Goal: Task Accomplishment & Management: Manage account settings

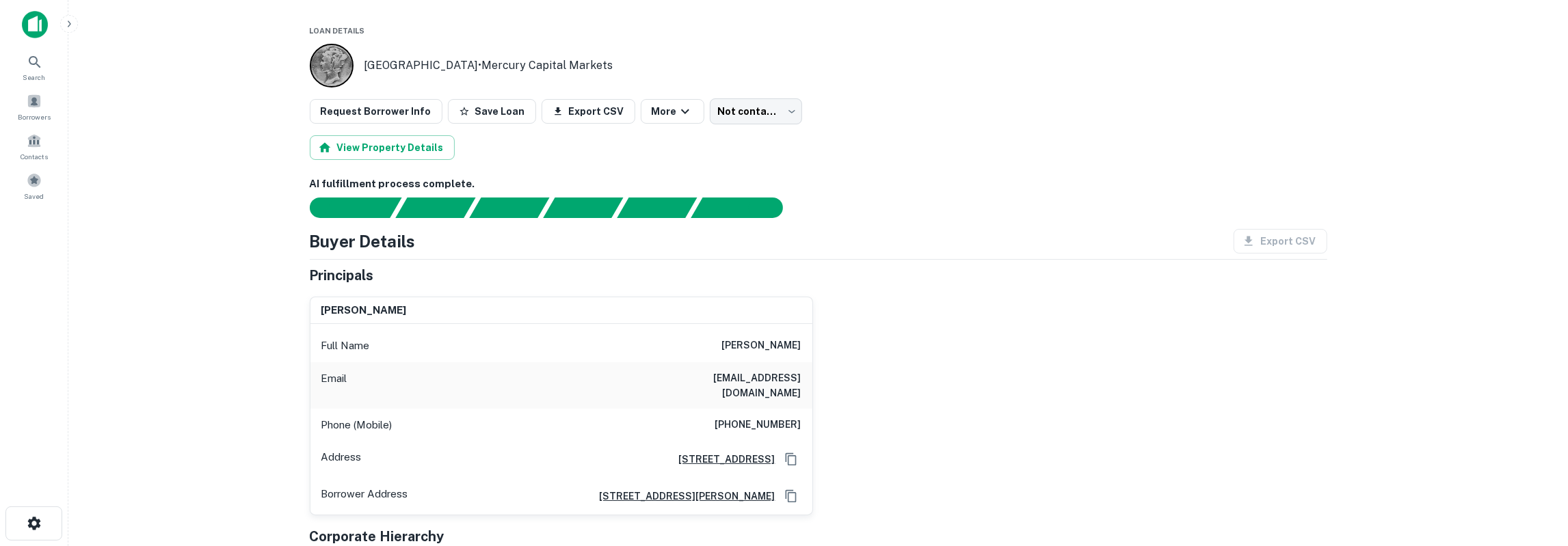
scroll to position [71, 0]
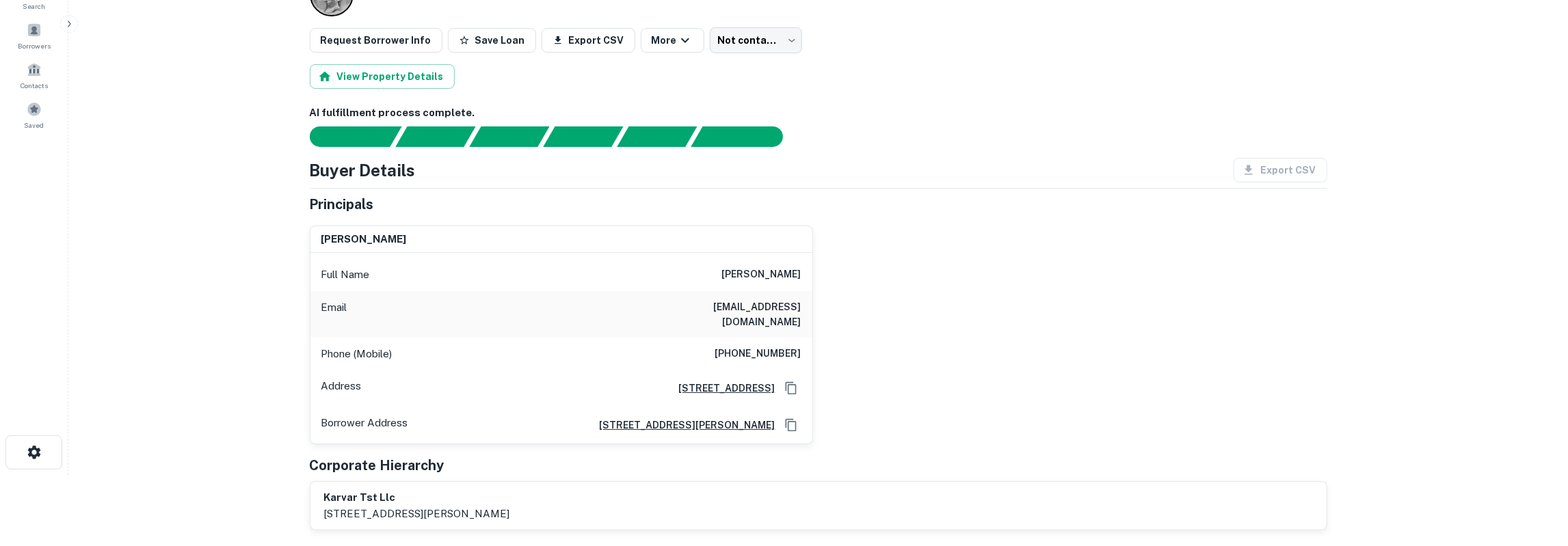
click at [771, 274] on h6 "prasad r kavuri" at bounding box center [761, 274] width 80 height 17
click at [777, 305] on h6 "jayanthi116@gmail.com" at bounding box center [719, 314] width 164 height 30
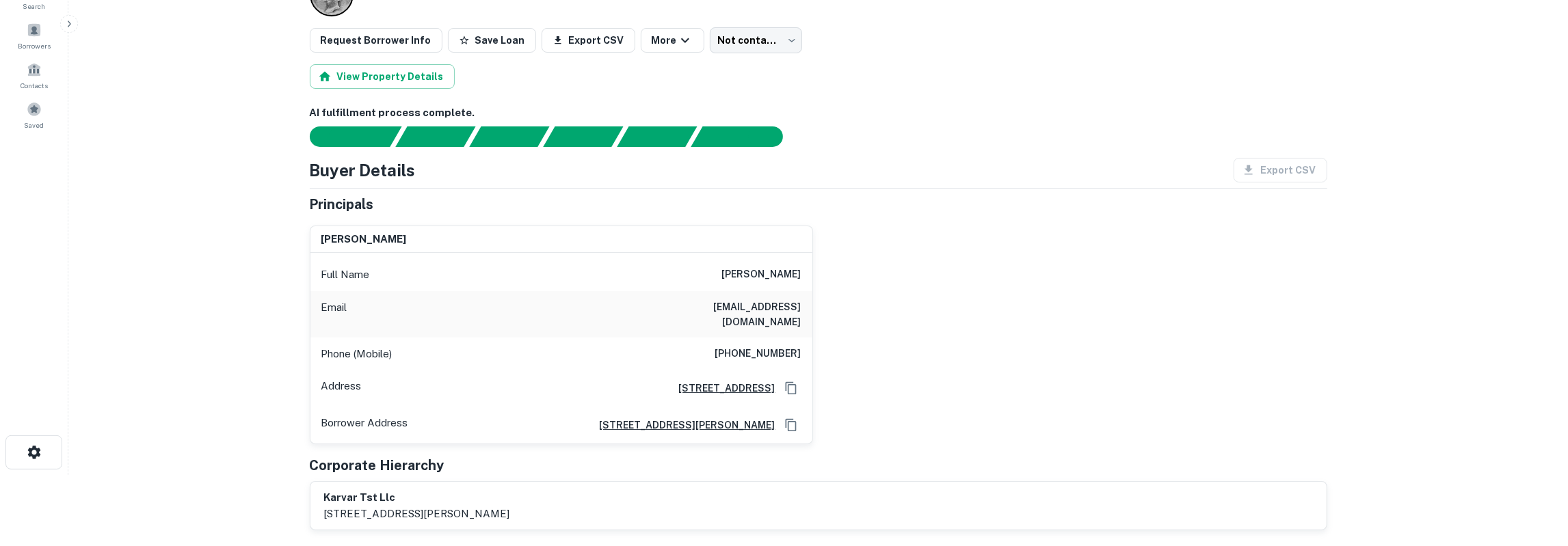
click at [778, 305] on h6 "jayanthi116@gmail.com" at bounding box center [719, 314] width 164 height 30
click at [756, 346] on h6 "(972) 352-1320" at bounding box center [758, 354] width 86 height 17
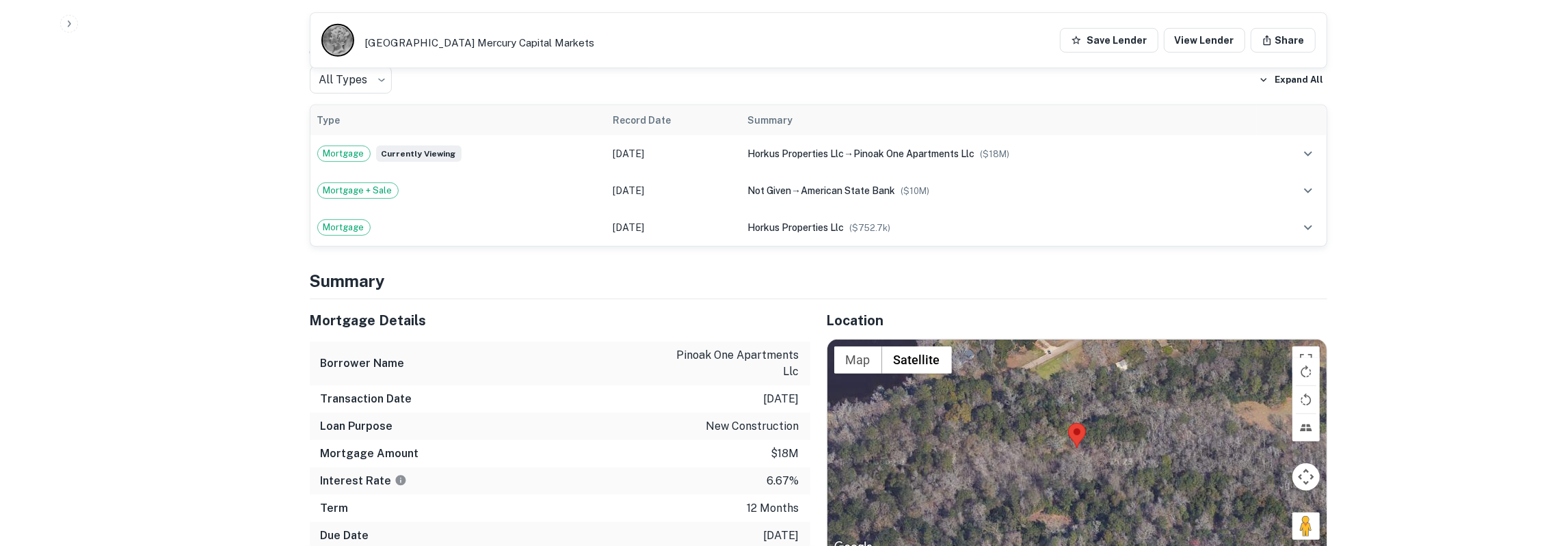
scroll to position [544, 0]
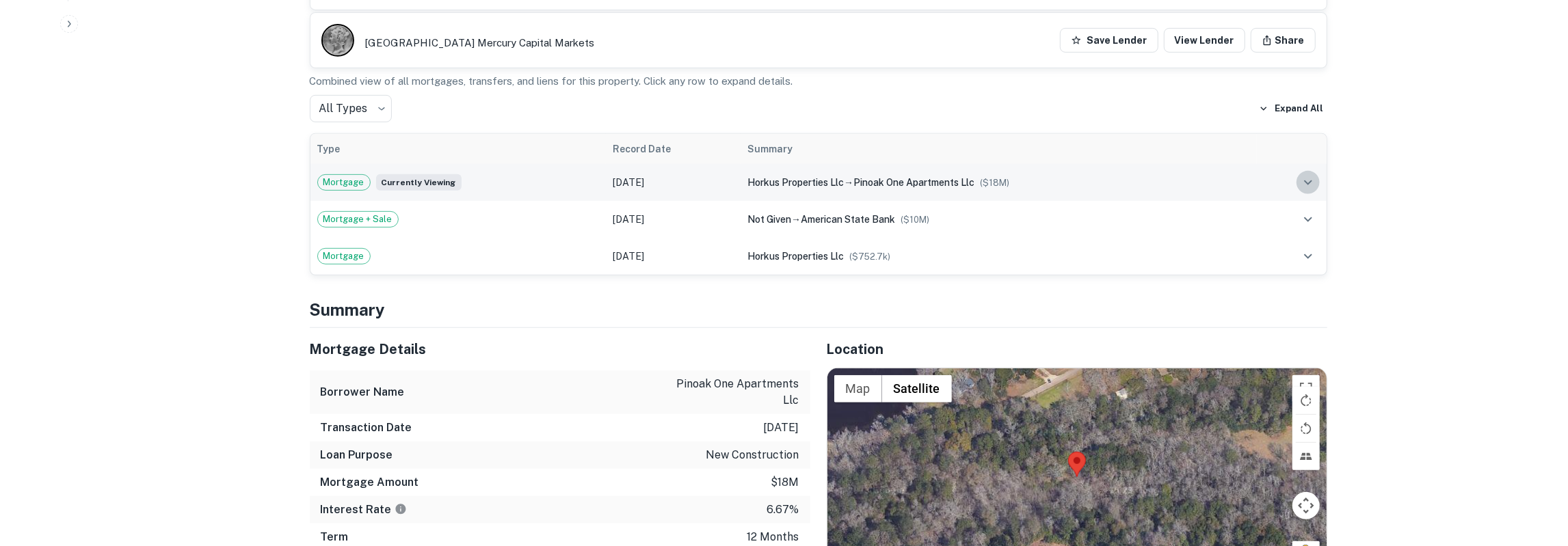
click at [1312, 174] on icon "expand row" at bounding box center [1308, 182] width 17 height 17
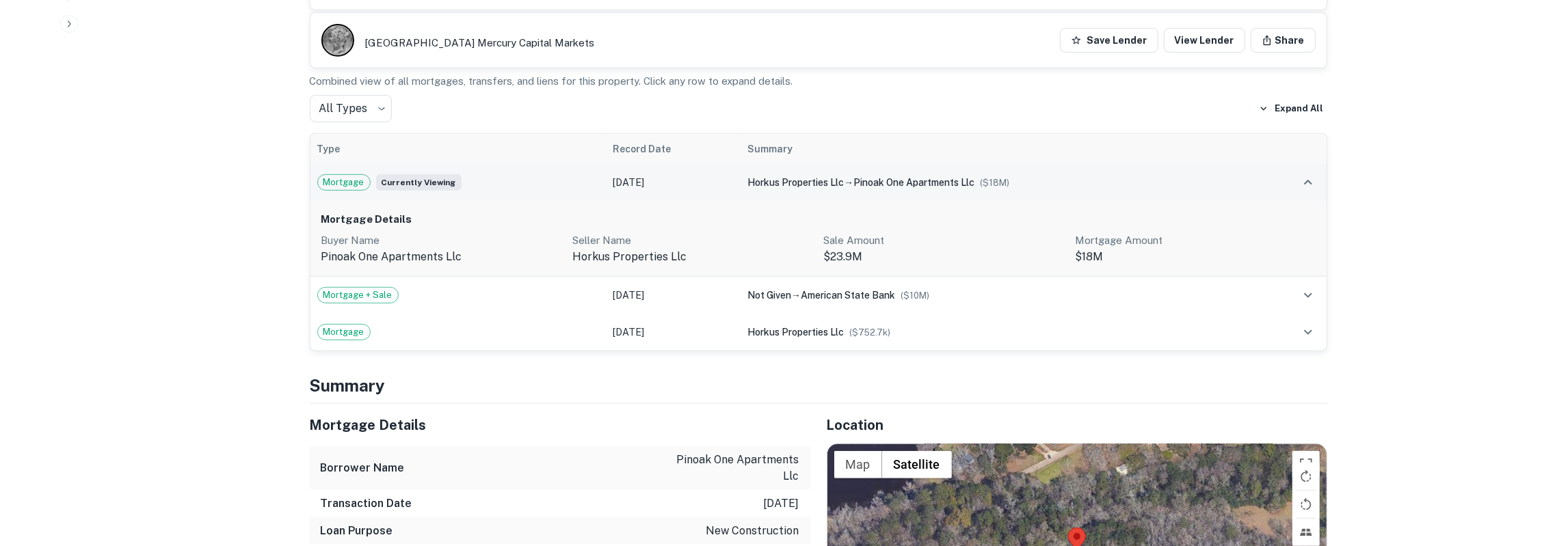
click at [417, 249] on p "pinoak one apartments llc" at bounding box center [442, 257] width 241 height 17
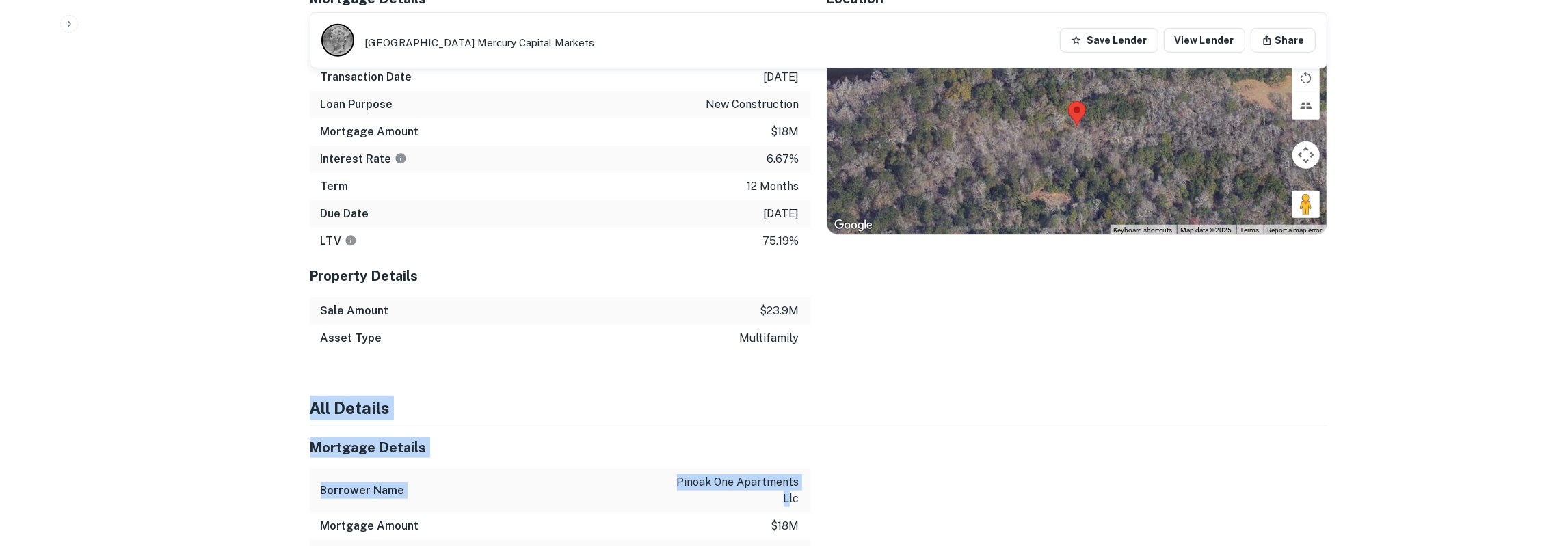
scroll to position [974, 0]
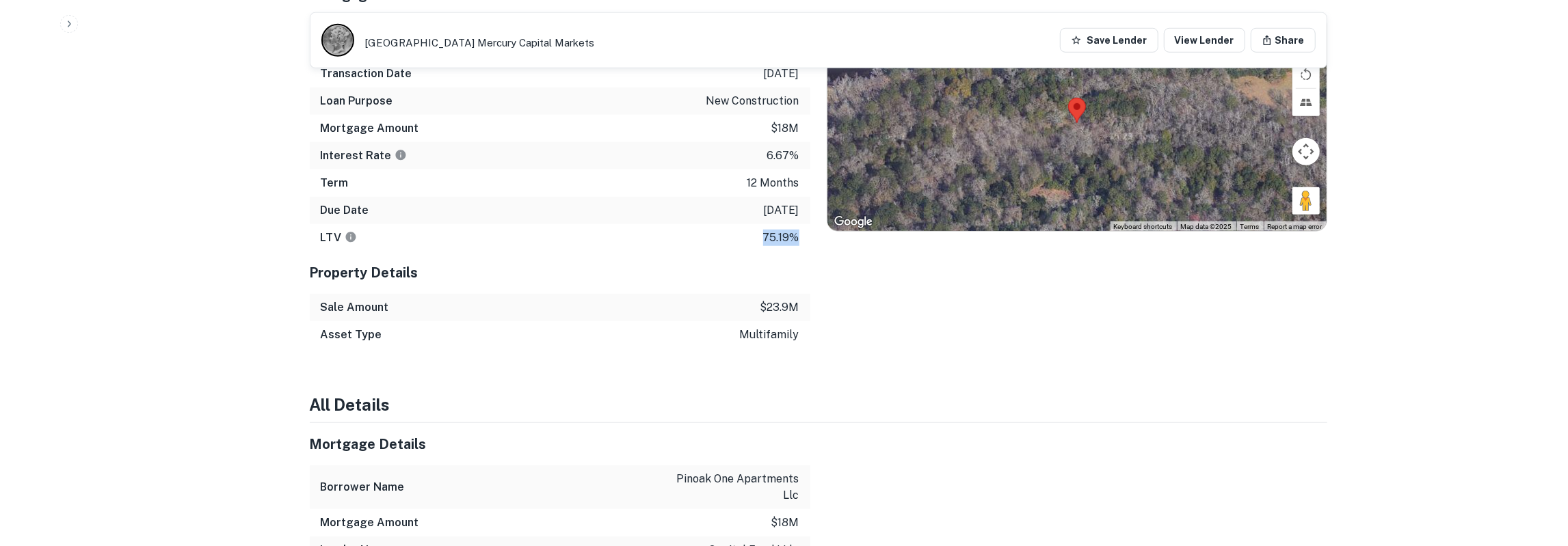
drag, startPoint x: 313, startPoint y: 386, endPoint x: 807, endPoint y: 213, distance: 523.4
click at [807, 213] on div "Mortgage Details Borrower Name pinoak one apartments llc Transaction Date 5/5/2…" at bounding box center [560, 113] width 500 height 278
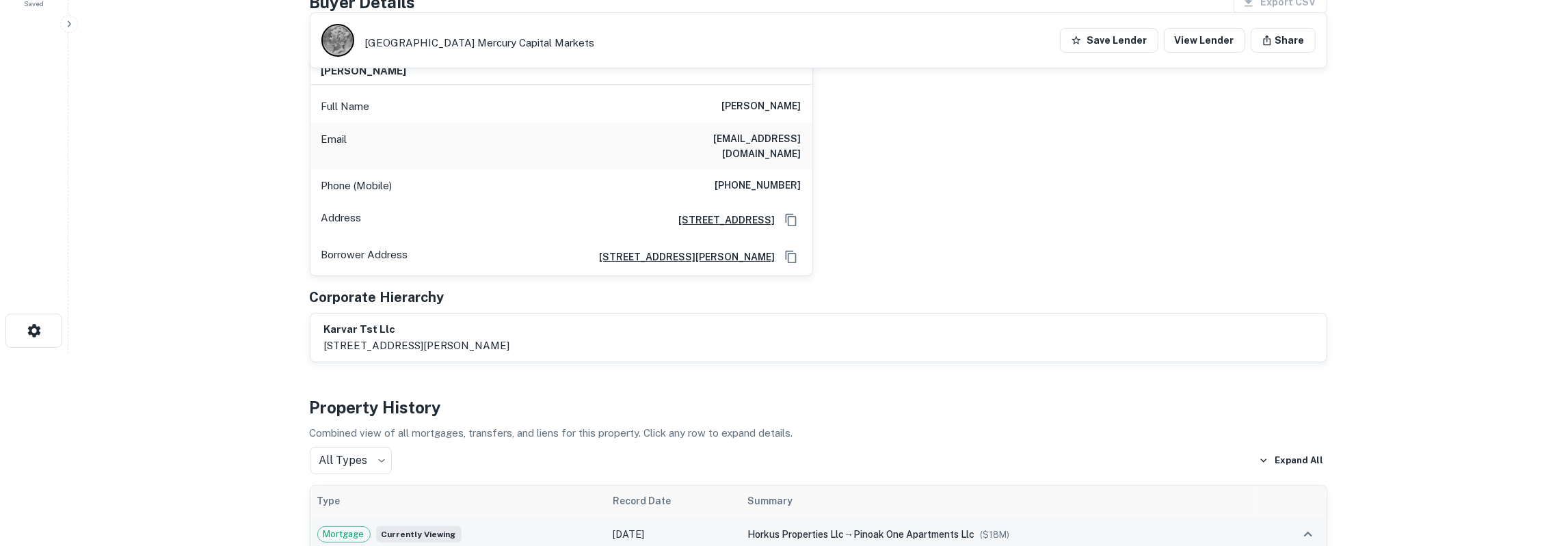
scroll to position [0, 0]
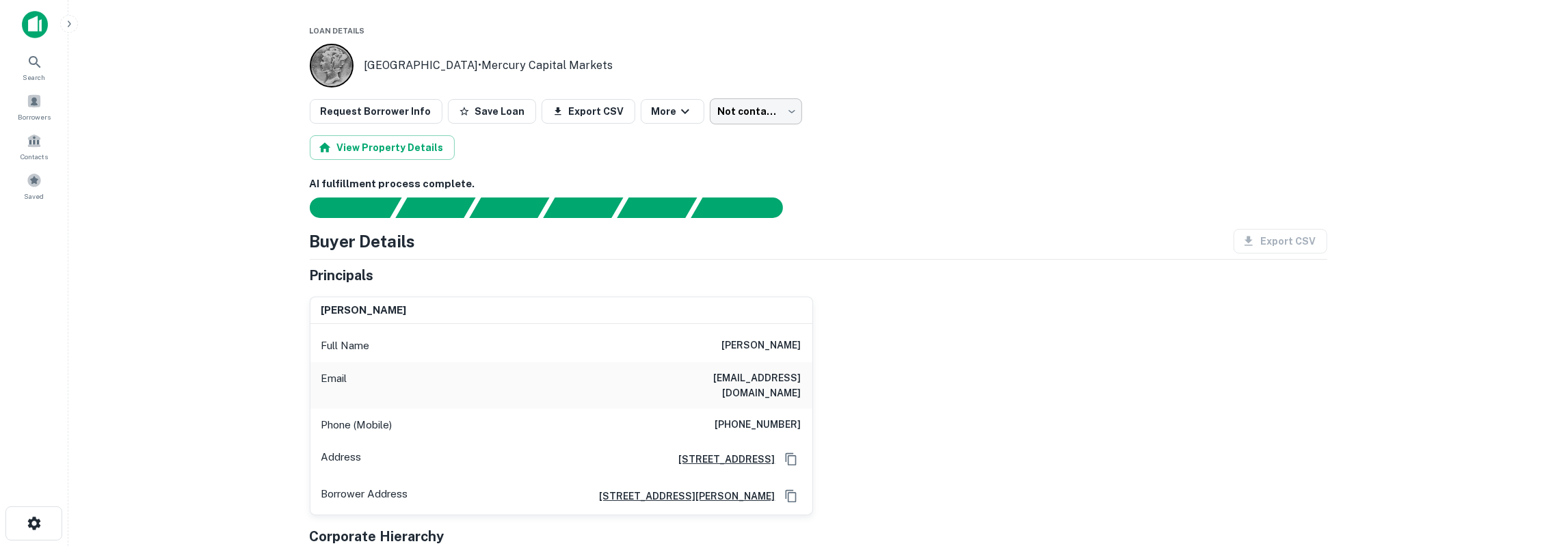
click at [738, 106] on body "Search Borrowers Contacts Saved Loan Details TX • Mercury Capital Markets Reque…" at bounding box center [784, 273] width 1568 height 546
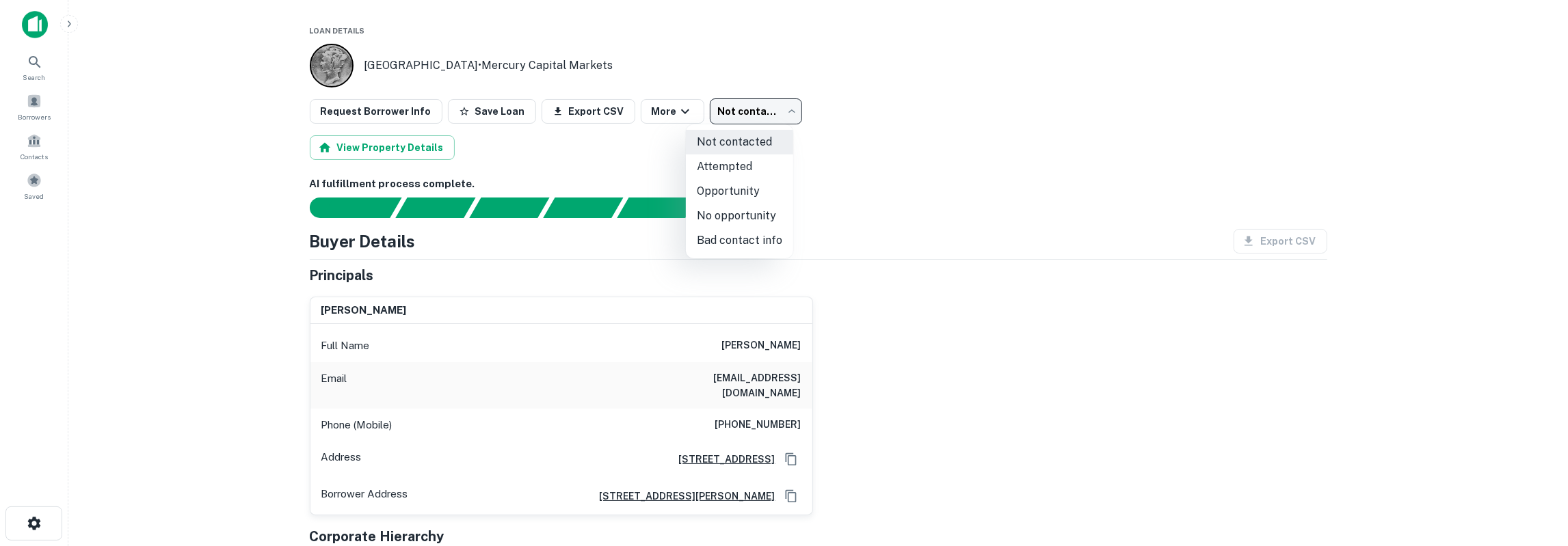
click at [753, 166] on li "Attempted" at bounding box center [739, 167] width 107 height 25
type input "*********"
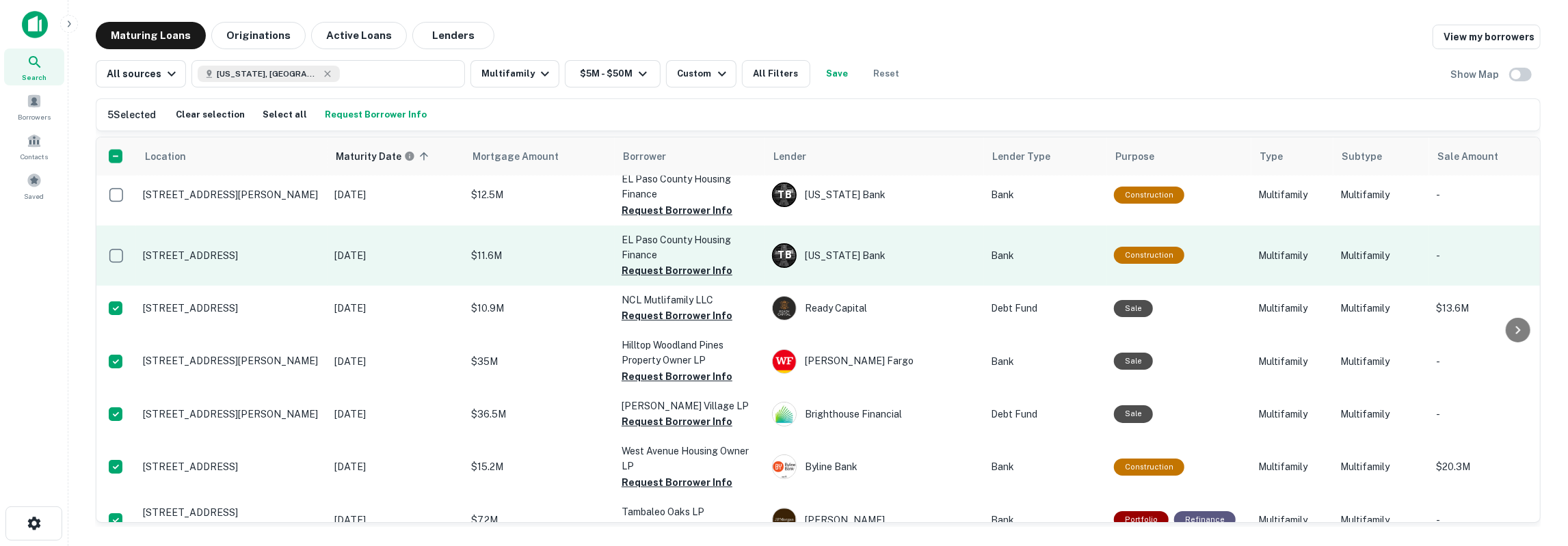
scroll to position [2219, 0]
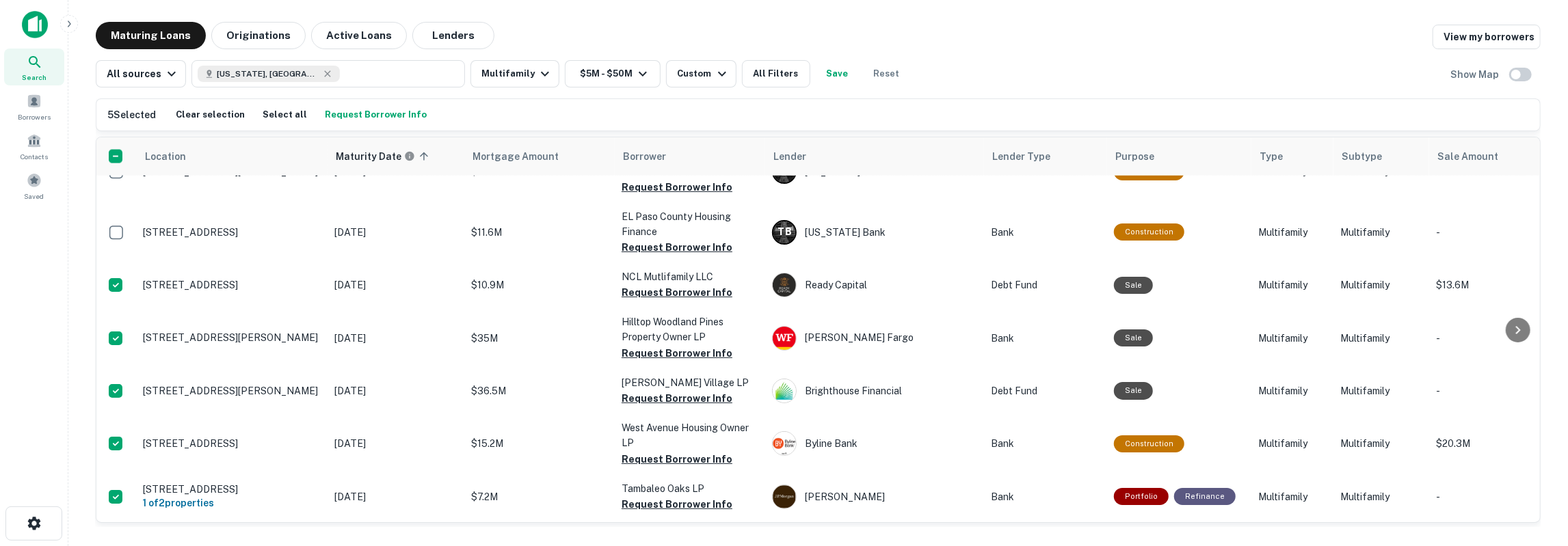
click at [34, 276] on div "Search Borrowers Contacts Saved" at bounding box center [34, 251] width 67 height 504
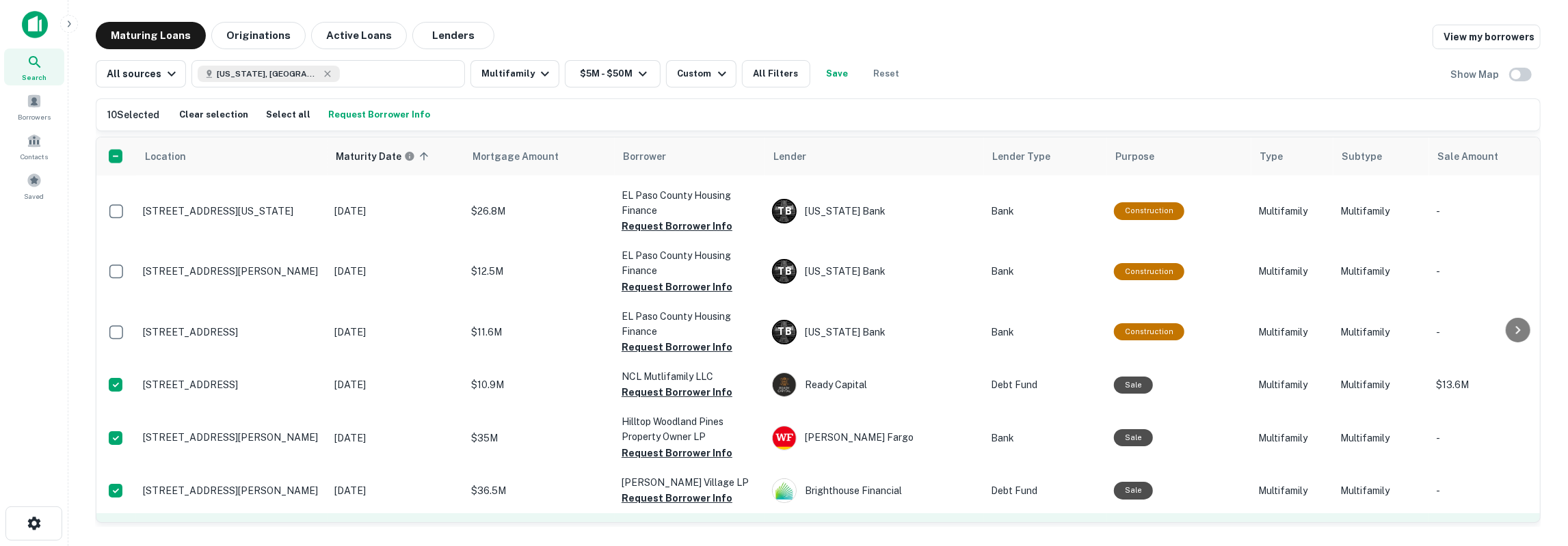
scroll to position [2143, 0]
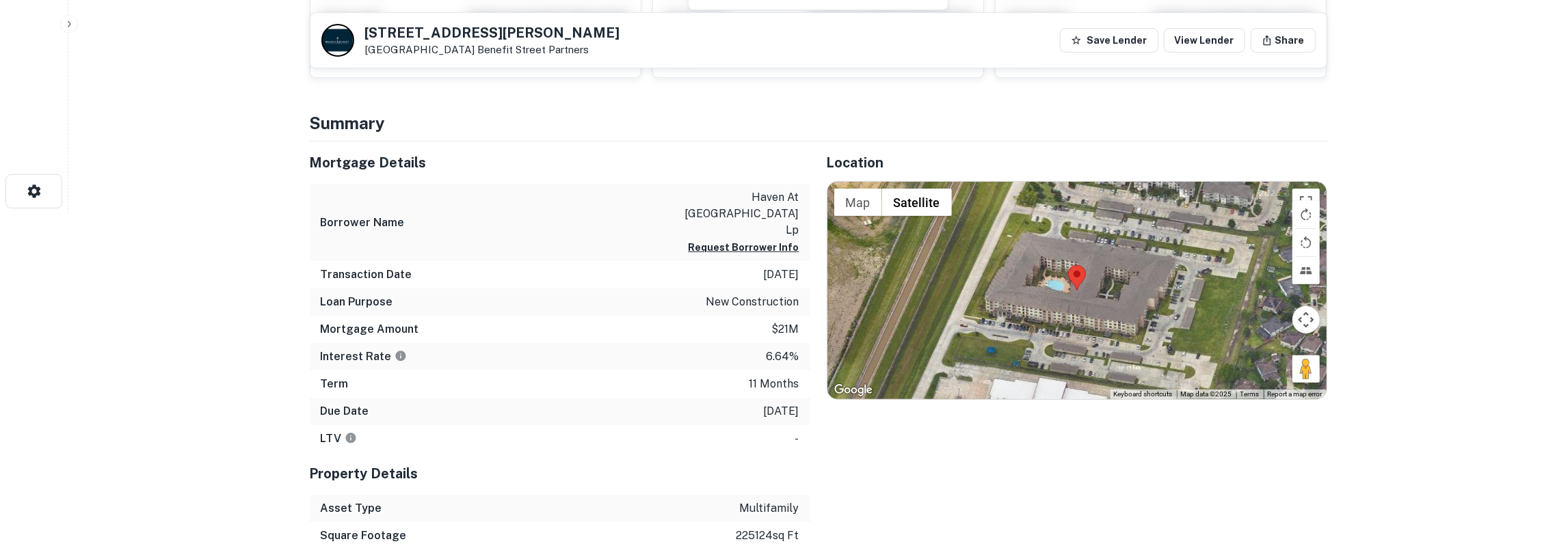
scroll to position [356, 0]
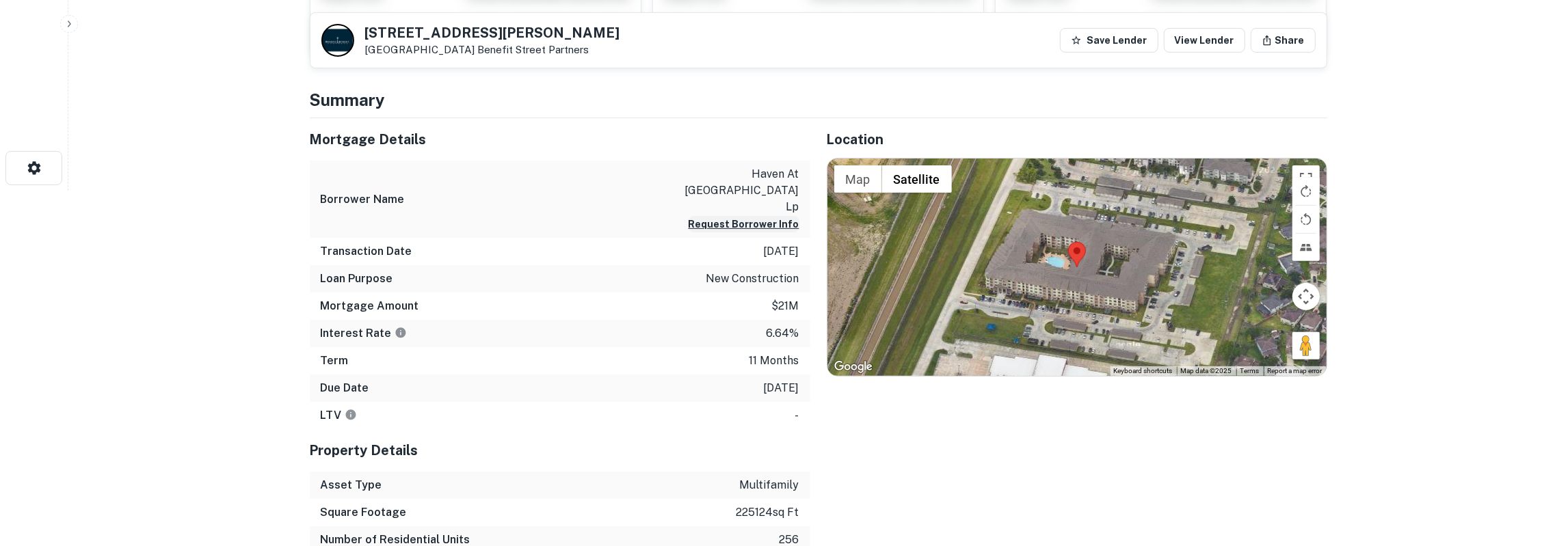
click at [774, 216] on button "Request Borrower Info" at bounding box center [744, 224] width 111 height 17
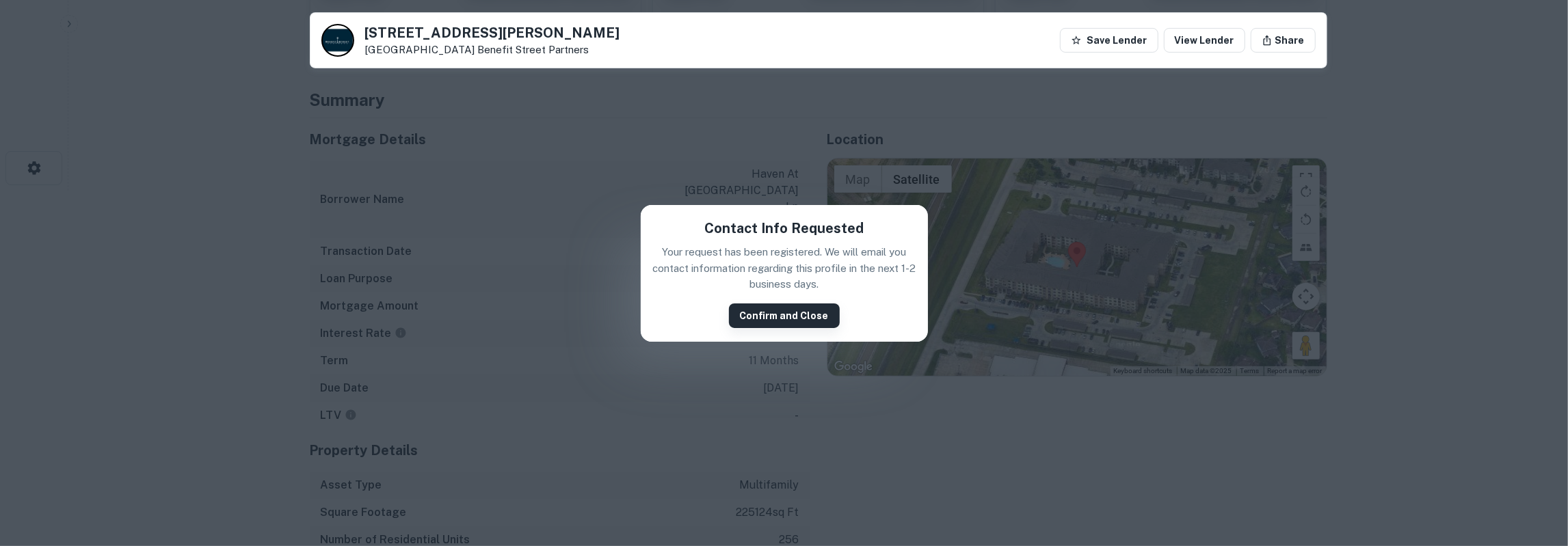
click at [788, 315] on button "Confirm and Close" at bounding box center [784, 316] width 111 height 25
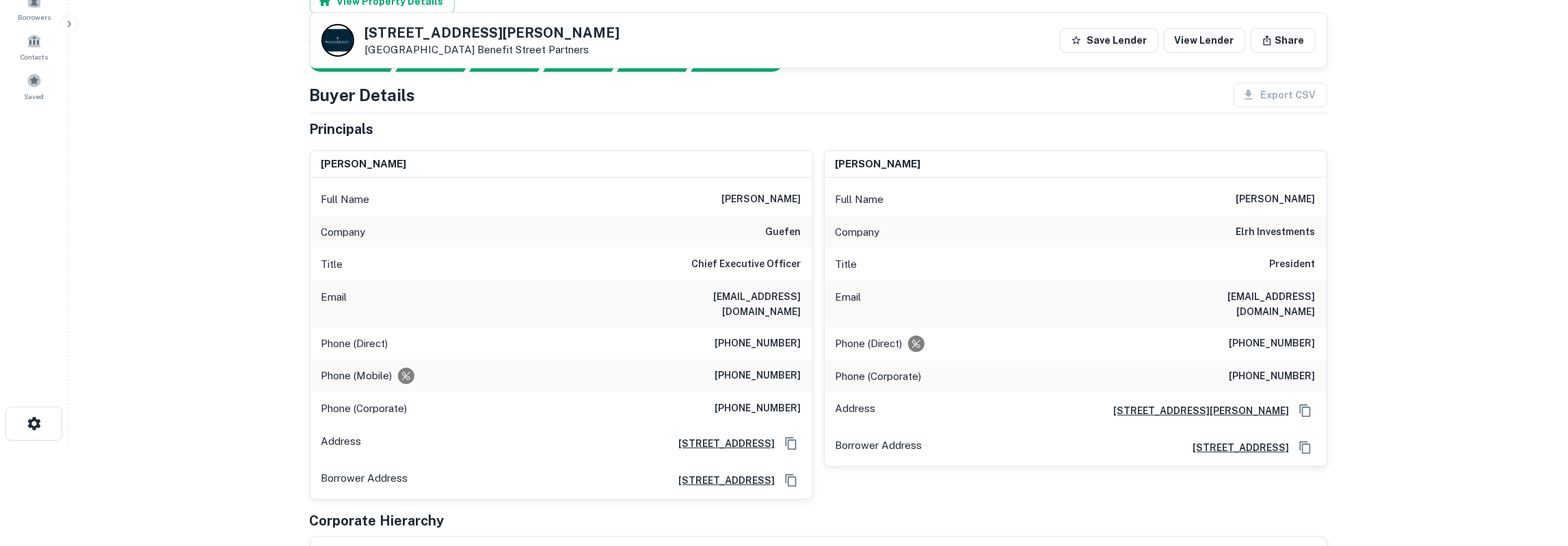
scroll to position [71, 0]
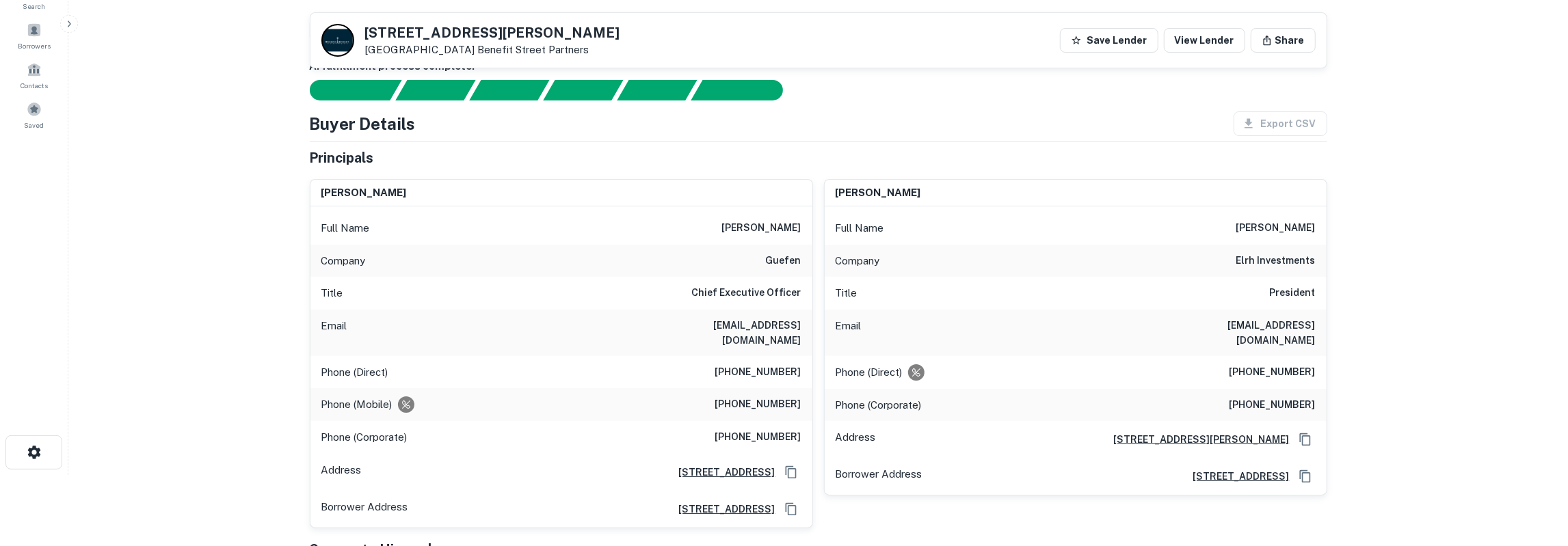
click at [1286, 226] on h6 "[PERSON_NAME]" at bounding box center [1276, 228] width 80 height 17
click at [1278, 258] on h6 "elrh investments" at bounding box center [1276, 261] width 80 height 17
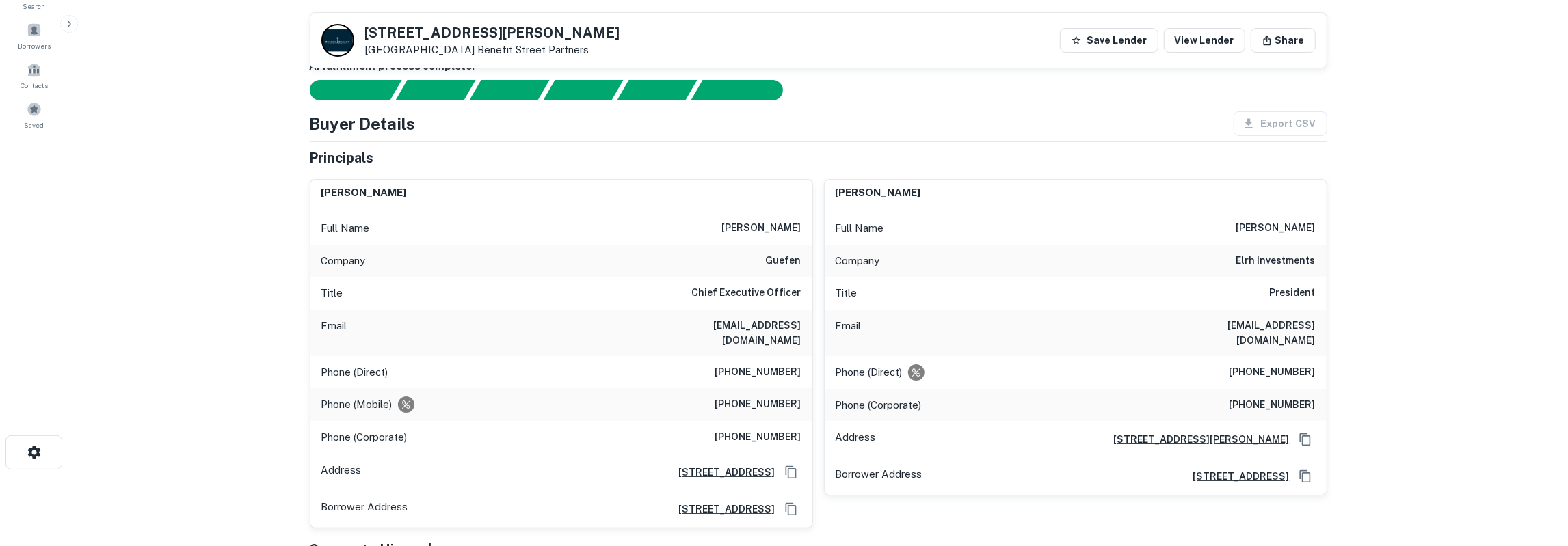
click at [1278, 258] on h6 "elrh investments" at bounding box center [1276, 261] width 80 height 17
click at [1283, 324] on h6 "[EMAIL_ADDRESS][DOMAIN_NAME]" at bounding box center [1232, 333] width 164 height 30
click at [1283, 324] on h6 "jmiller@elrhinvestments.com" at bounding box center [1232, 333] width 164 height 30
drag, startPoint x: 838, startPoint y: 358, endPoint x: 1315, endPoint y: 388, distance: 477.9
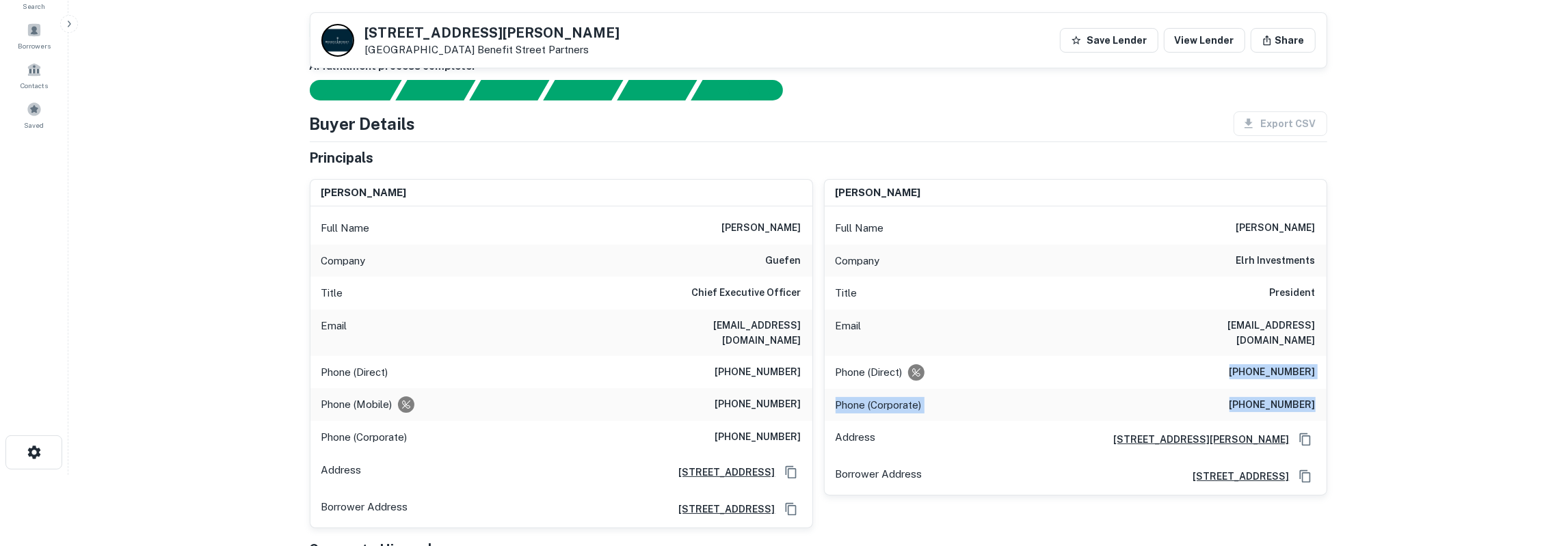
click at [1315, 388] on div "Full Name jim miller Company elrh investments Title President Email jmiller@elr…" at bounding box center [1075, 350] width 502 height 288
click at [1269, 323] on h6 "jmiller@elrhinvestments.com" at bounding box center [1232, 333] width 164 height 30
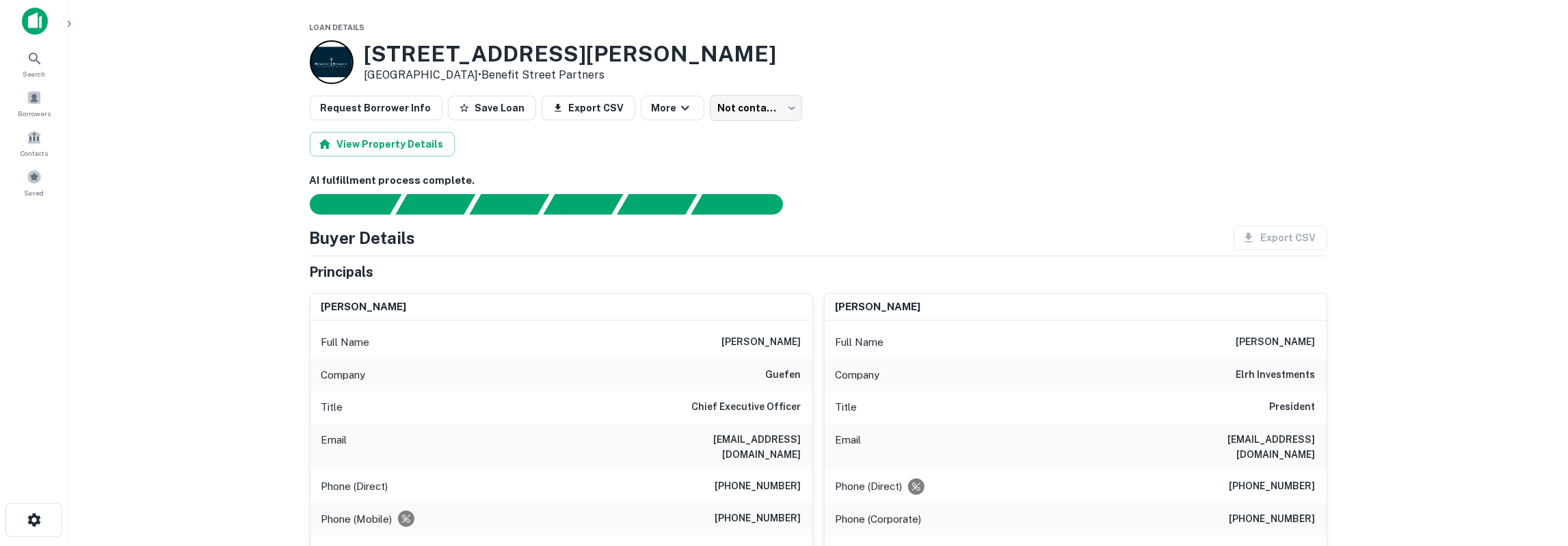
scroll to position [0, 0]
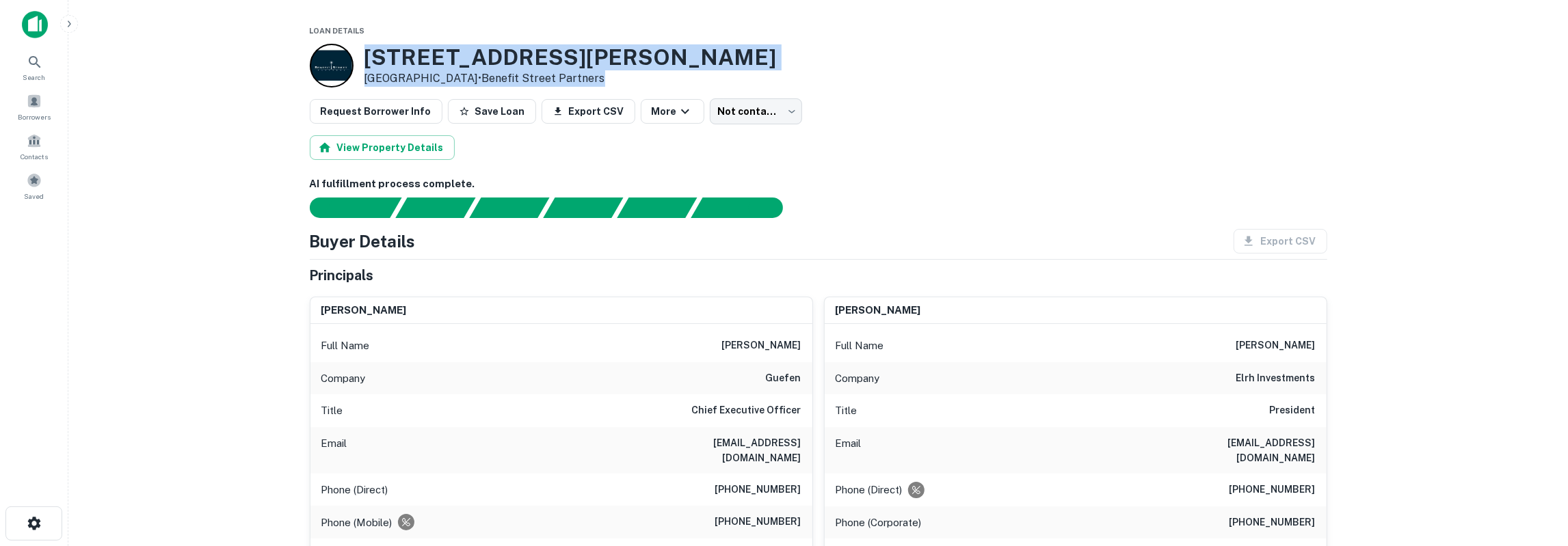
drag, startPoint x: 367, startPoint y: 52, endPoint x: 590, endPoint y: 79, distance: 224.6
click at [590, 79] on div "14580 Crosby Fwy Houston, TX 77049 • Benefit Street Partners" at bounding box center [818, 65] width 1017 height 43
copy div "14580 Crosby Fwy Houston, TX 77049 • Benefit Street Partners"
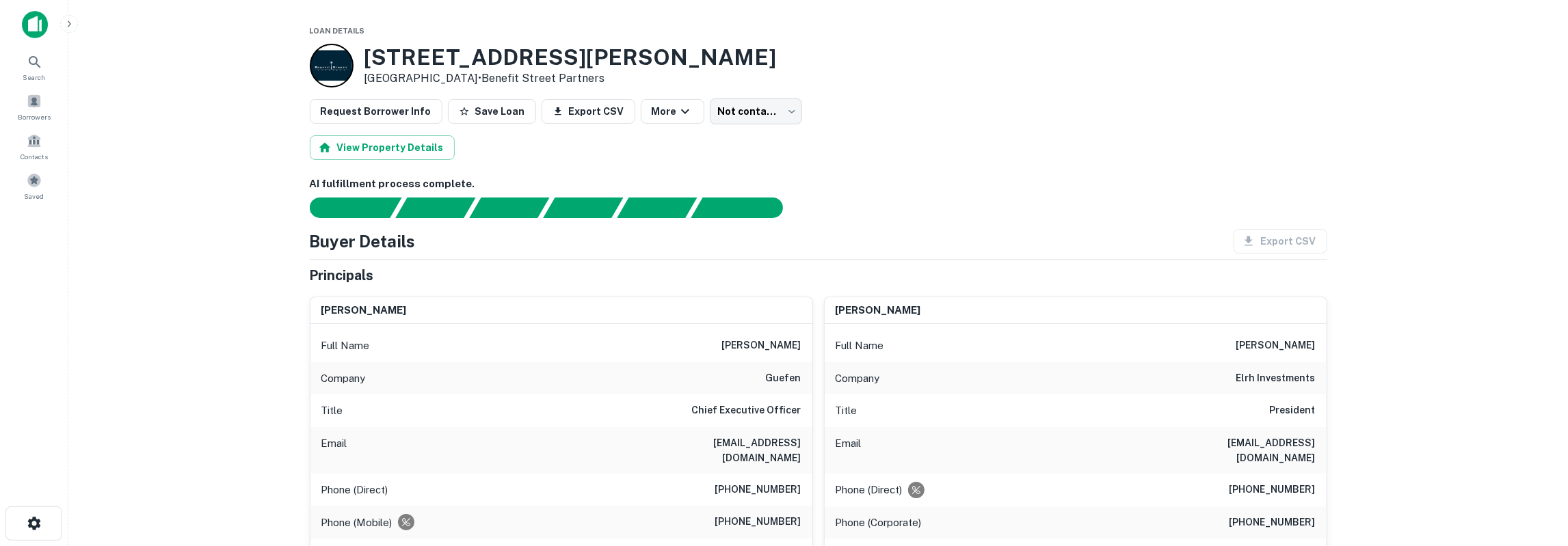
click at [365, 51] on h3 "14580 Crosby Fwy" at bounding box center [571, 57] width 413 height 26
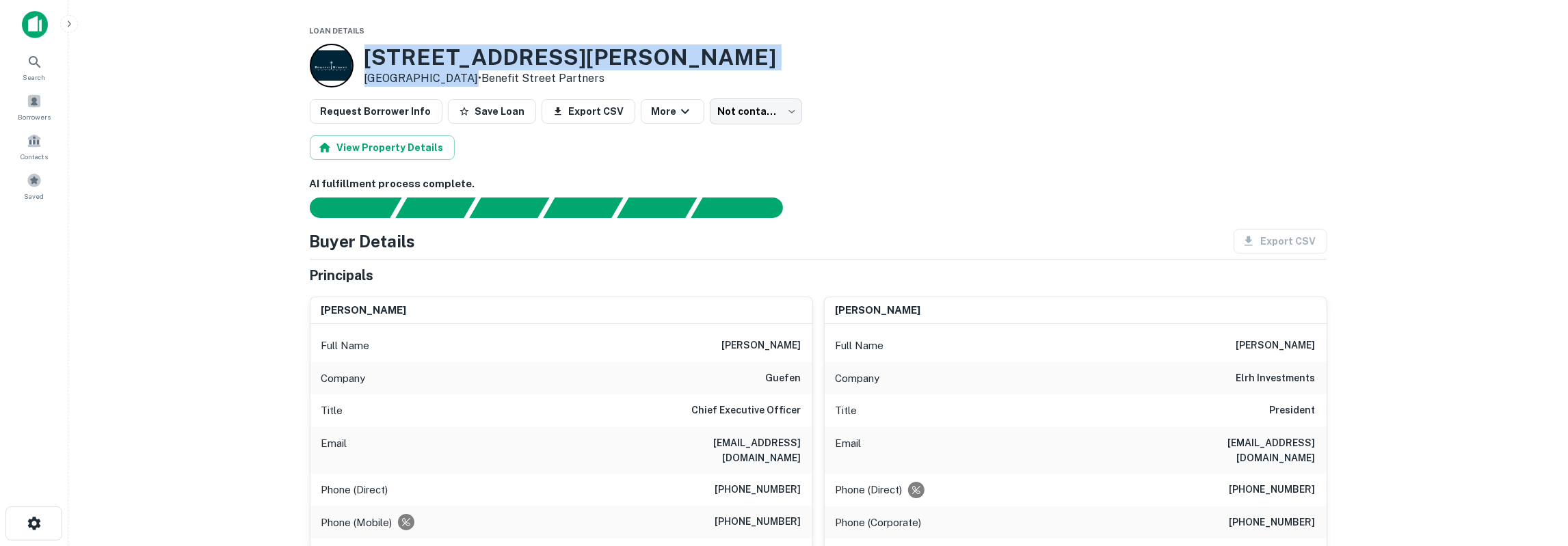
drag, startPoint x: 398, startPoint y: 63, endPoint x: 461, endPoint y: 82, distance: 65.8
click at [461, 82] on div "14580 Crosby Fwy Houston, TX 77049 • Benefit Street Partners" at bounding box center [571, 65] width 413 height 42
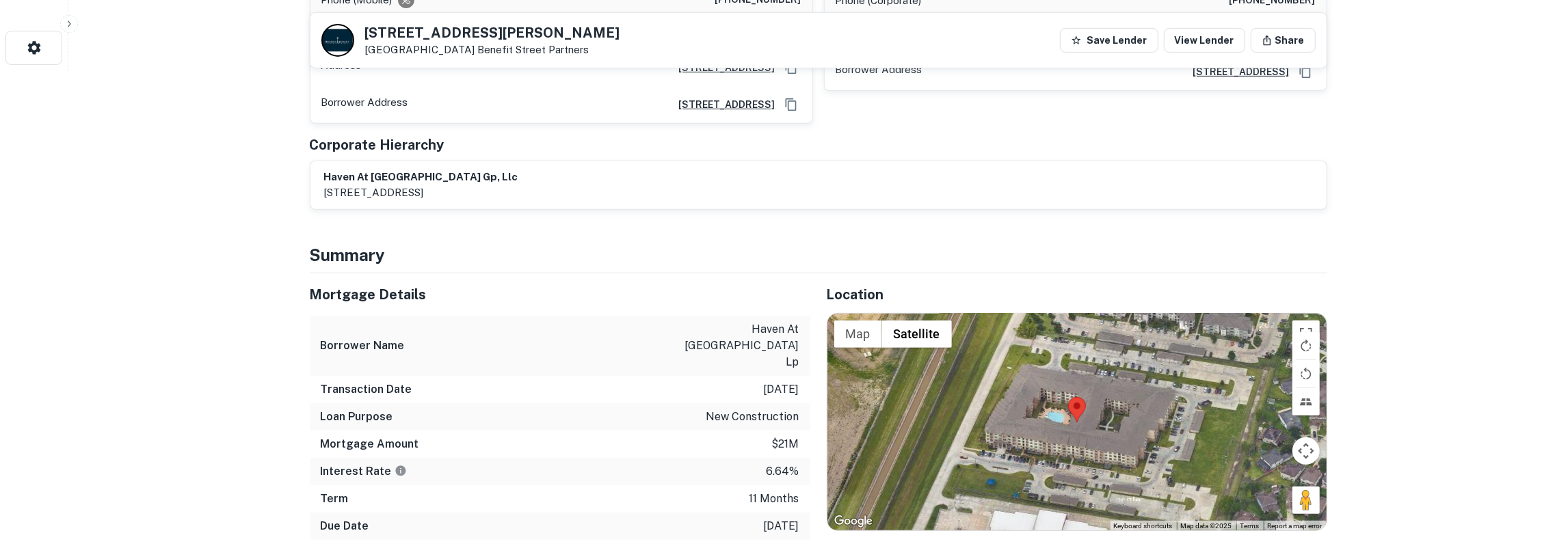
scroll to position [497, 0]
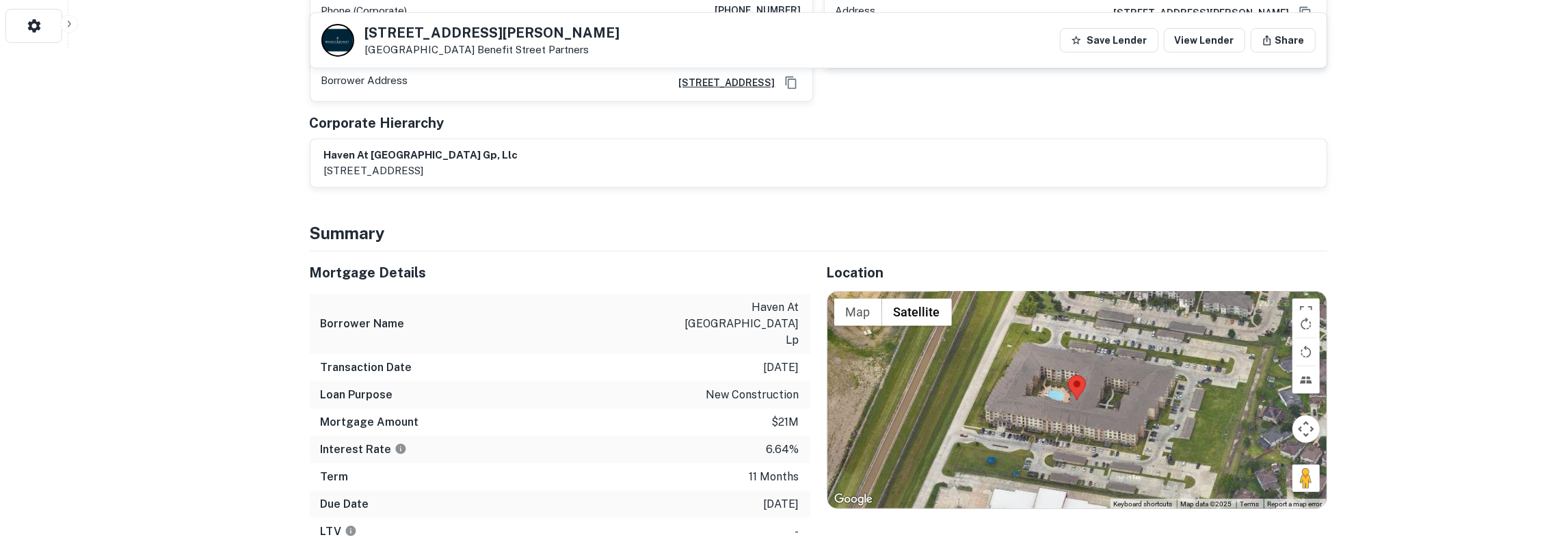
drag, startPoint x: 313, startPoint y: 253, endPoint x: 799, endPoint y: 473, distance: 533.5
click at [799, 473] on div "Mortgage Details Borrower Name haven at liberty hills lp Transaction Date 6/2/2…" at bounding box center [560, 398] width 500 height 294
copy div "6.64% Term 11 months Due Date 5/8/2026"
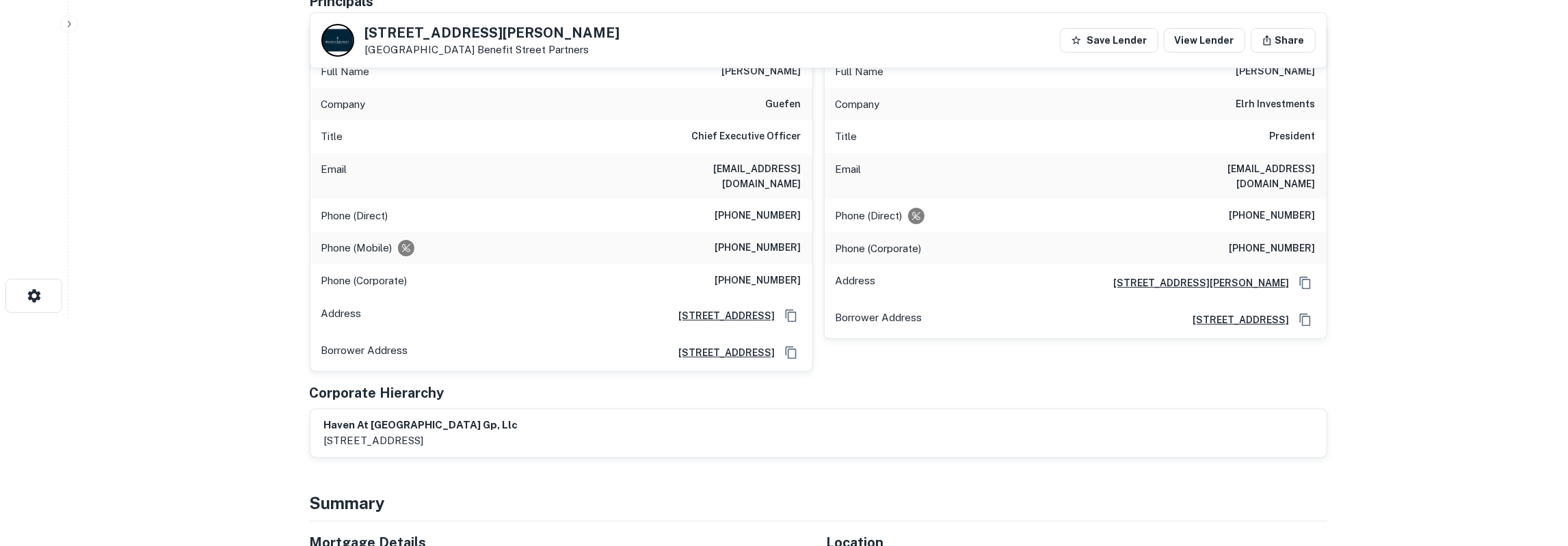
scroll to position [213, 0]
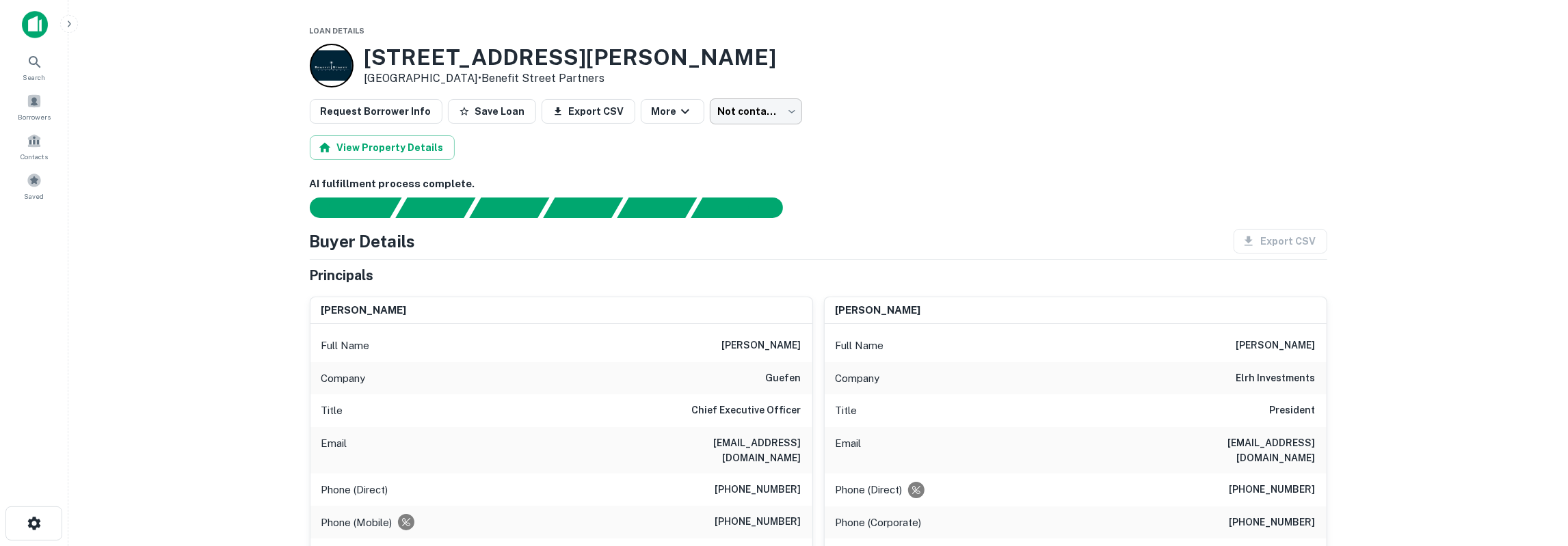
click at [737, 122] on body "Search Borrowers Contacts Saved Loan Details [STREET_ADDRESS][PERSON_NAME] • Be…" at bounding box center [784, 273] width 1568 height 546
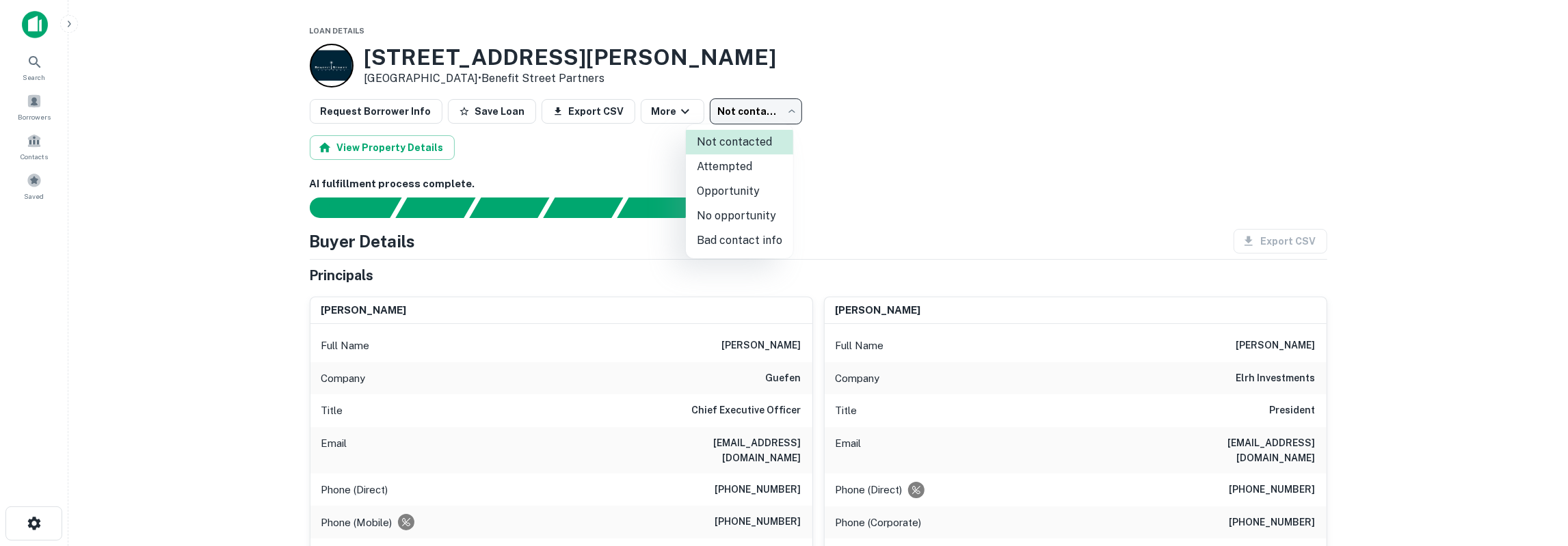
click at [752, 160] on li "Attempted" at bounding box center [739, 167] width 107 height 25
type input "*********"
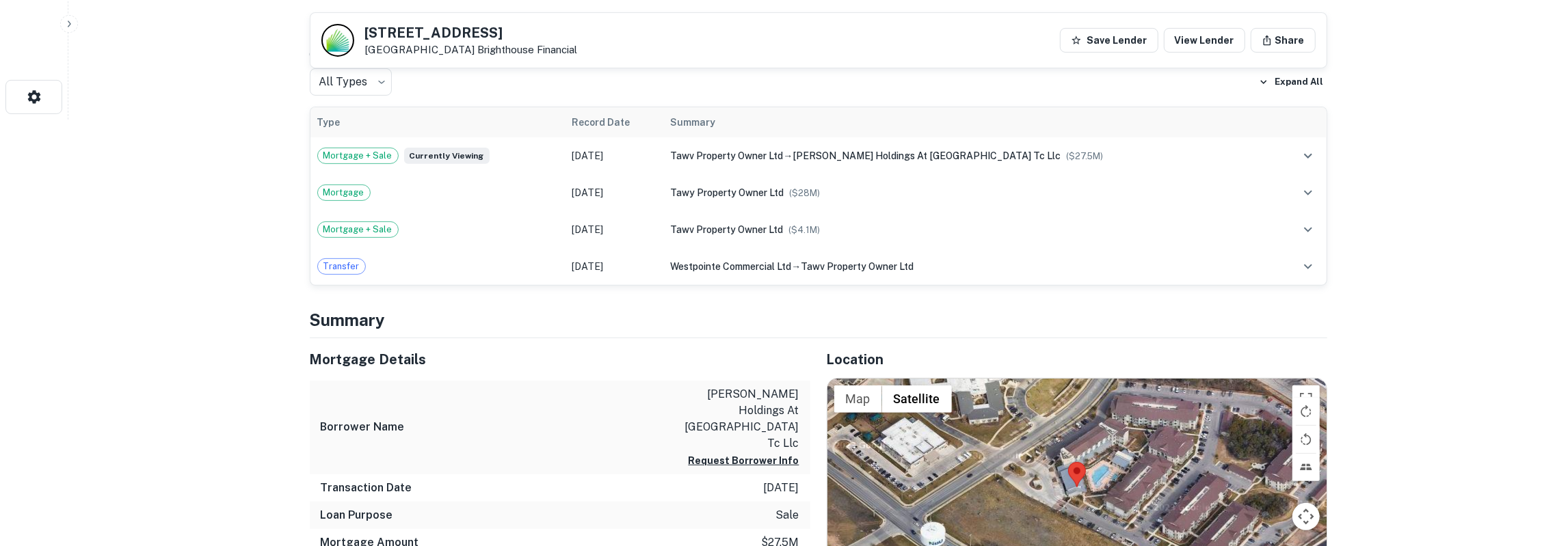
scroll to position [497, 0]
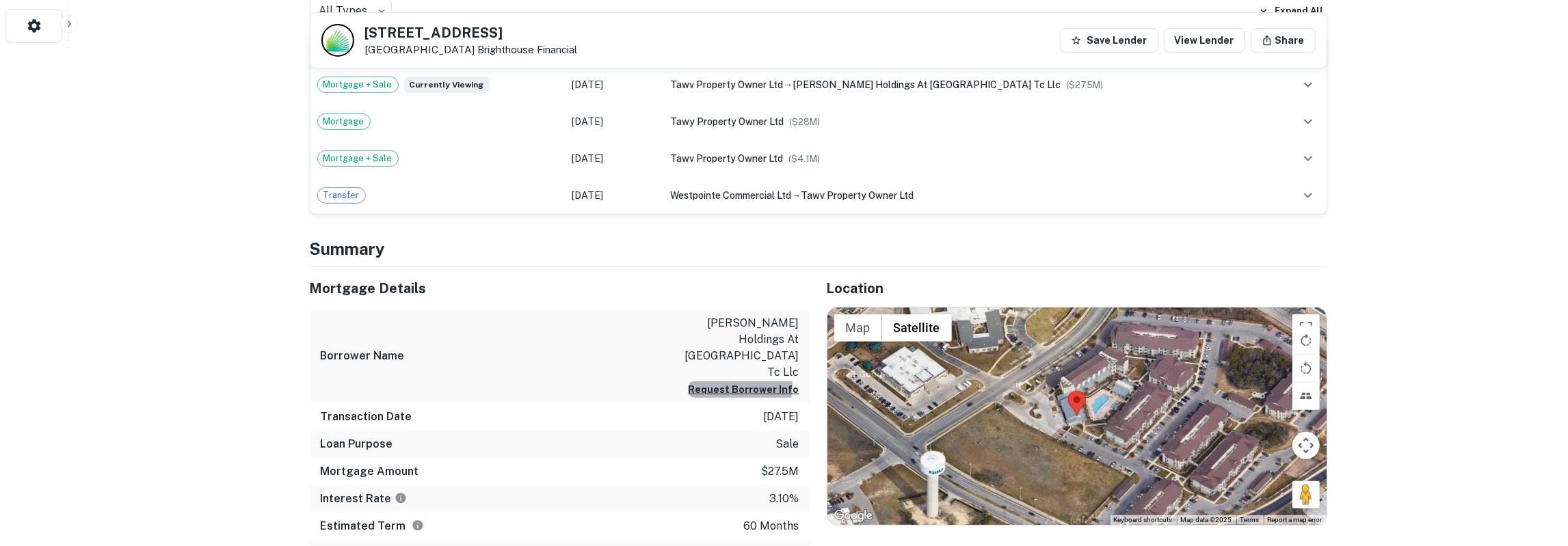
click at [743, 381] on button "Request Borrower Info" at bounding box center [744, 389] width 111 height 17
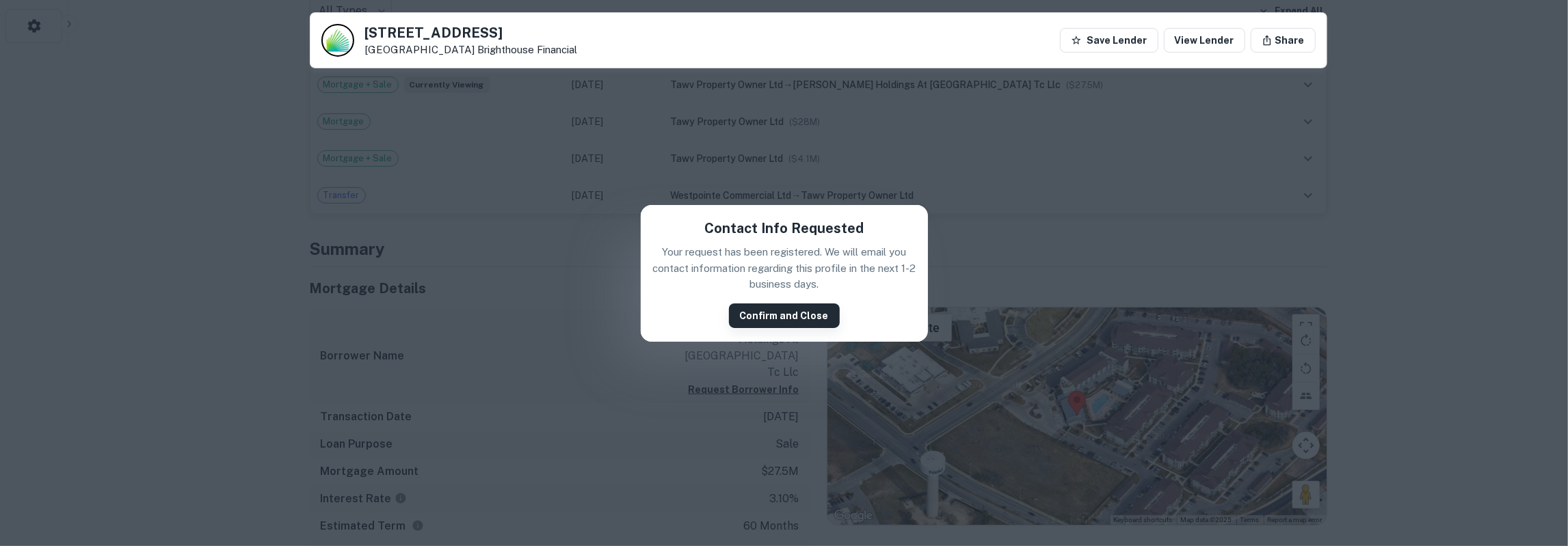
click at [755, 311] on button "Confirm and Close" at bounding box center [784, 316] width 111 height 25
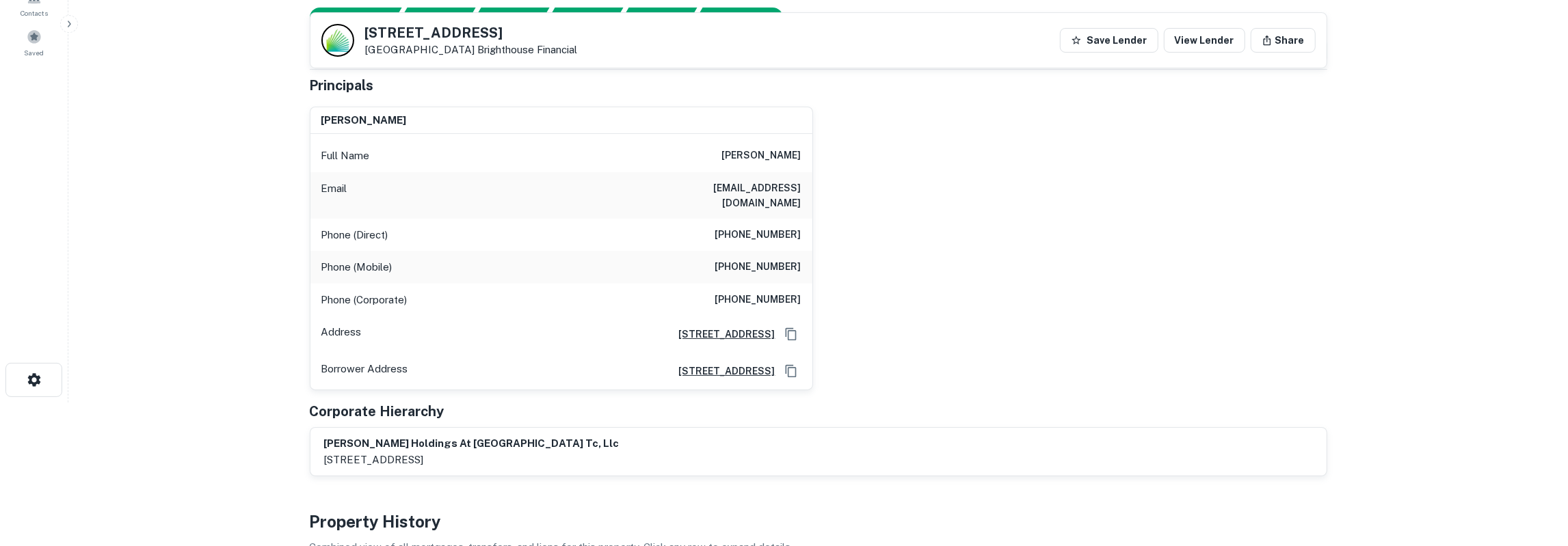
scroll to position [142, 0]
click at [790, 155] on h6 "judith a zylstra" at bounding box center [761, 157] width 80 height 17
copy h6 "zylstra"
click at [786, 192] on h6 "sealbeach.jaz@verizon.net" at bounding box center [719, 196] width 164 height 30
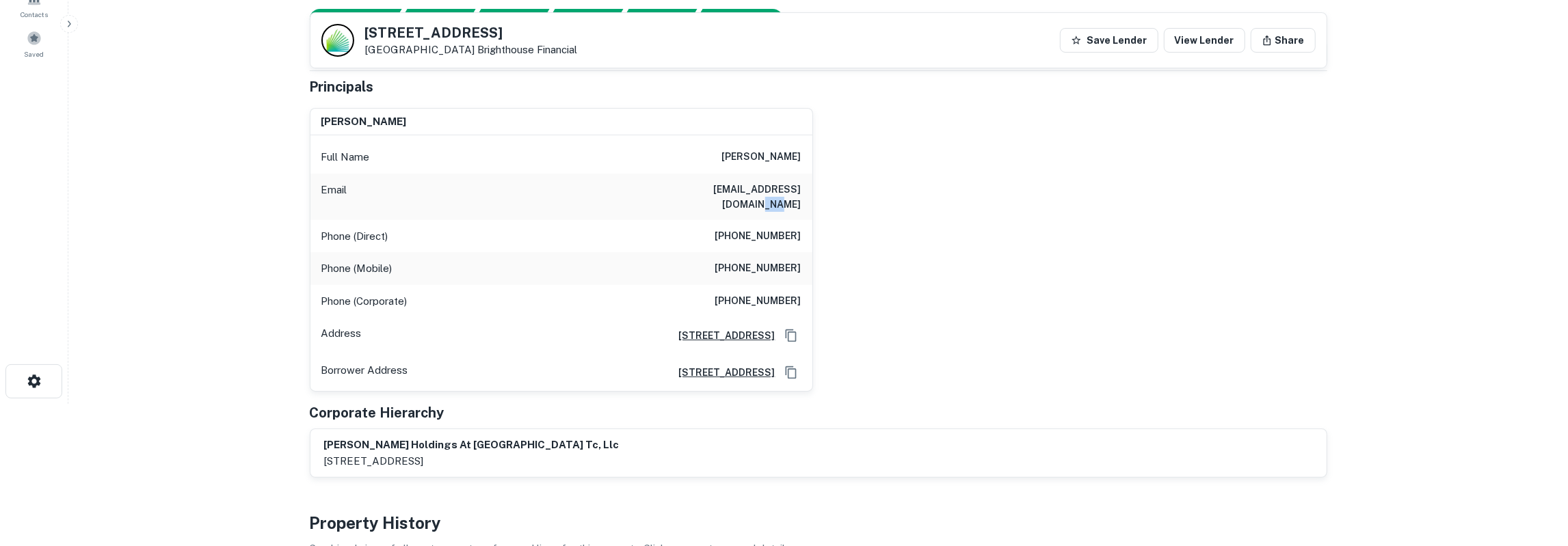
click at [786, 192] on h6 "sealbeach.jaz@verizon.net" at bounding box center [719, 196] width 164 height 30
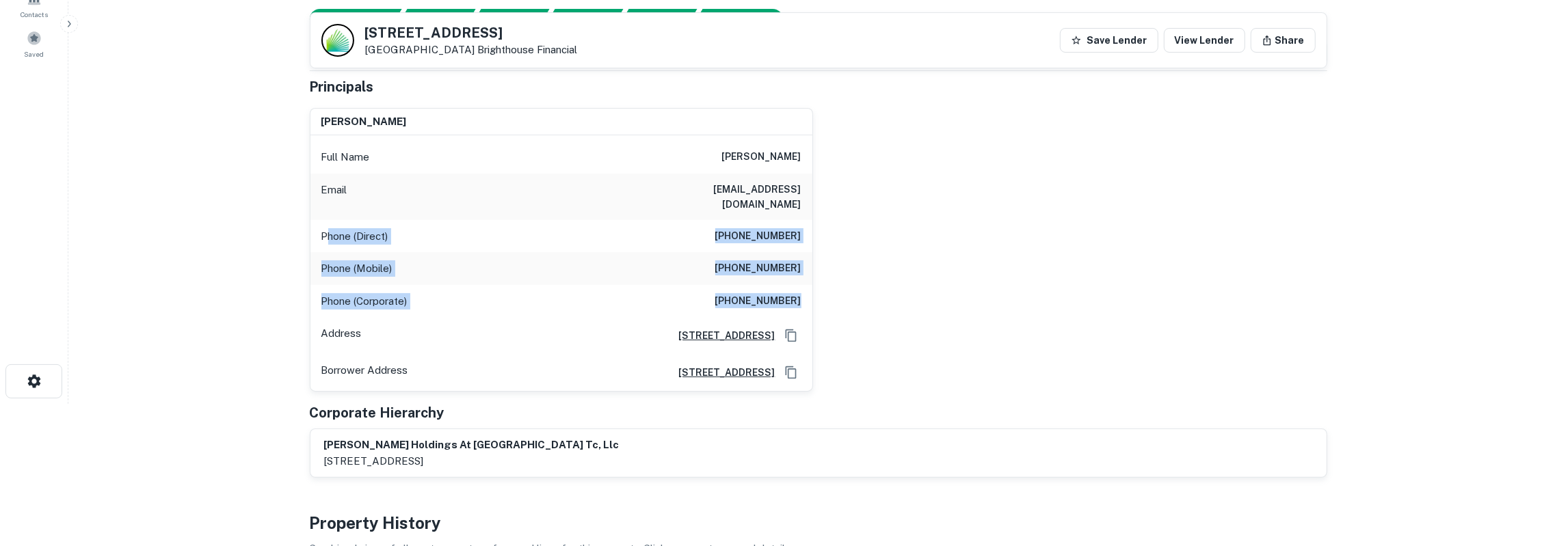
drag, startPoint x: 325, startPoint y: 221, endPoint x: 800, endPoint y: 283, distance: 479.0
click at [800, 283] on div "Full Name judith a zylstra Email sealbeach.jaz@verizon.net Phone (Direct) (562)…" at bounding box center [561, 263] width 502 height 256
drag, startPoint x: 323, startPoint y: 218, endPoint x: 803, endPoint y: 276, distance: 483.5
click at [803, 282] on div "Full Name judith a zylstra Email sealbeach.jaz@verizon.net Phone (Direct) (562)…" at bounding box center [561, 263] width 502 height 256
copy div "Phone (Direct) (562) 431-0286 Phone (Mobile) (562) 388-4799 Phone (Corporate) (…"
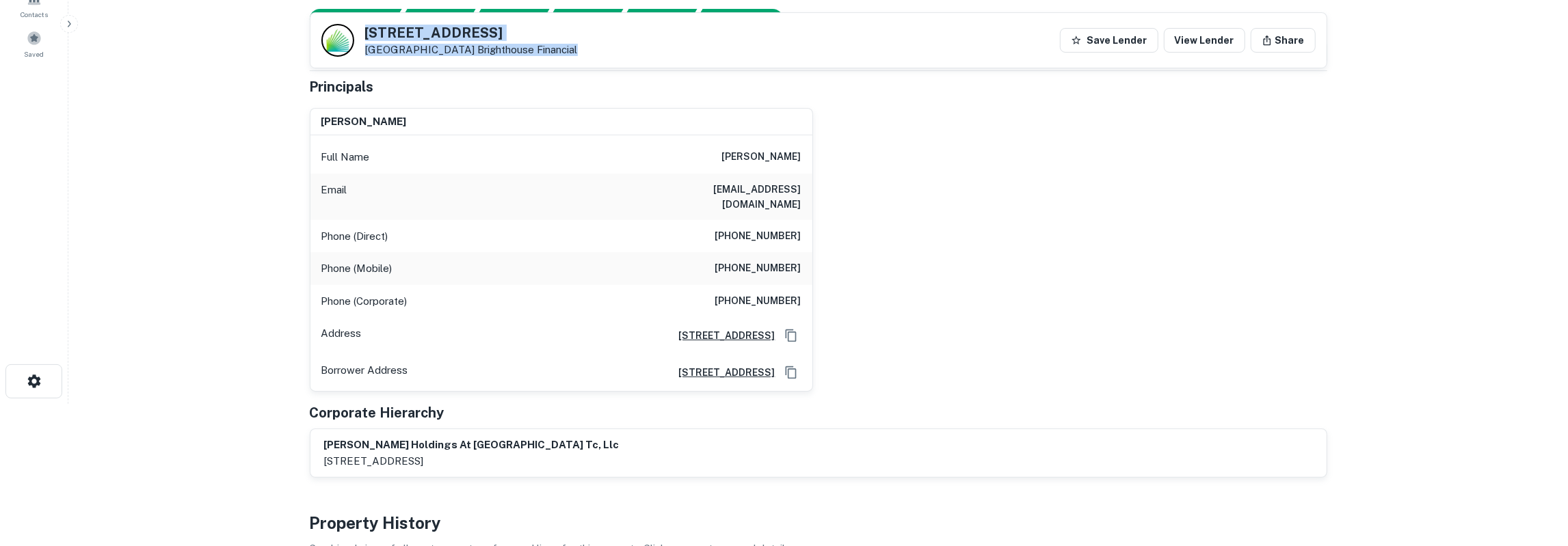
drag, startPoint x: 367, startPoint y: 33, endPoint x: 591, endPoint y: 59, distance: 225.5
click at [591, 59] on div "2215 Independence Dr New Braunfels, TX 78132 Brighthouse Financial Save Lender …" at bounding box center [819, 41] width 1016 height 55
copy div "2215 Independence Dr New Braunfels, TX 78132 Brighthouse Financial"
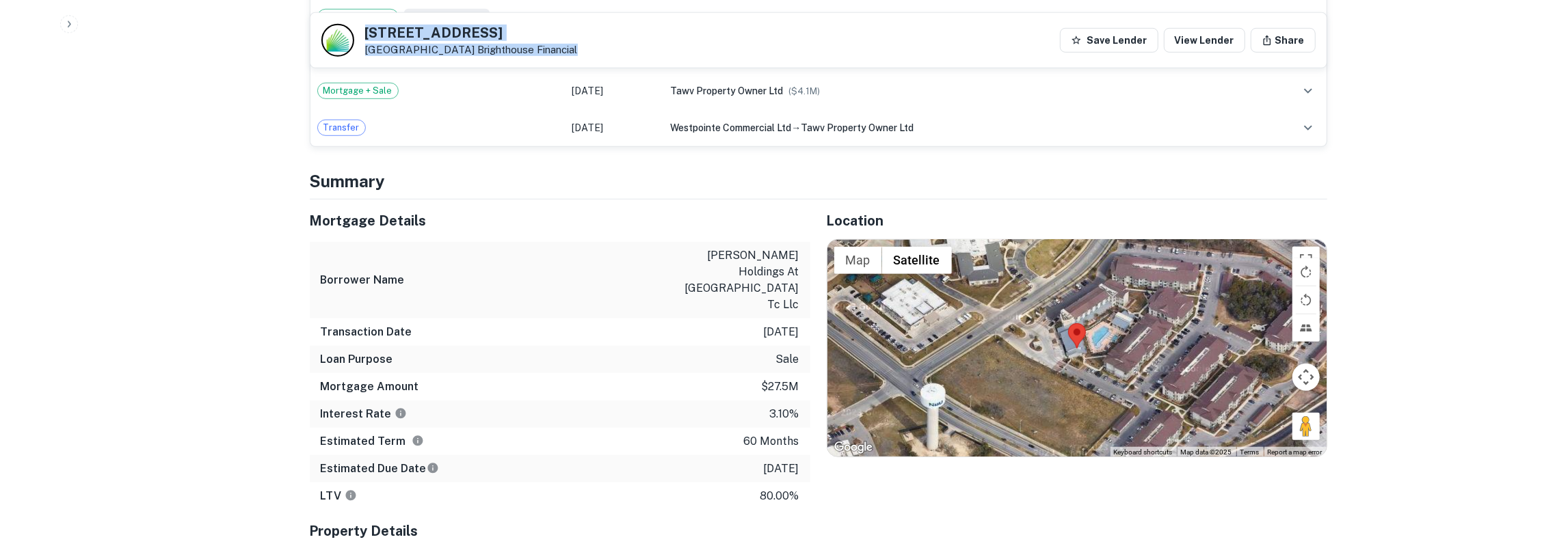
scroll to position [781, 0]
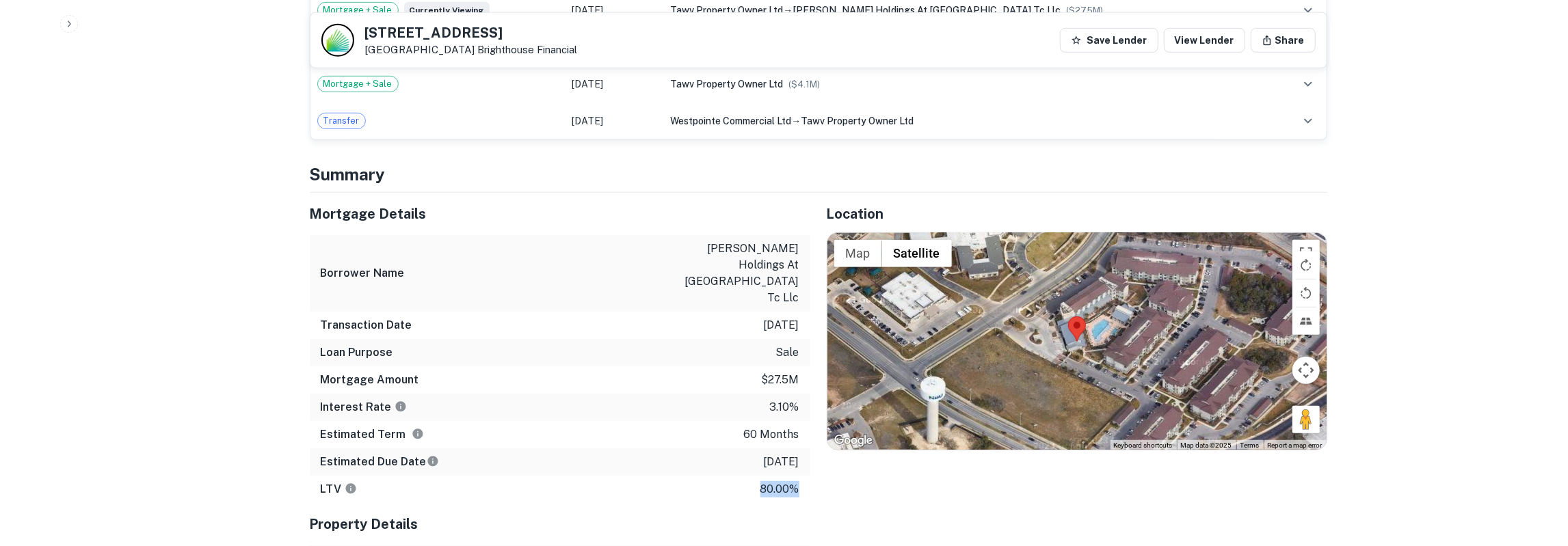
drag, startPoint x: 313, startPoint y: 199, endPoint x: 809, endPoint y: 441, distance: 551.9
click at [809, 441] on div "Mortgage Details Borrower Name zylstra holdings at new braunfels tc llc Transac…" at bounding box center [560, 348] width 500 height 311
drag, startPoint x: 348, startPoint y: 195, endPoint x: 355, endPoint y: 196, distance: 7.1
drag, startPoint x: 367, startPoint y: 32, endPoint x: 483, endPoint y: 47, distance: 117.0
click at [483, 47] on div "2215 Independence Dr New Braunfels, TX 78132 Brighthouse Financial" at bounding box center [471, 41] width 212 height 30
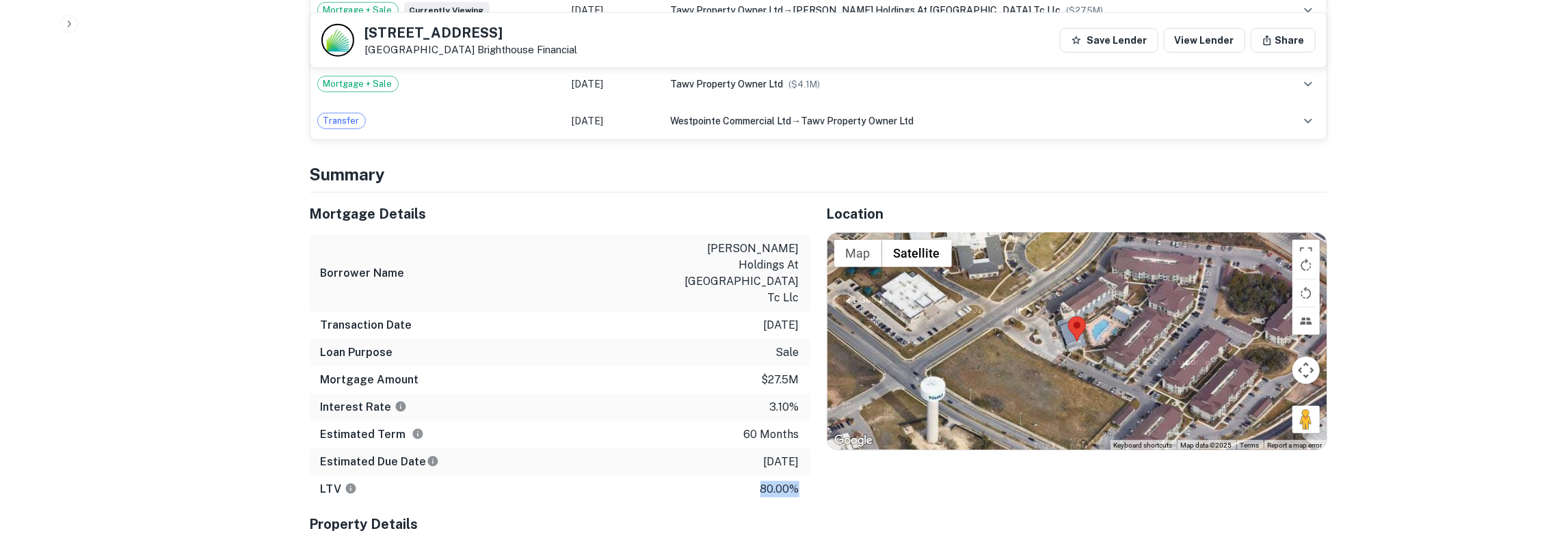
copy div "2215 Independence Dr New Braunfels, TX 78132"
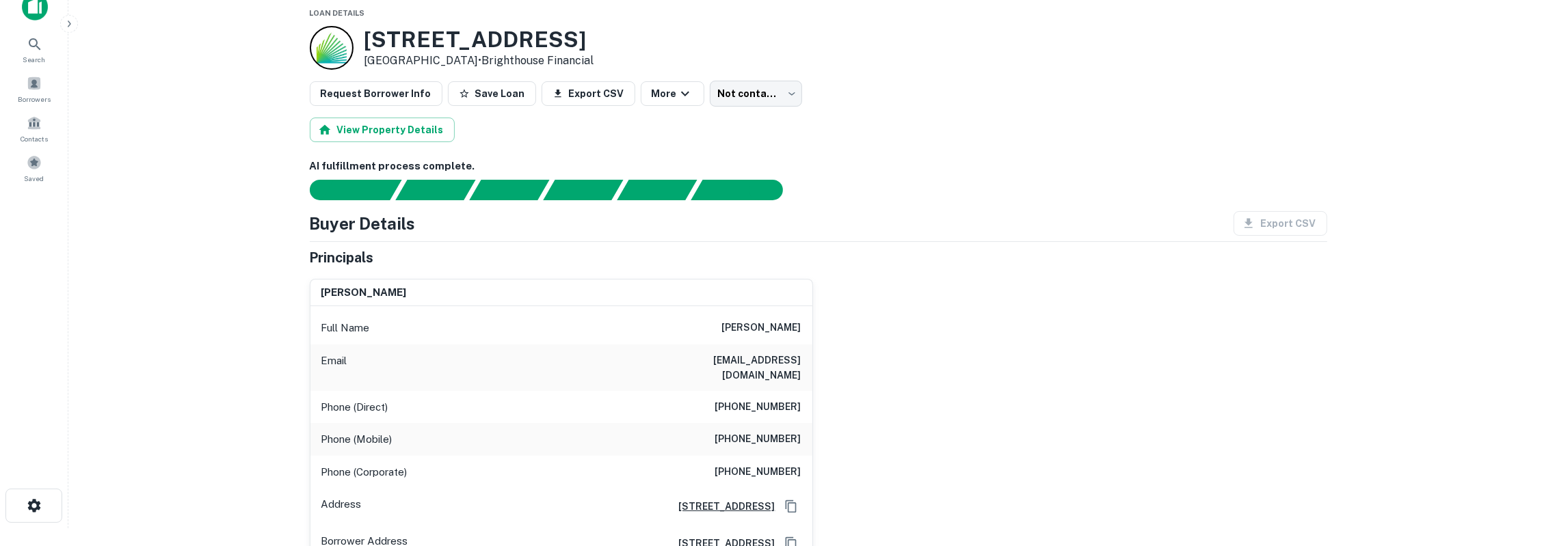
scroll to position [0, 0]
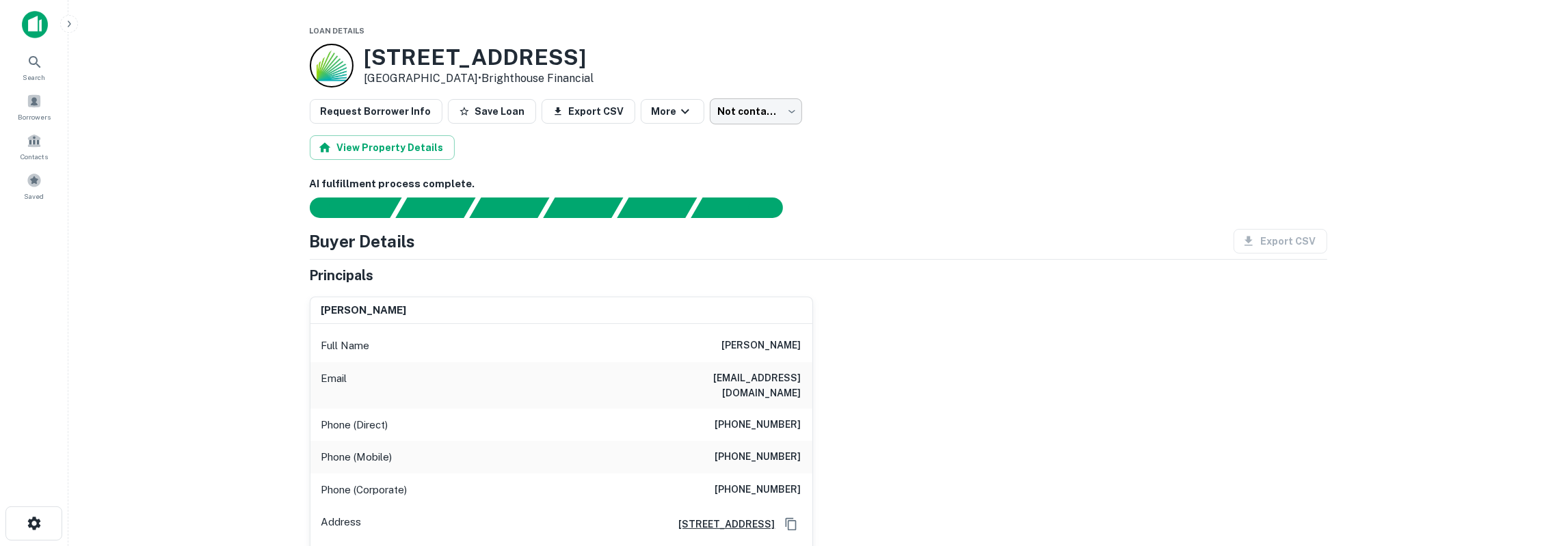
click at [740, 114] on body "Search Borrowers Contacts Saved Loan Details 2215 Independence Dr New Braunfels…" at bounding box center [784, 273] width 1568 height 546
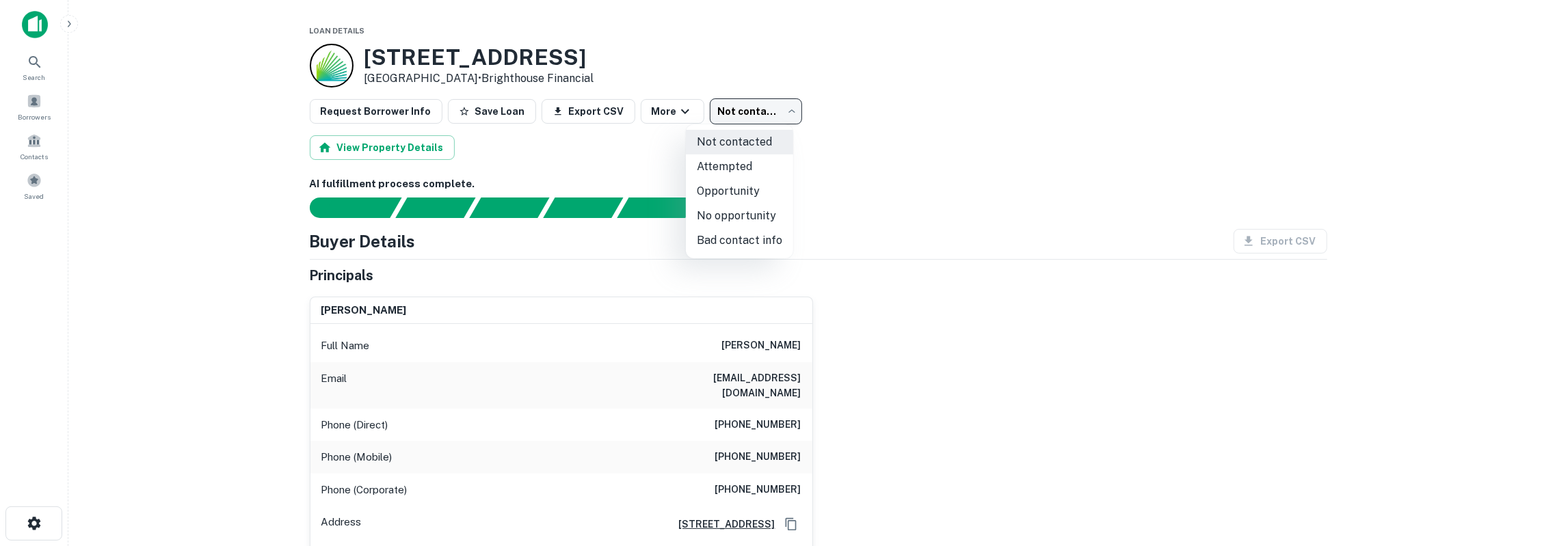
drag, startPoint x: 742, startPoint y: 167, endPoint x: 771, endPoint y: 155, distance: 31.4
click at [745, 165] on li "Attempted" at bounding box center [739, 167] width 107 height 25
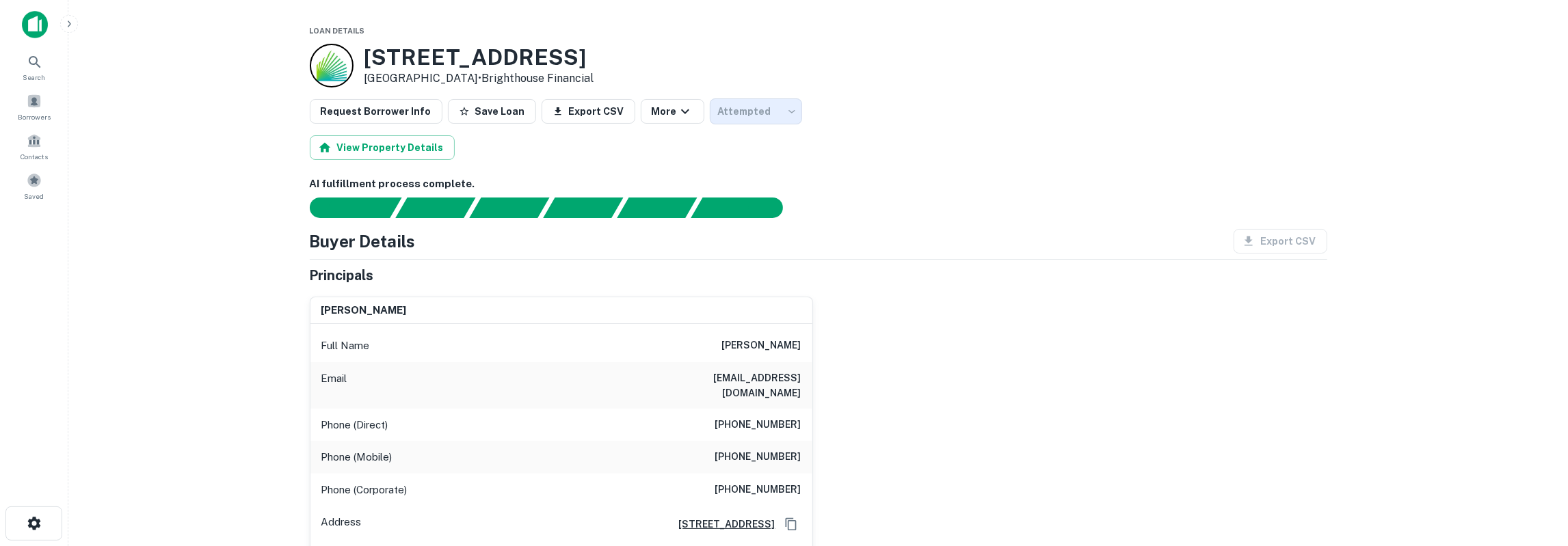
type input "*********"
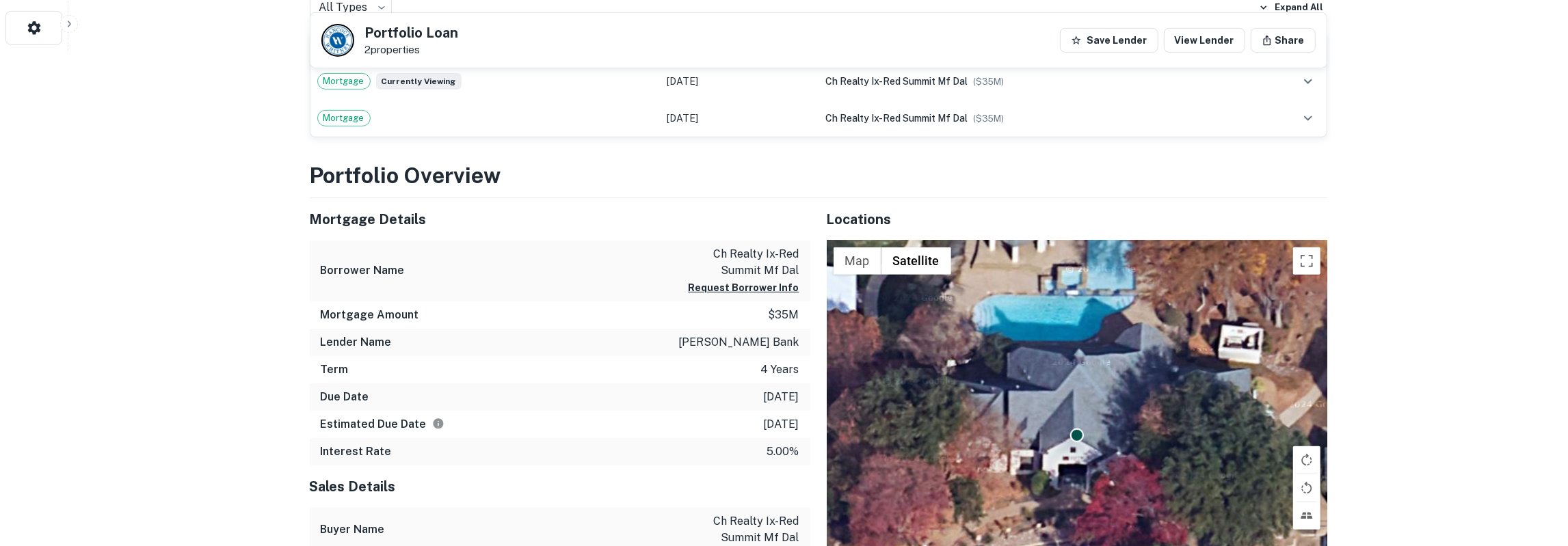
scroll to position [497, 0]
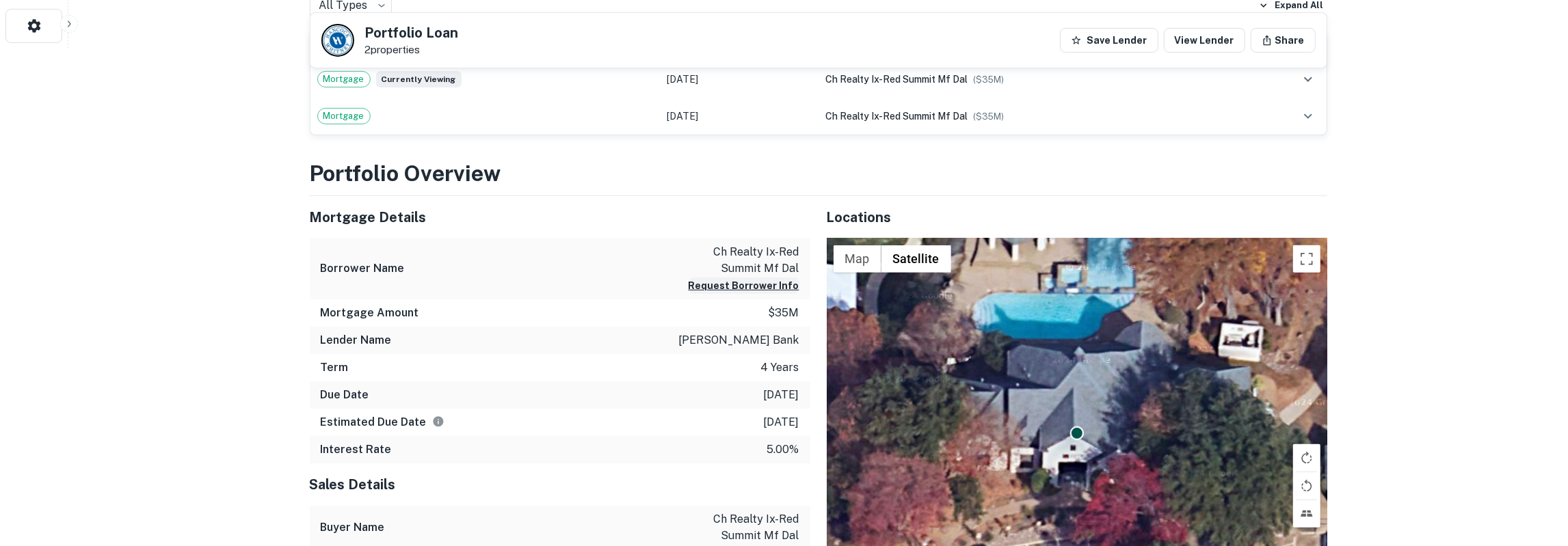
click at [768, 281] on button "Request Borrower Info" at bounding box center [744, 286] width 111 height 17
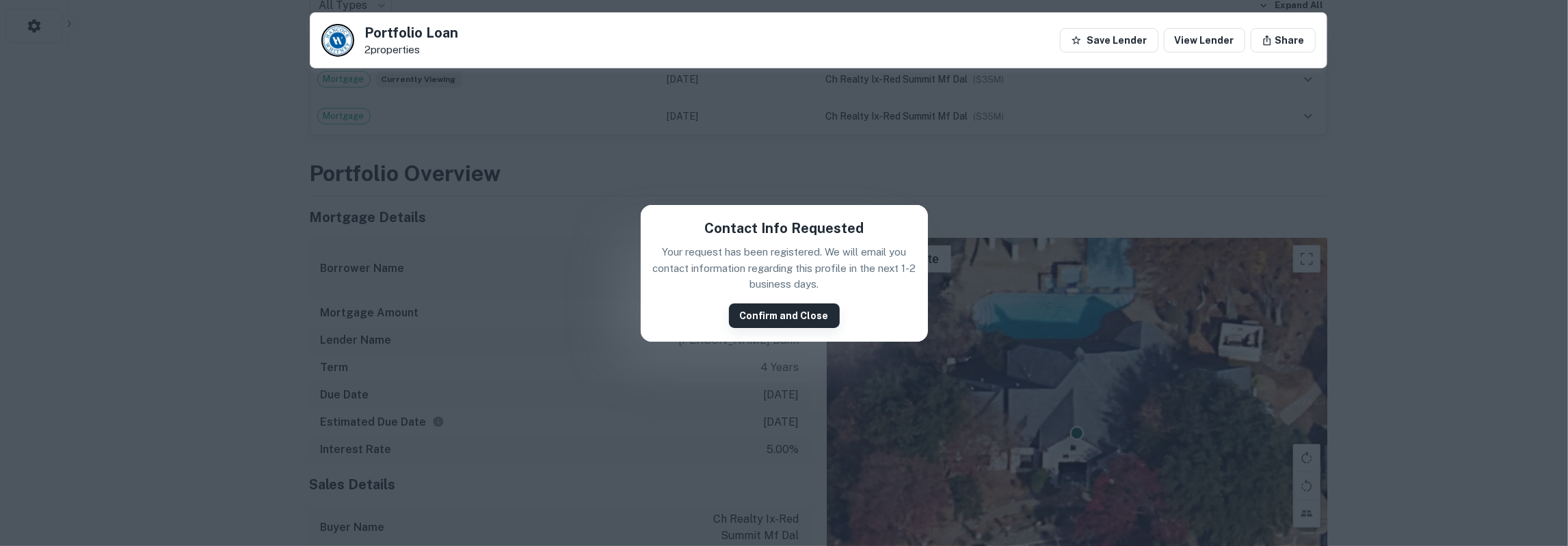
click at [770, 322] on button "Confirm and Close" at bounding box center [784, 316] width 111 height 25
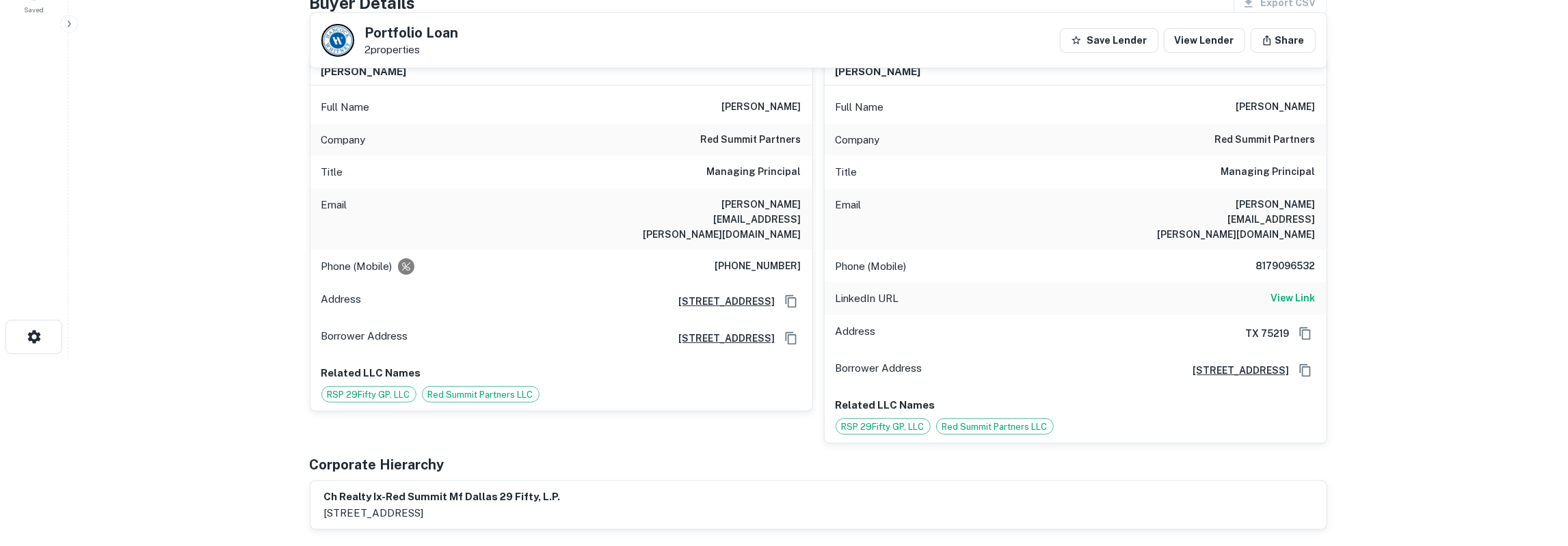
scroll to position [142, 0]
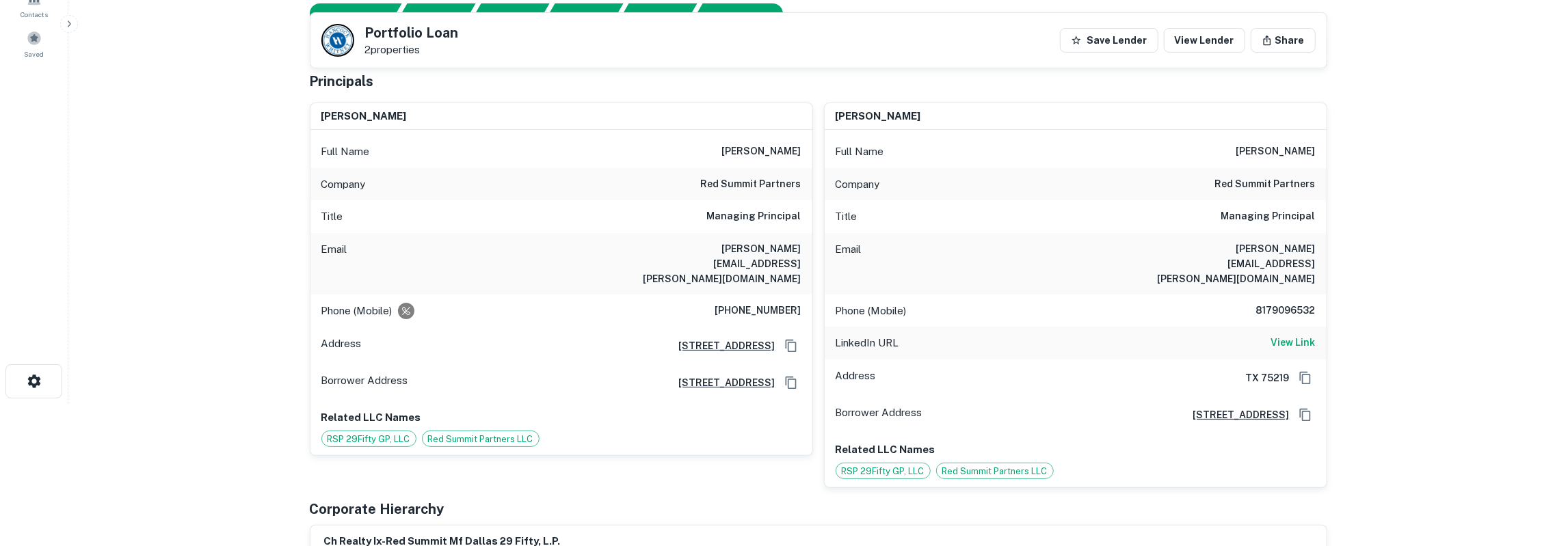
click at [1292, 150] on h6 "[PERSON_NAME]" at bounding box center [1276, 151] width 80 height 17
click at [731, 246] on h6 "[PERSON_NAME][EMAIL_ADDRESS][PERSON_NAME][DOMAIN_NAME]" at bounding box center [719, 264] width 164 height 45
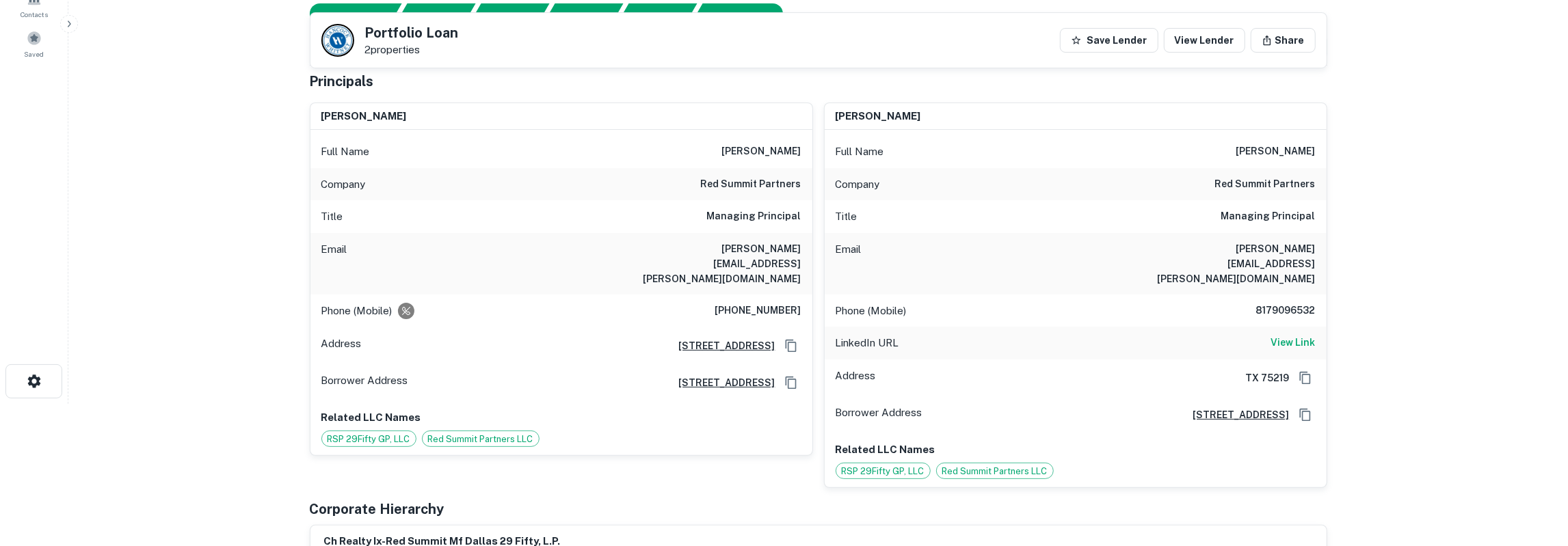
click at [731, 246] on h6 "[PERSON_NAME][EMAIL_ADDRESS][PERSON_NAME][DOMAIN_NAME]" at bounding box center [719, 264] width 164 height 45
click at [781, 179] on h6 "red summit partners" at bounding box center [752, 184] width 101 height 17
click at [773, 303] on h6 "[PHONE_NUMBER]" at bounding box center [758, 311] width 86 height 17
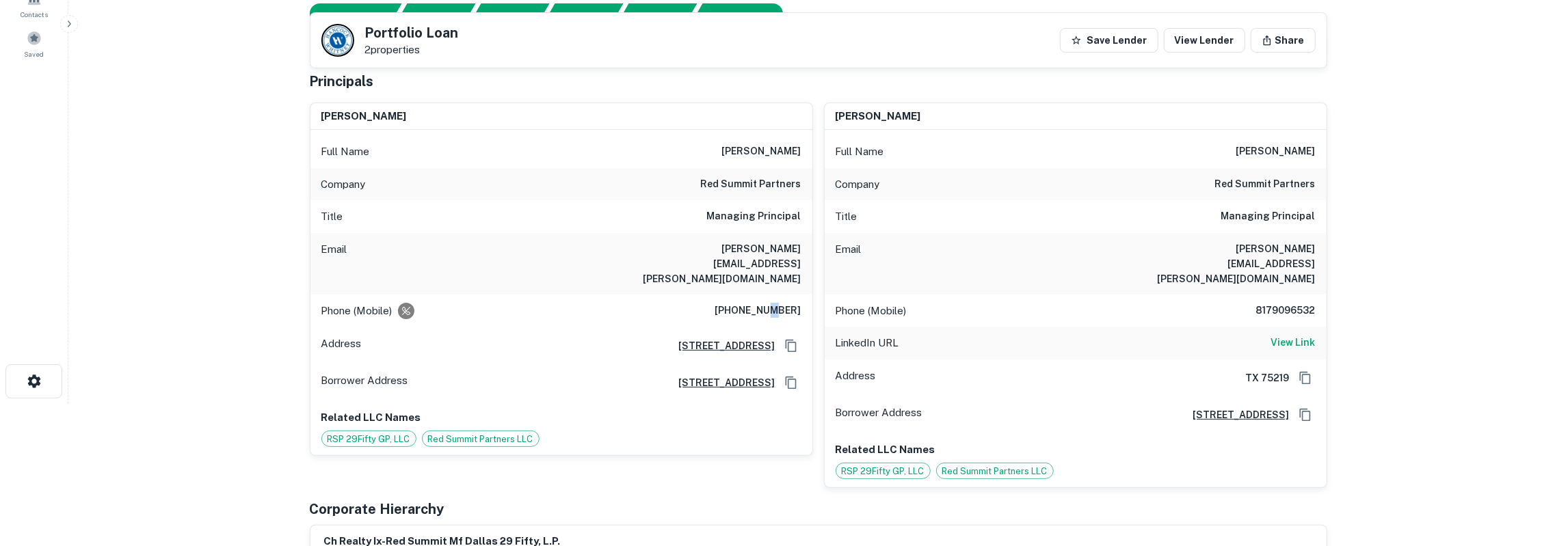
click at [773, 303] on h6 "[PHONE_NUMBER]" at bounding box center [758, 311] width 86 height 17
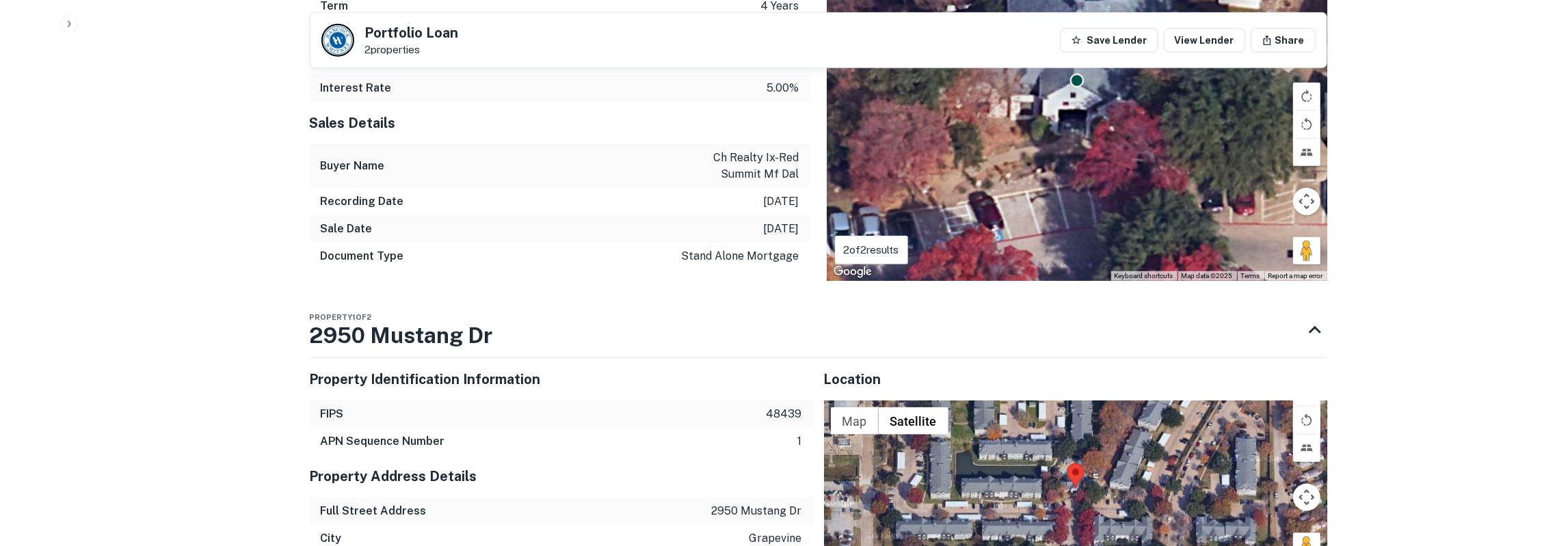
scroll to position [1350, 0]
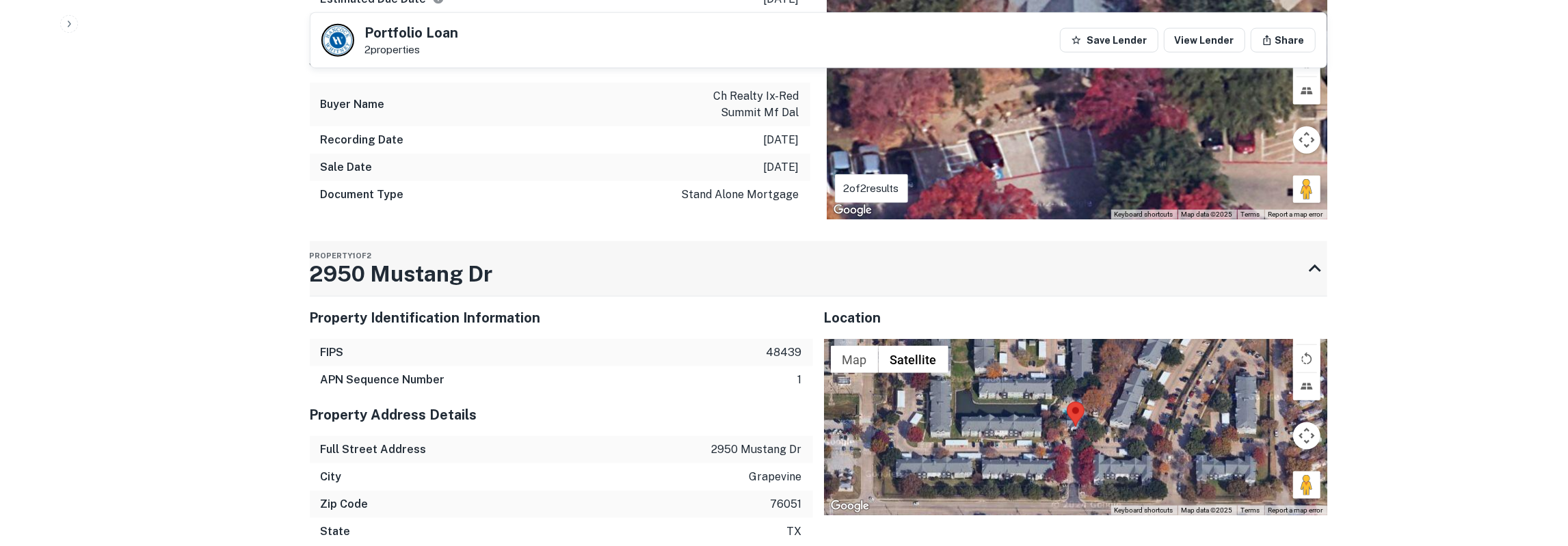
click at [418, 258] on h3 "2950 Mustang Dr" at bounding box center [401, 273] width 183 height 33
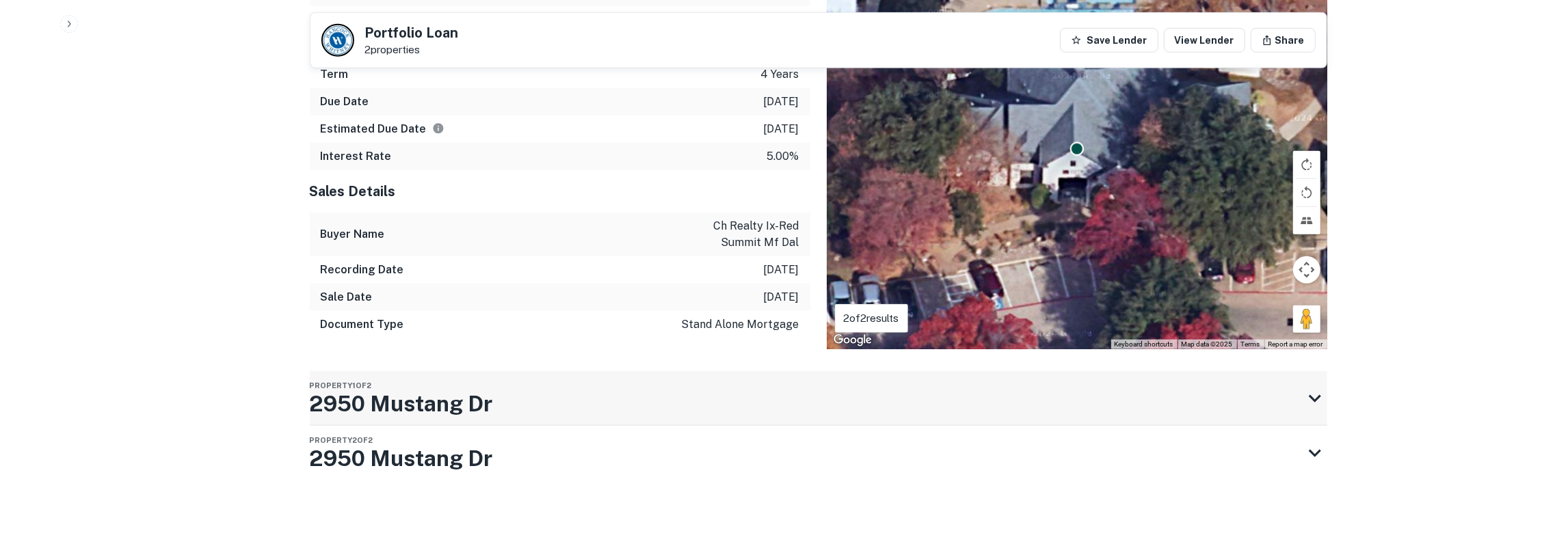
scroll to position [1188, 0]
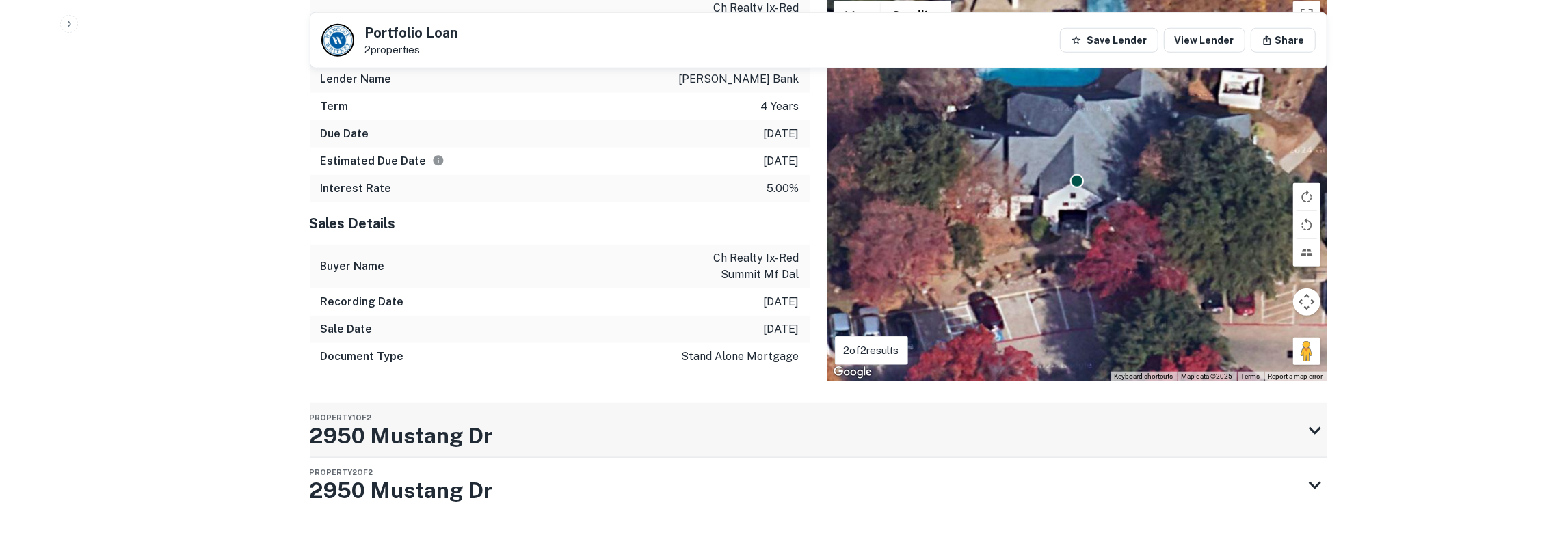
click at [444, 419] on h3 "2950 Mustang Dr" at bounding box center [401, 435] width 183 height 33
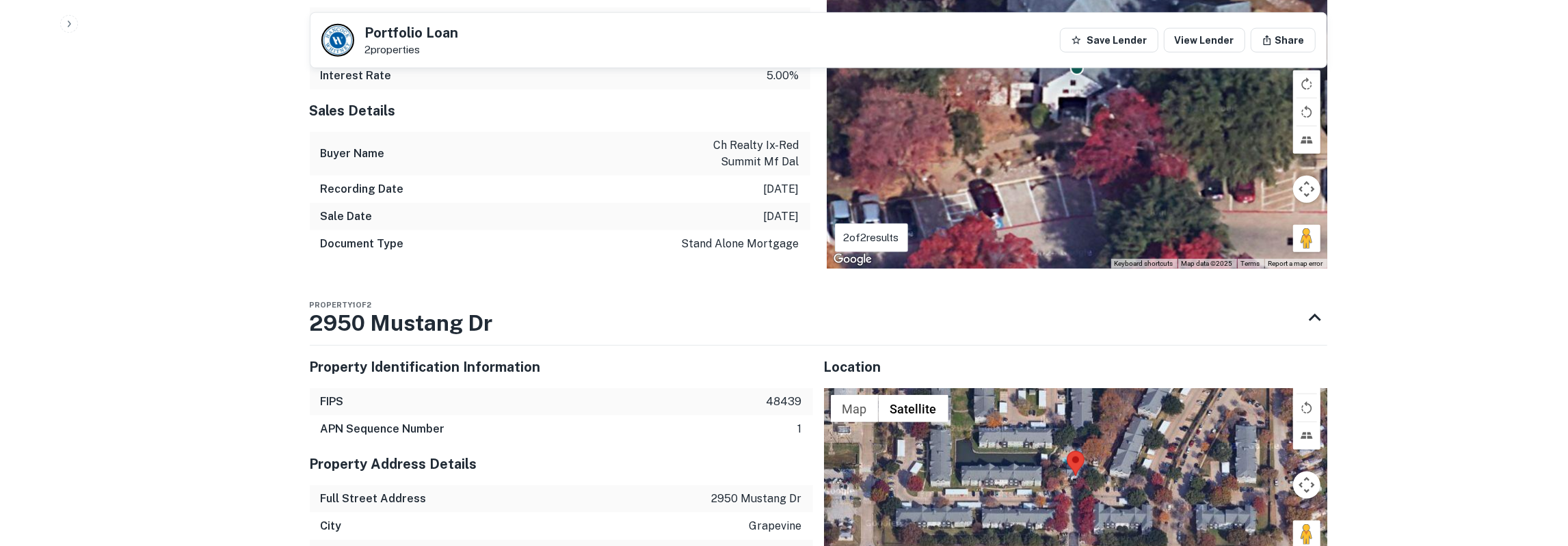
scroll to position [1331, 0]
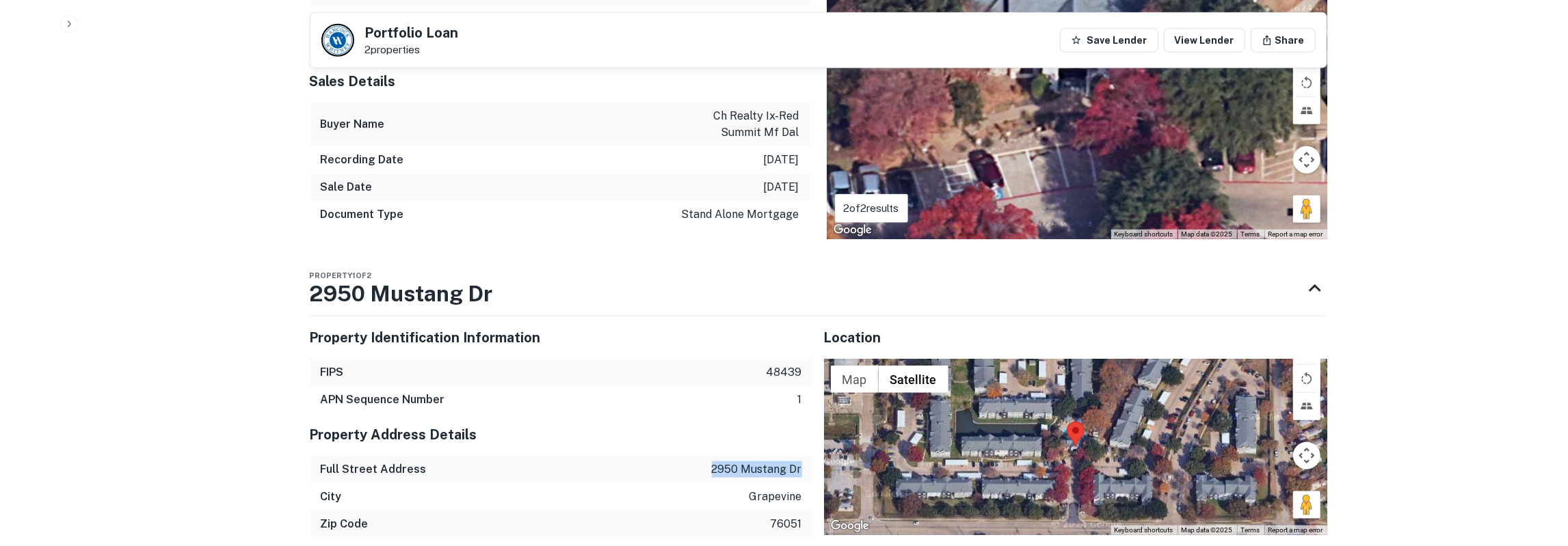
drag, startPoint x: 712, startPoint y: 434, endPoint x: 802, endPoint y: 442, distance: 90.4
click at [802, 456] on div "Full Street Address [STREET_ADDRESS]" at bounding box center [561, 469] width 503 height 27
copy p "2950 mustang dr"
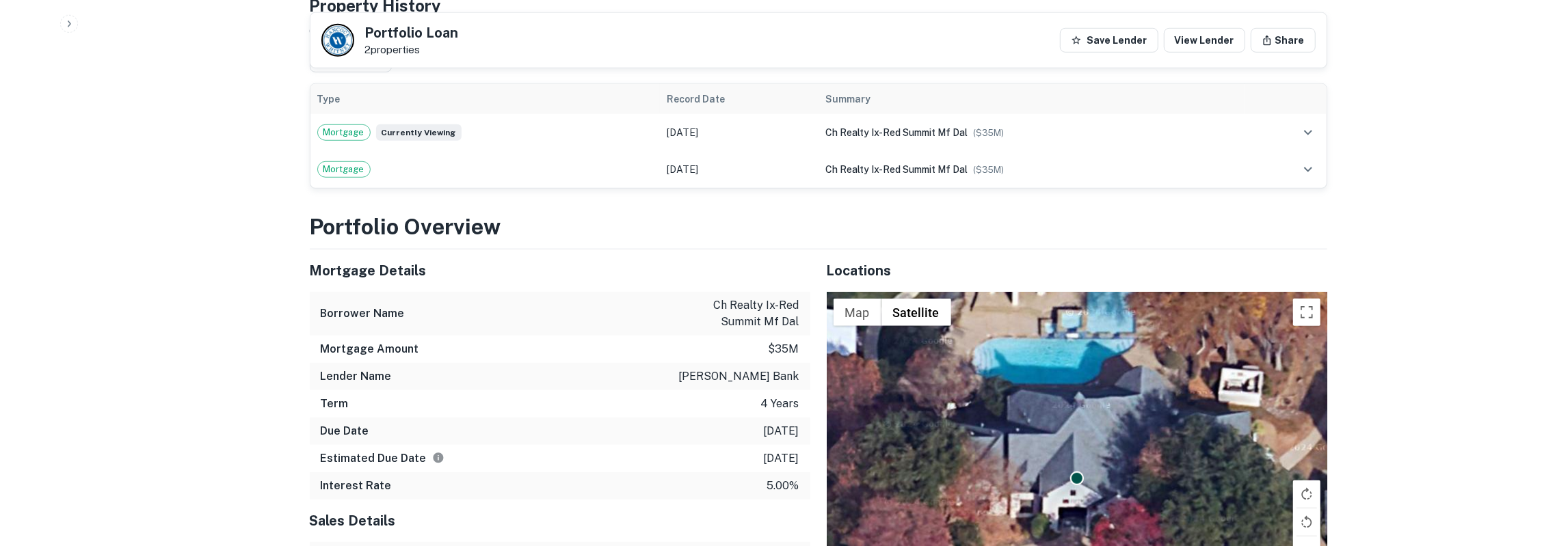
scroll to position [975, 0]
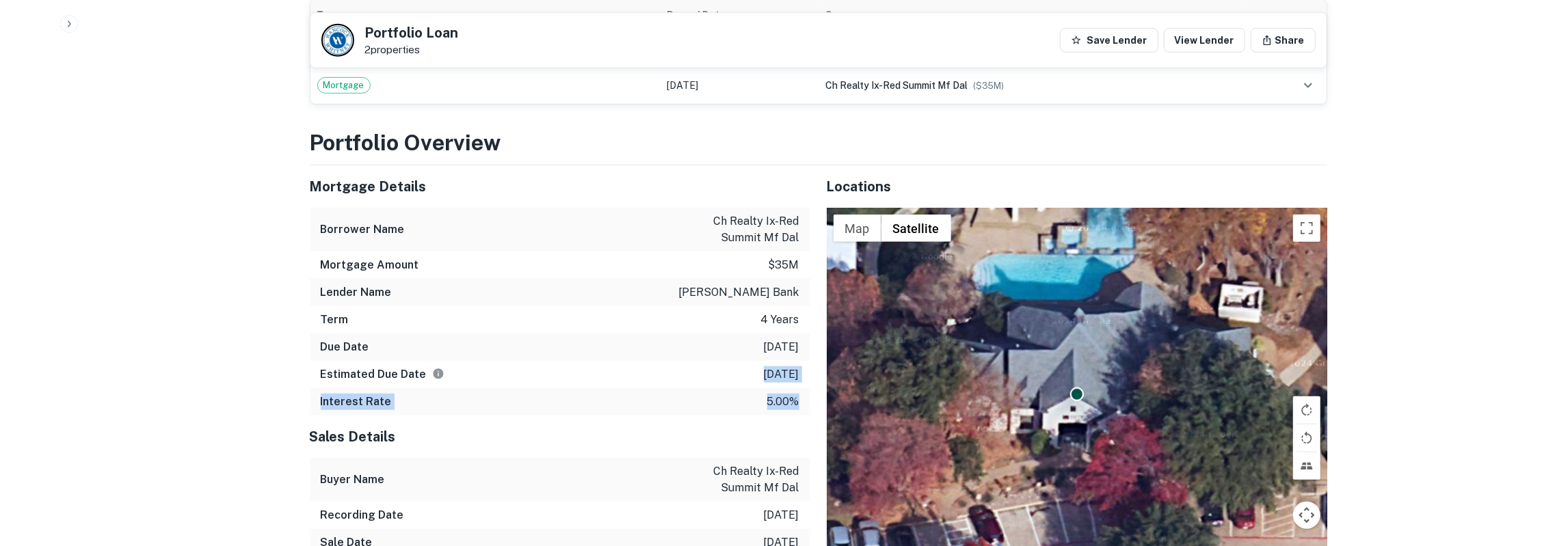
drag, startPoint x: 436, startPoint y: 210, endPoint x: 806, endPoint y: 370, distance: 403.1
click at [806, 370] on div "Mortgage Details Borrower Name ch realty ix-red summit mf dal Mortgage Amount $…" at bounding box center [560, 290] width 500 height 250
copy div "[DATE] Interest Rate 5.00%"
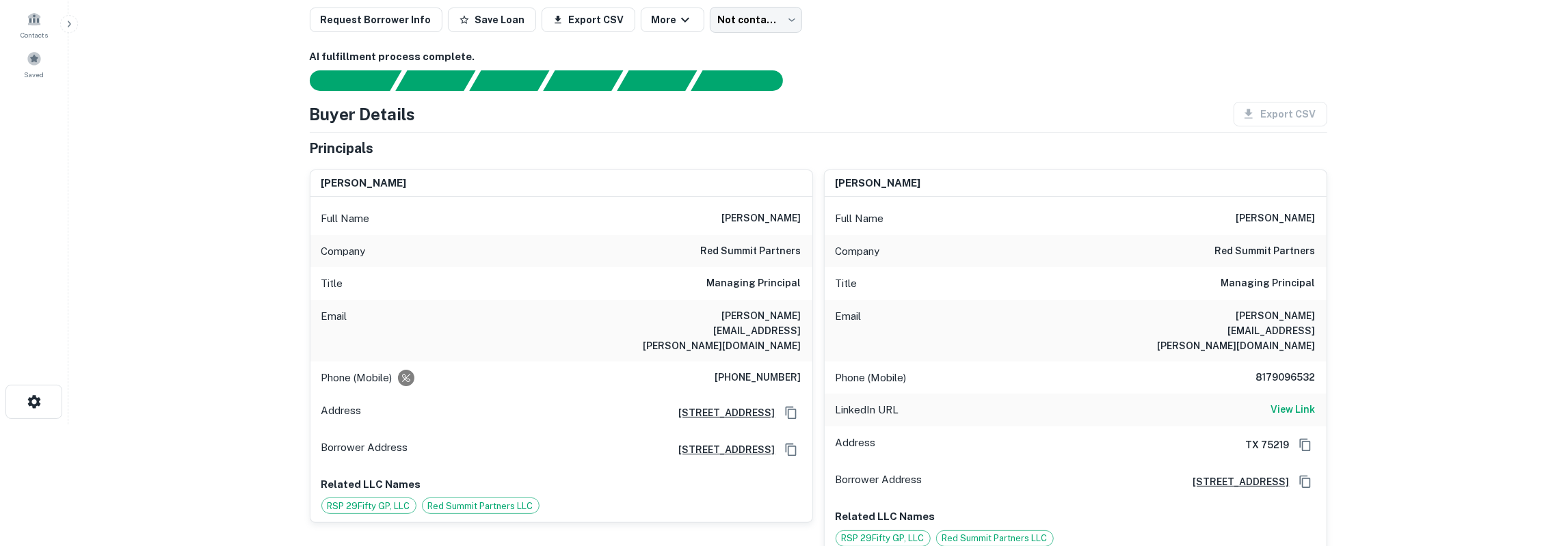
scroll to position [0, 0]
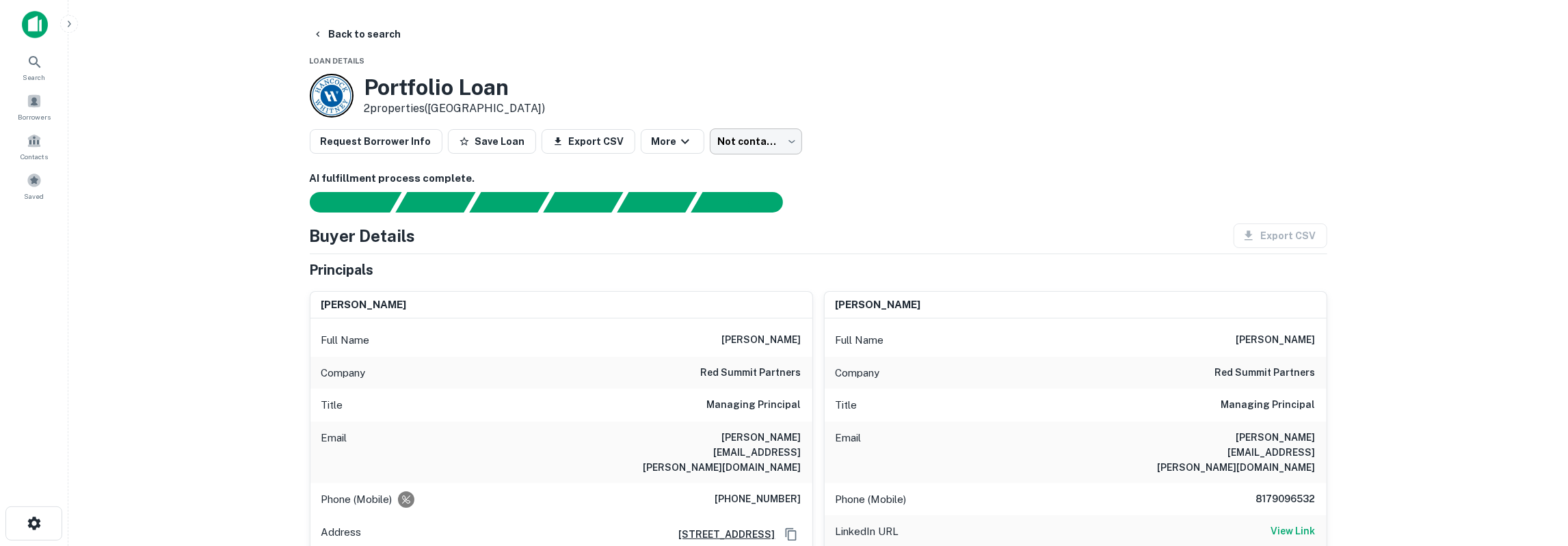
click at [724, 139] on body "Search Borrowers Contacts Saved Back to search Loan Details Portfolio Loan 2 pr…" at bounding box center [784, 273] width 1568 height 546
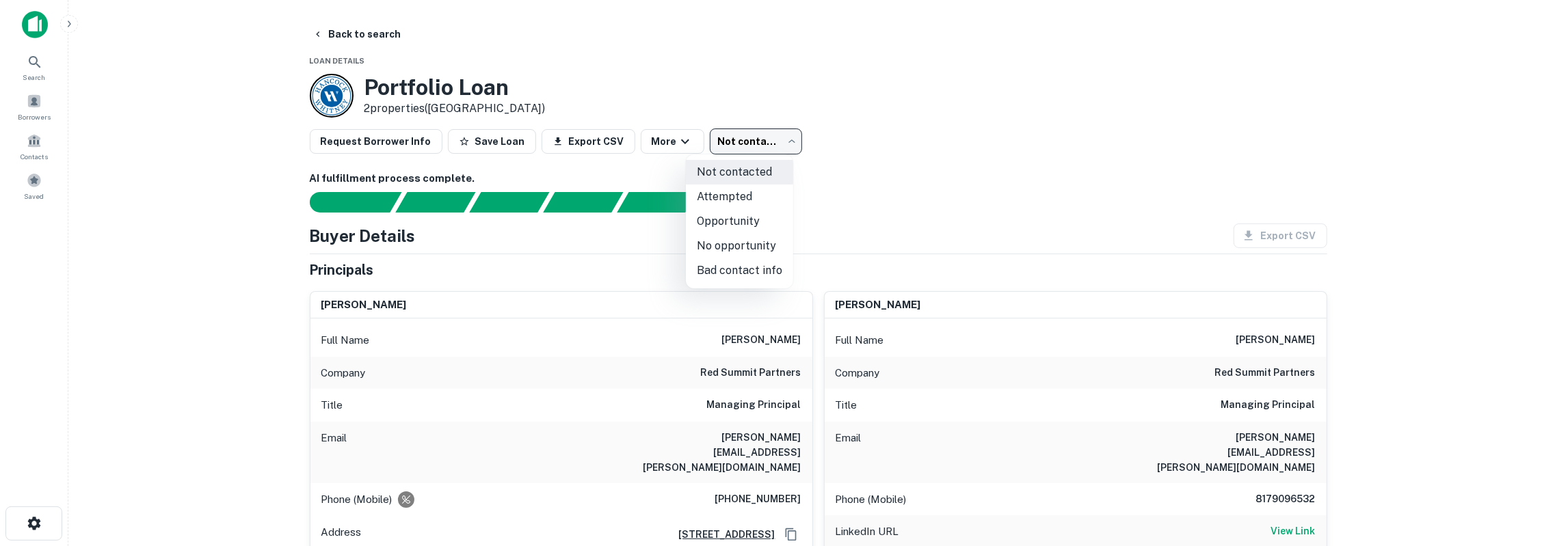
click at [730, 200] on li "Attempted" at bounding box center [739, 197] width 107 height 25
type input "*********"
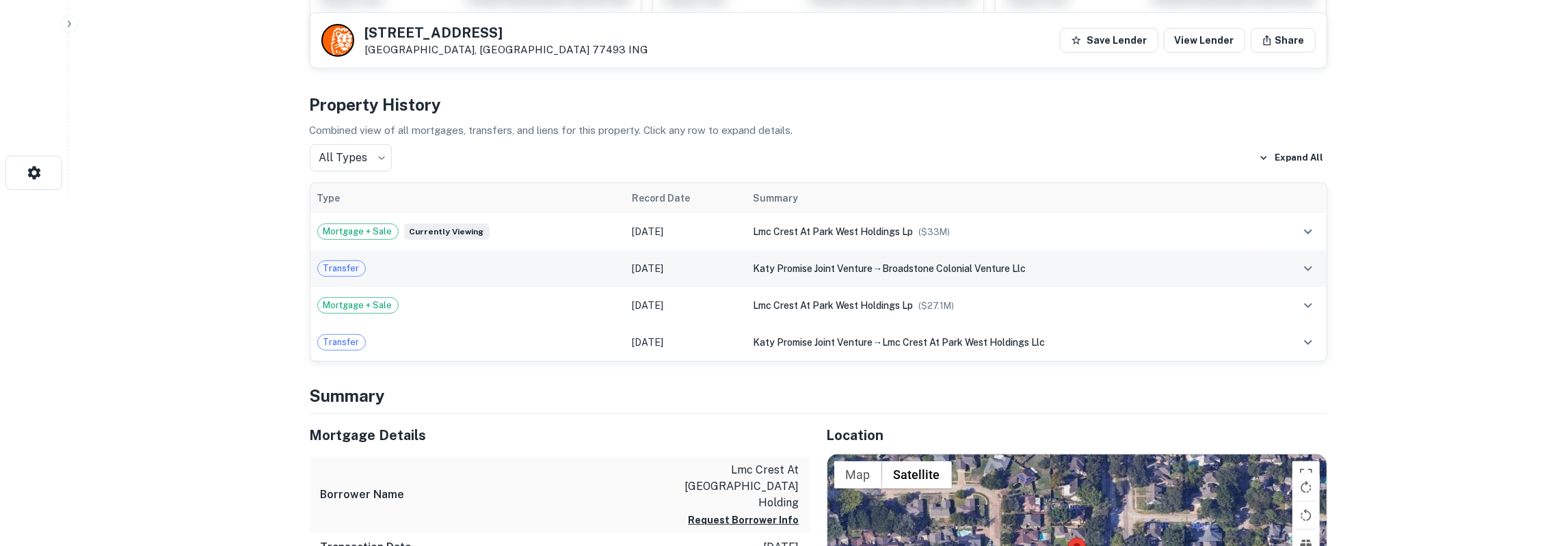
scroll to position [427, 0]
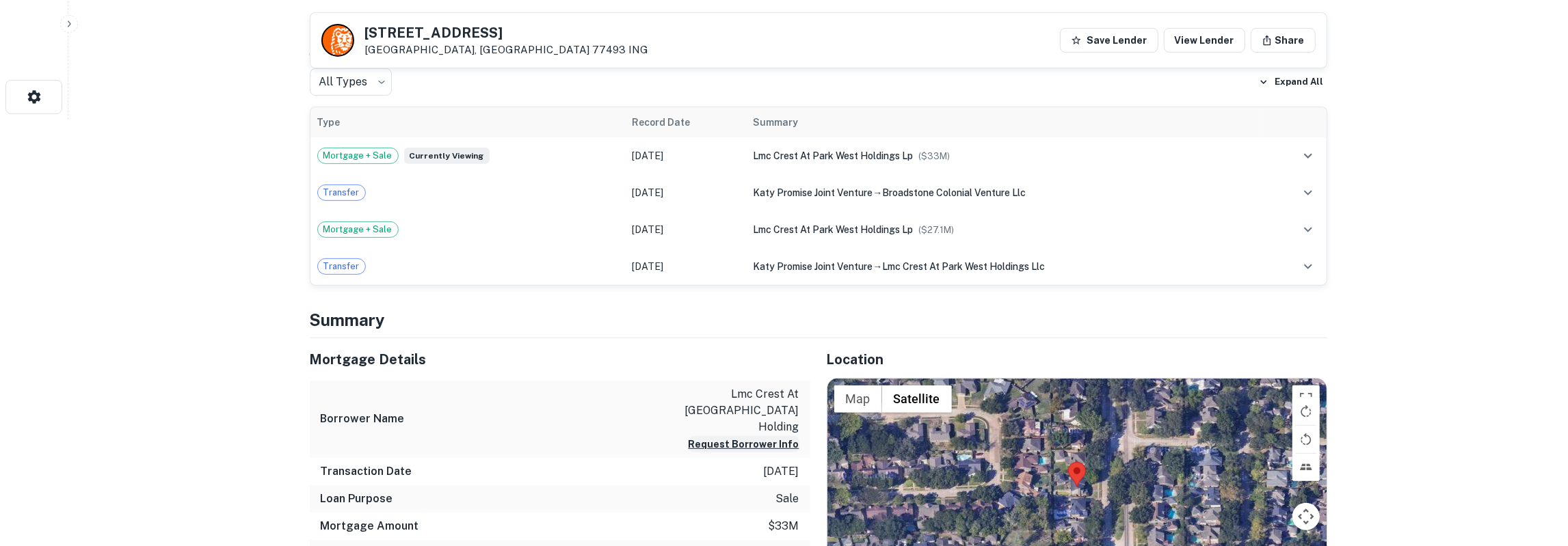
click at [760, 436] on button "Request Borrower Info" at bounding box center [744, 444] width 111 height 17
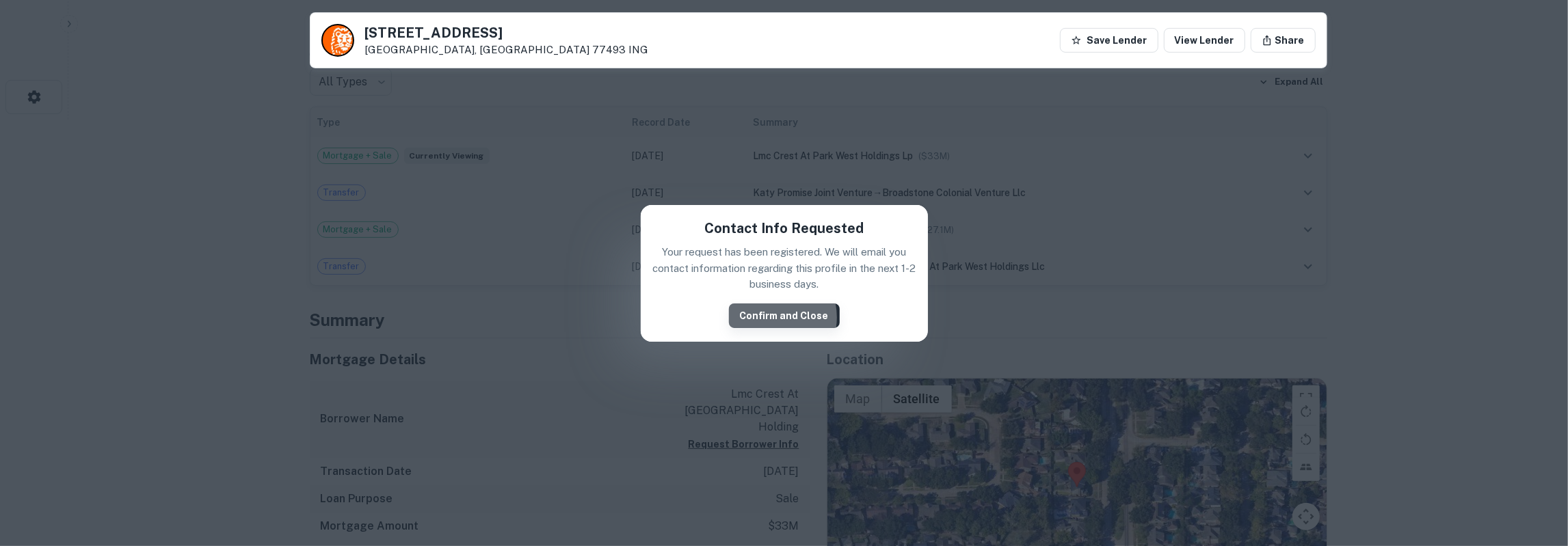
click at [770, 318] on button "Confirm and Close" at bounding box center [784, 316] width 111 height 25
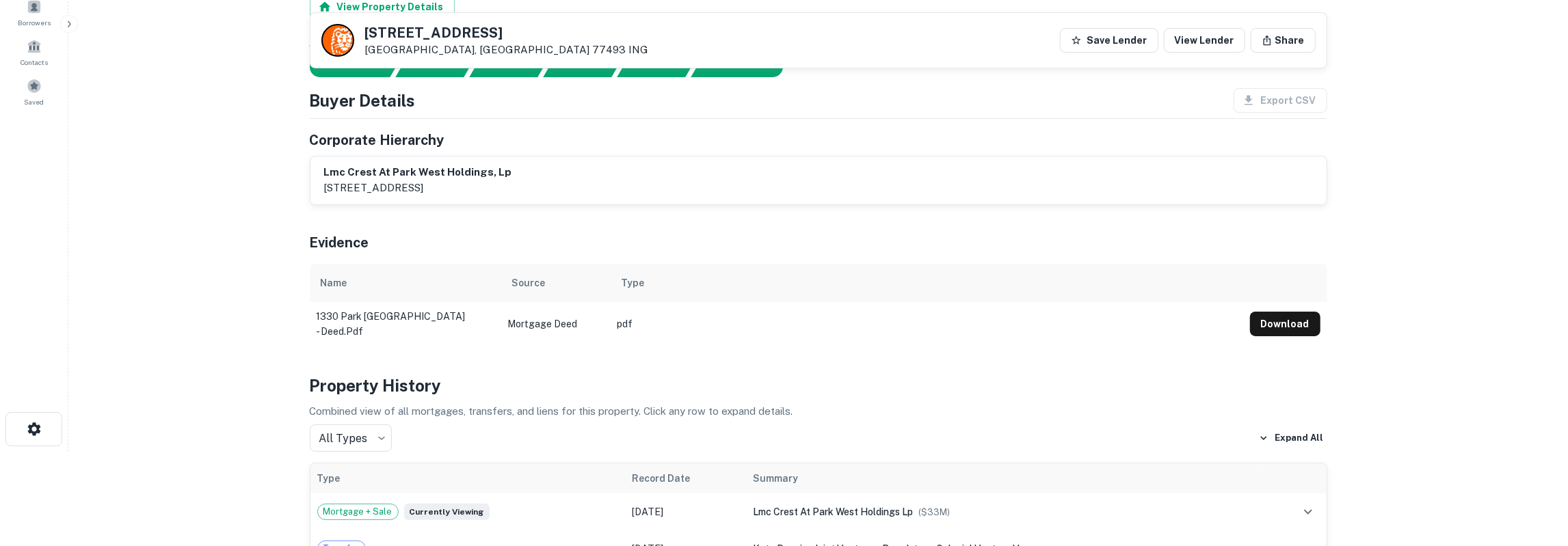
scroll to position [71, 0]
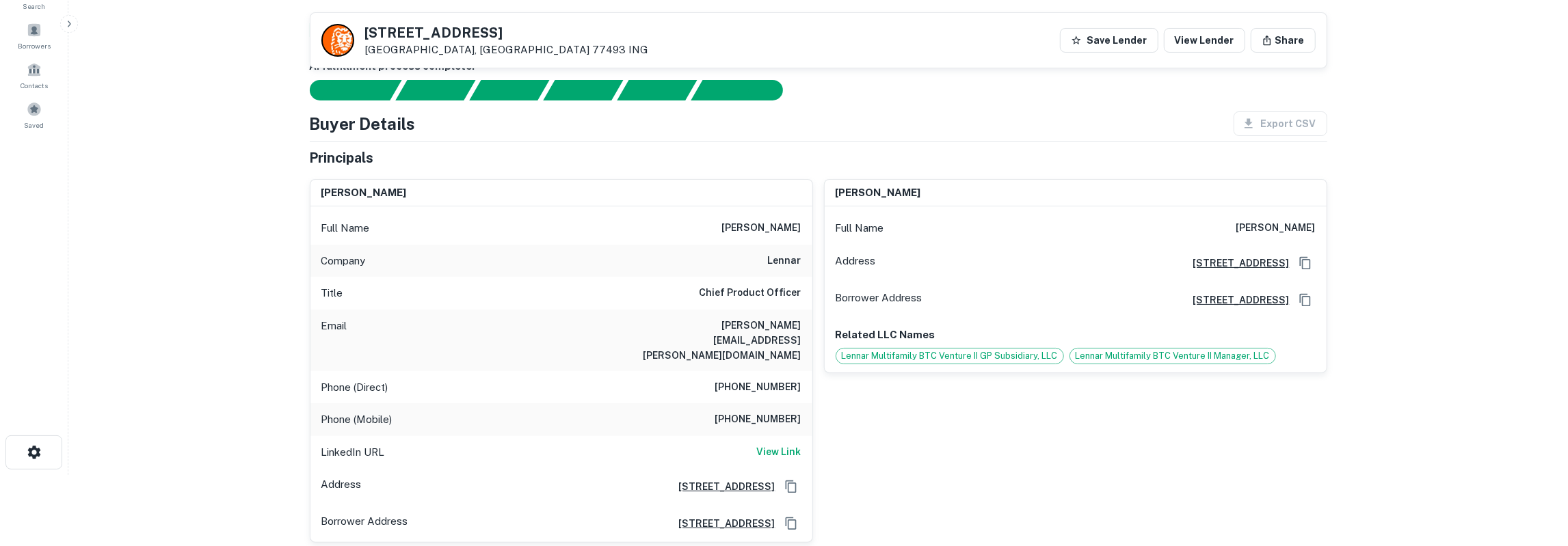
click at [784, 226] on h6 "[PERSON_NAME]" at bounding box center [761, 228] width 80 height 17
copy h6 "tellerman"
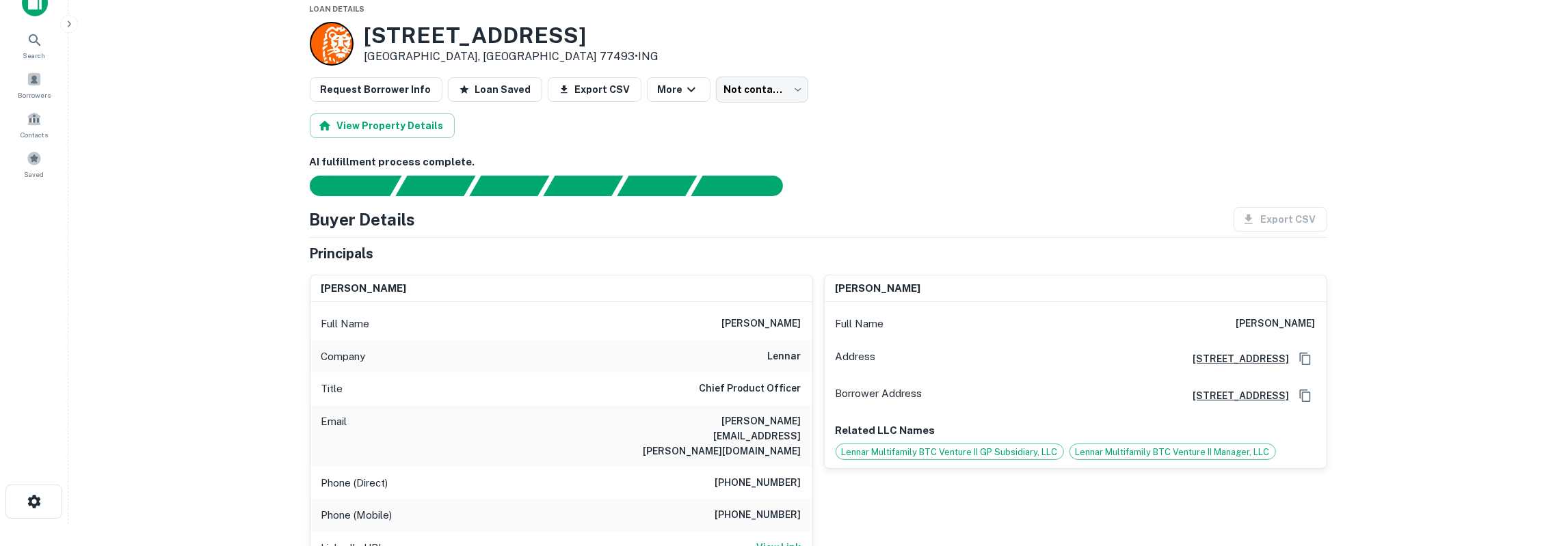
scroll to position [0, 0]
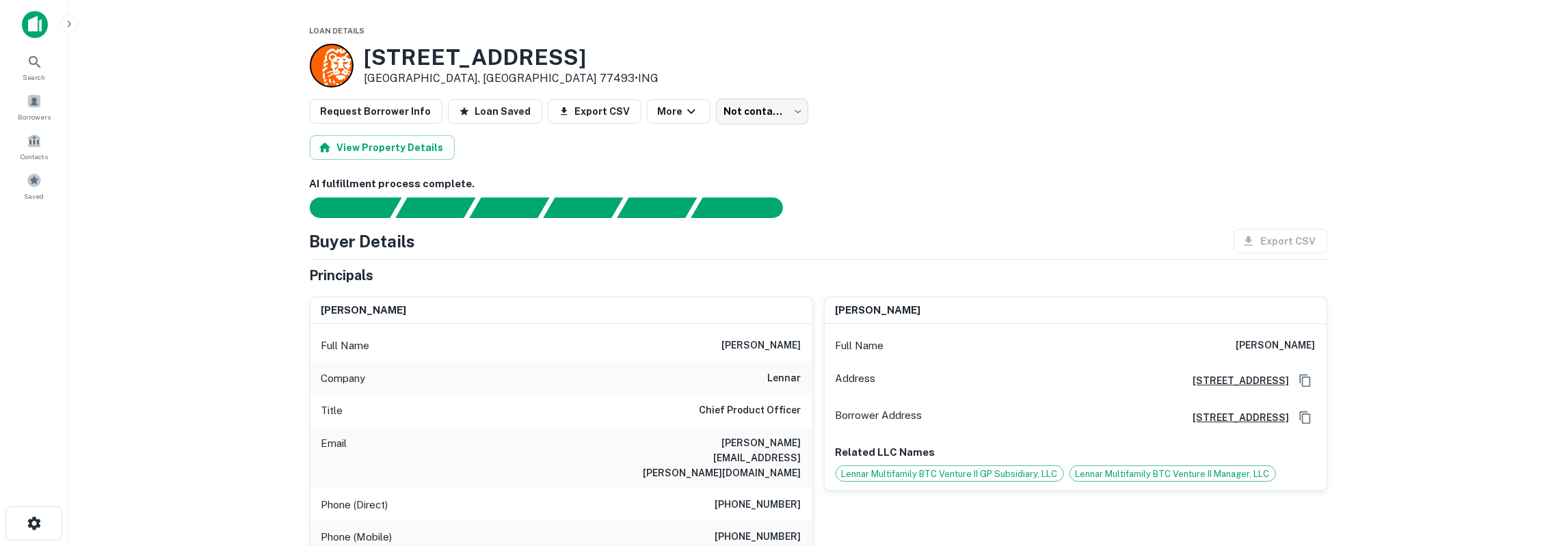
click at [1259, 346] on h6 "christina langrall" at bounding box center [1276, 345] width 80 height 17
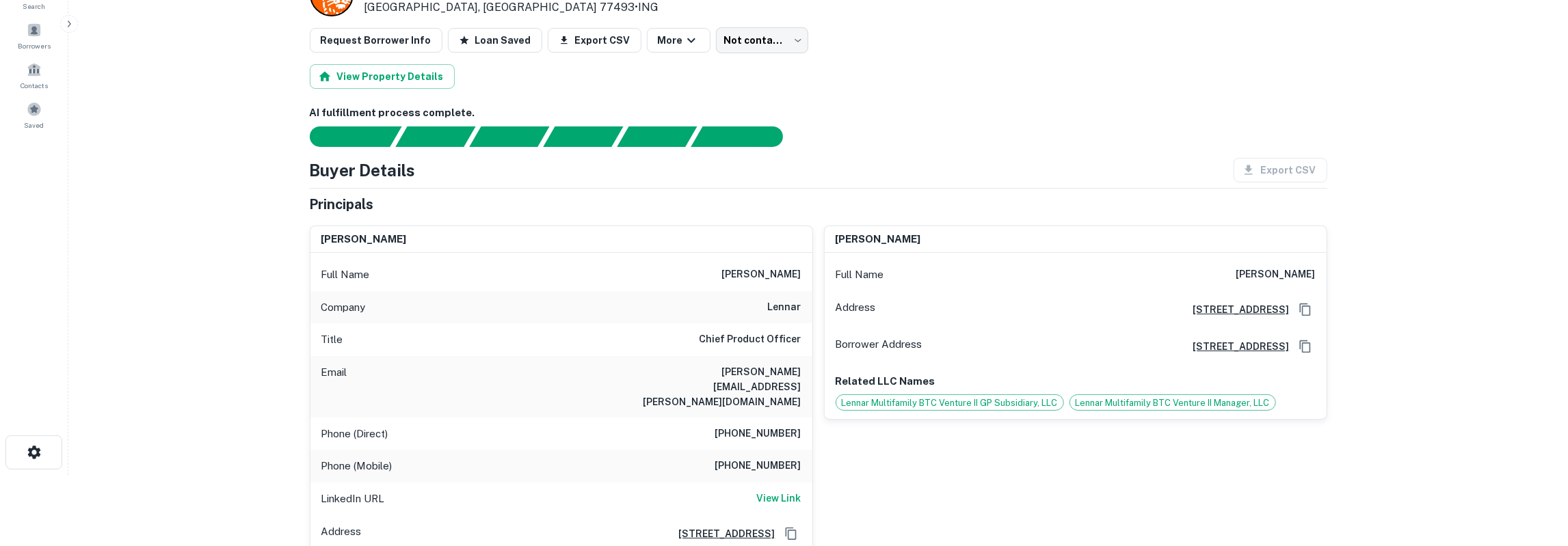
click at [760, 275] on h6 "shanna tellerman" at bounding box center [761, 274] width 80 height 17
click at [749, 368] on h6 "shanna.tellerman@lennar.com" at bounding box center [719, 387] width 164 height 45
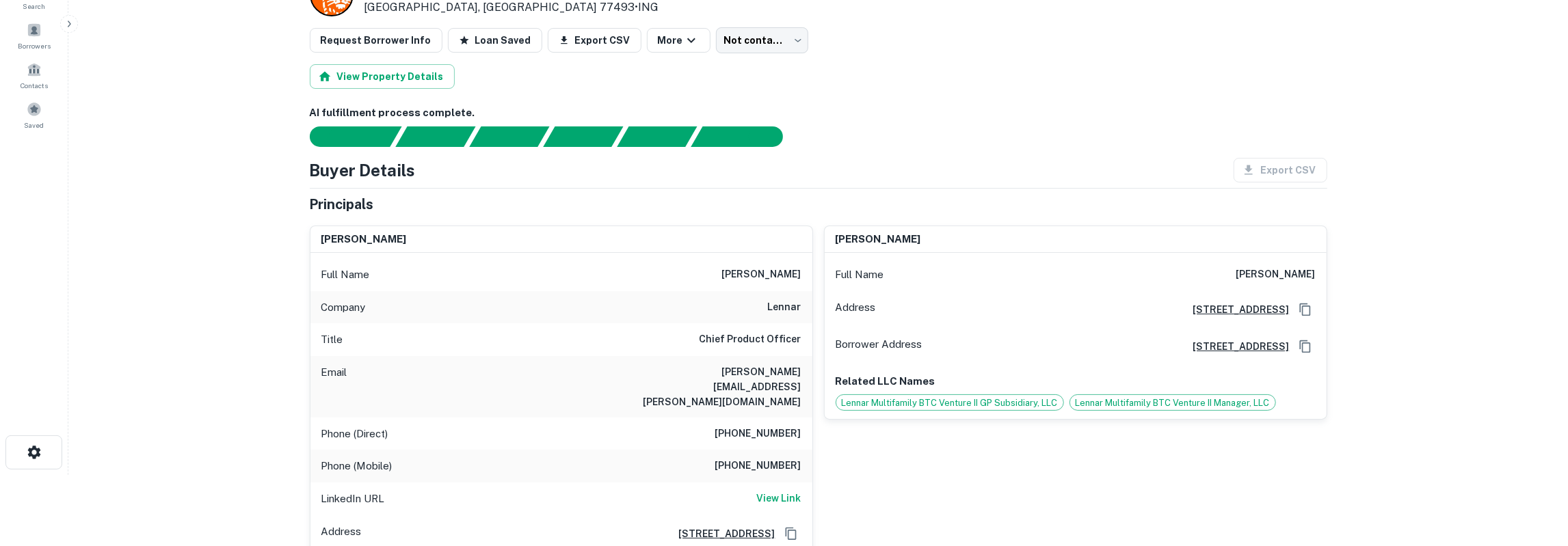
click at [750, 368] on h6 "shanna.tellerman@lennar.com" at bounding box center [719, 387] width 164 height 45
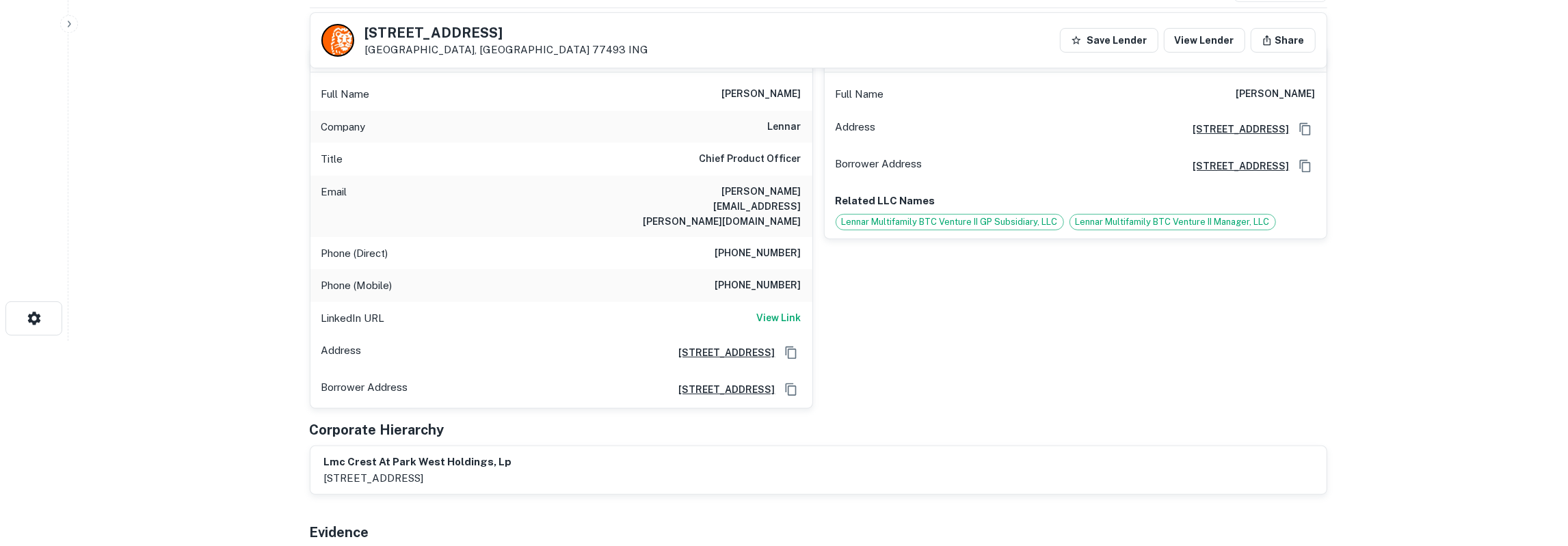
scroll to position [213, 0]
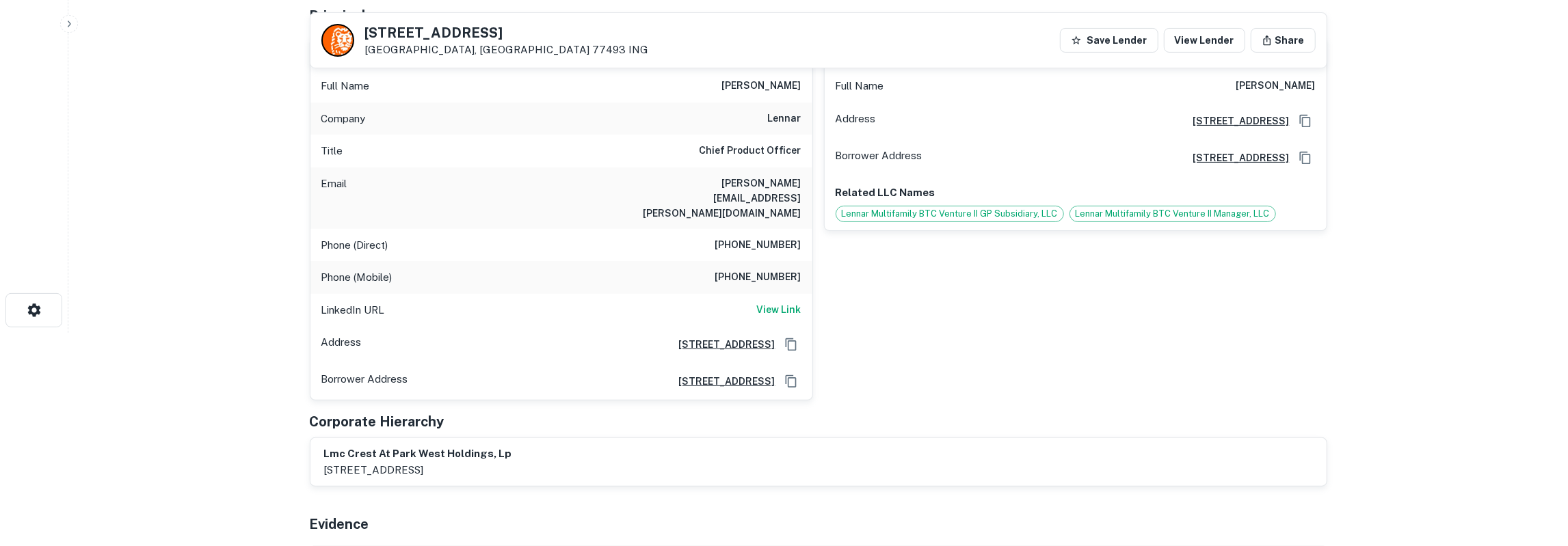
click at [761, 237] on h6 "(412) 327-1415" at bounding box center [758, 245] width 86 height 17
click at [766, 269] on h6 "(415) 507-6373" at bounding box center [758, 277] width 86 height 17
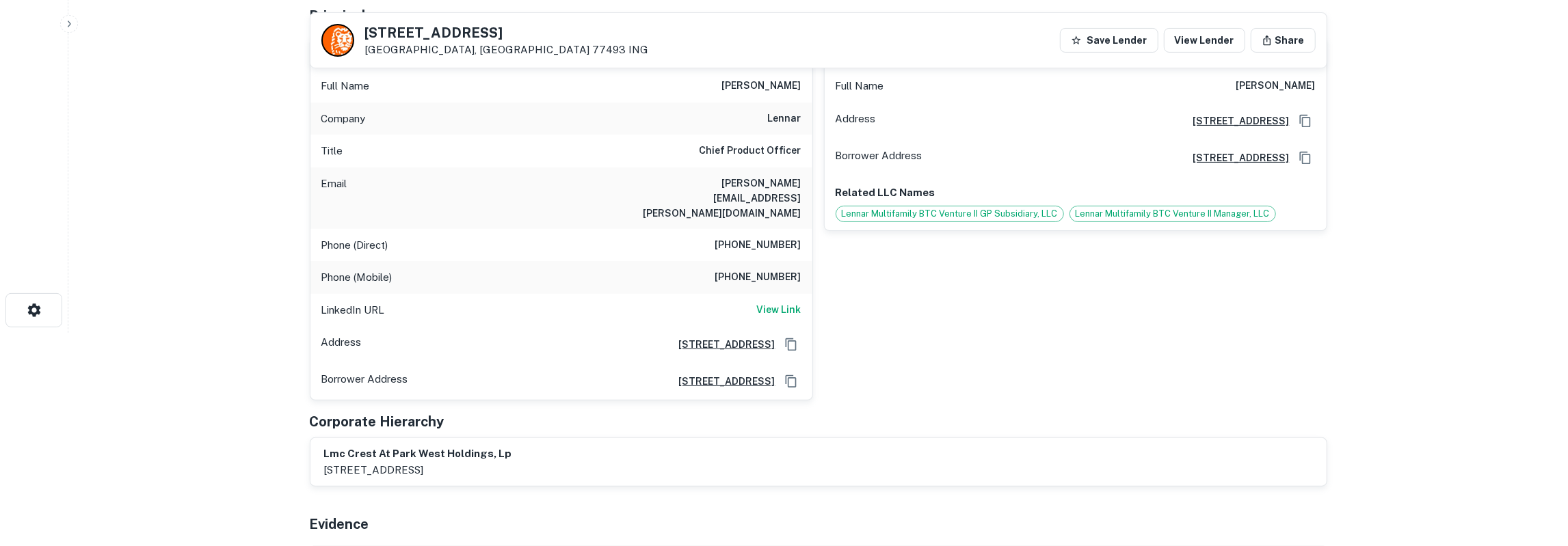
click at [766, 269] on h6 "(415) 507-6373" at bounding box center [758, 277] width 86 height 17
click at [758, 294] on div "LinkedIn URL View Link" at bounding box center [561, 310] width 502 height 33
click at [761, 302] on h6 "View Link" at bounding box center [779, 309] width 44 height 15
click at [749, 151] on h6 "Chief Product Officer" at bounding box center [750, 150] width 102 height 17
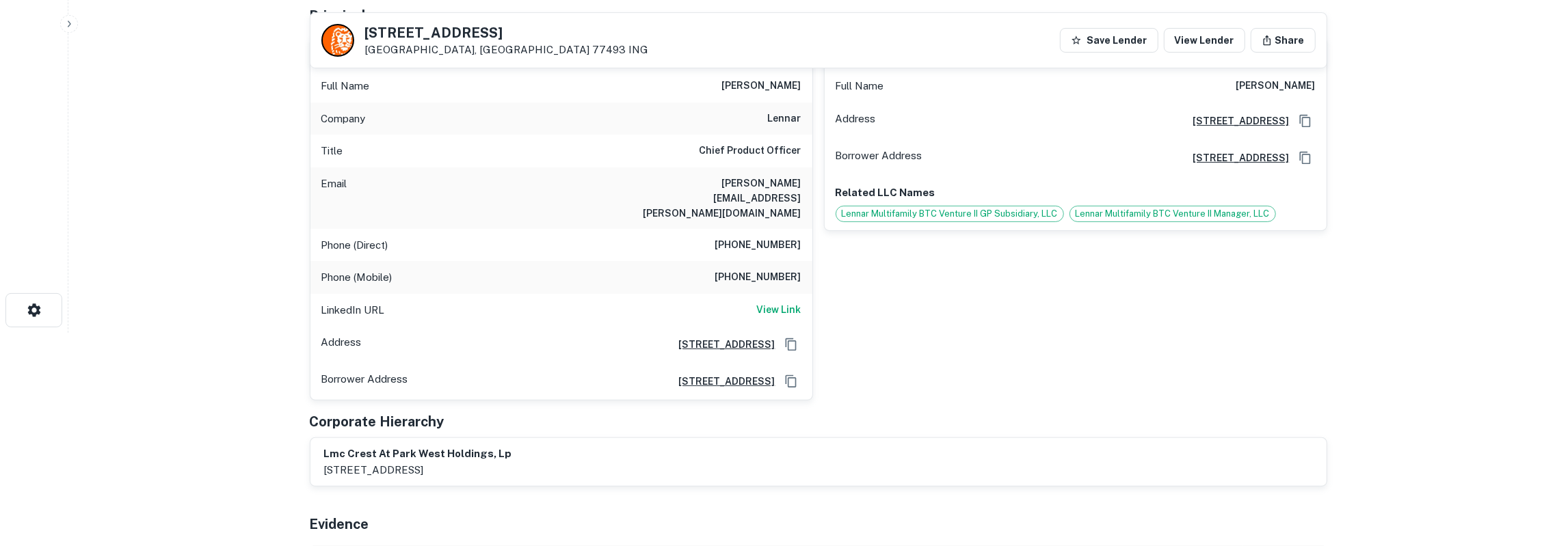
click at [750, 150] on h6 "Chief Product Officer" at bounding box center [750, 150] width 102 height 17
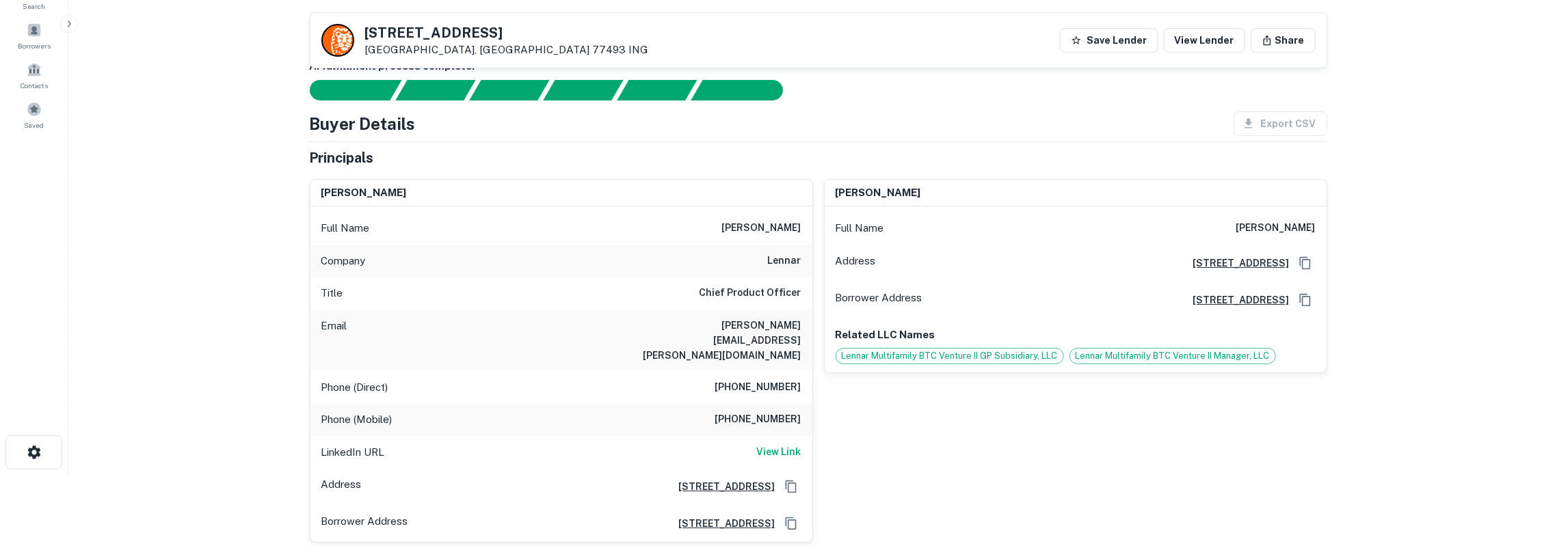
scroll to position [0, 0]
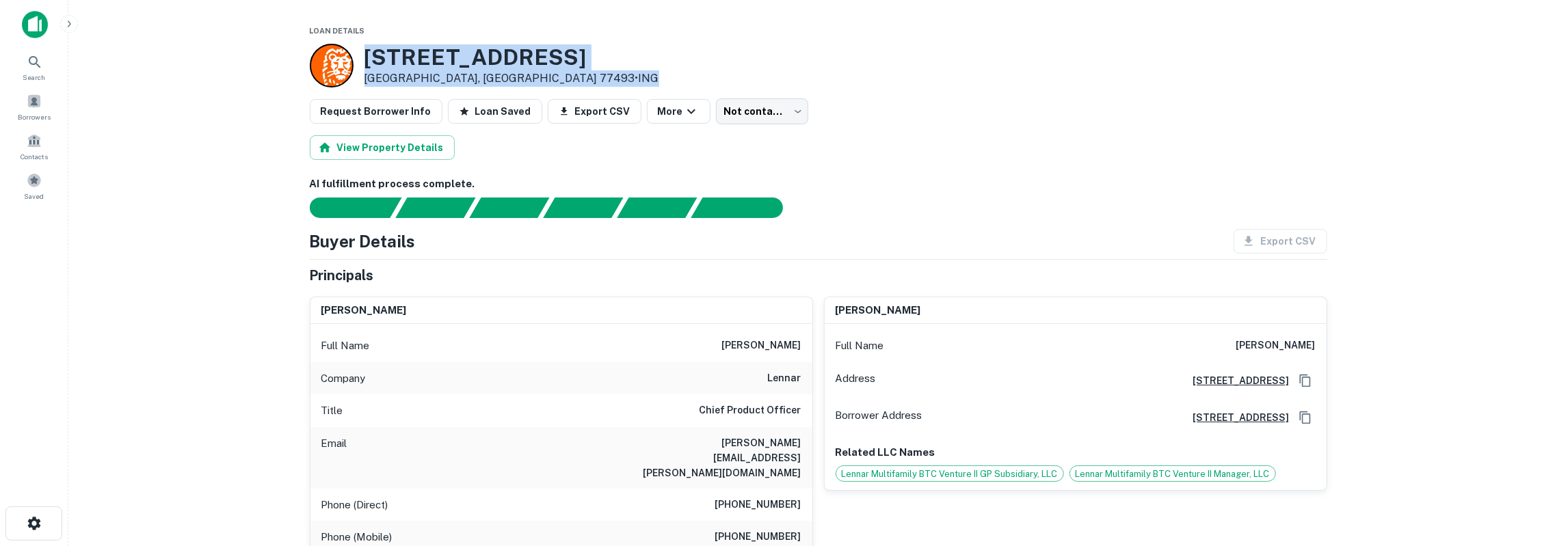
drag, startPoint x: 367, startPoint y: 58, endPoint x: 477, endPoint y: 77, distance: 111.6
click at [477, 77] on div "1330 Park West Green Dr Katy, TX 77493 • ING" at bounding box center [512, 65] width 295 height 42
copy div "1330 Park West Green Dr Katy, TX 77493 • ING"
drag, startPoint x: 365, startPoint y: 61, endPoint x: 443, endPoint y: 78, distance: 79.8
click at [443, 78] on div "1330 Park West Green Dr Katy, TX 77493 • ING" at bounding box center [512, 65] width 295 height 42
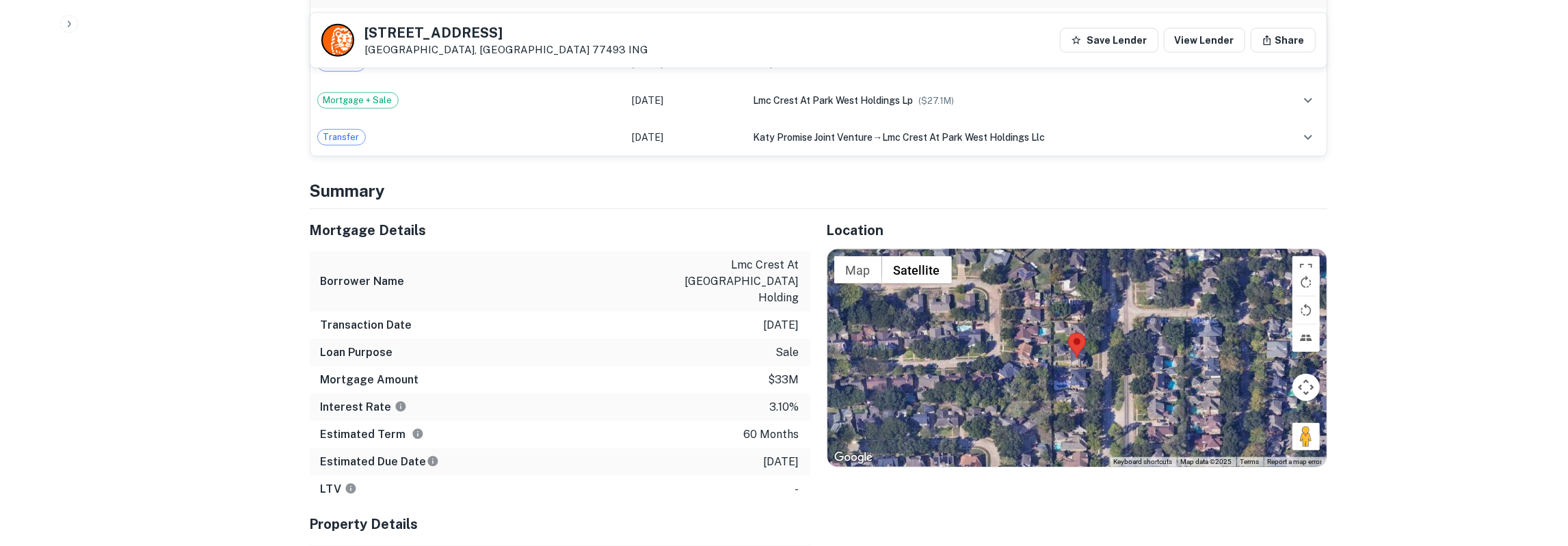
scroll to position [995, 0]
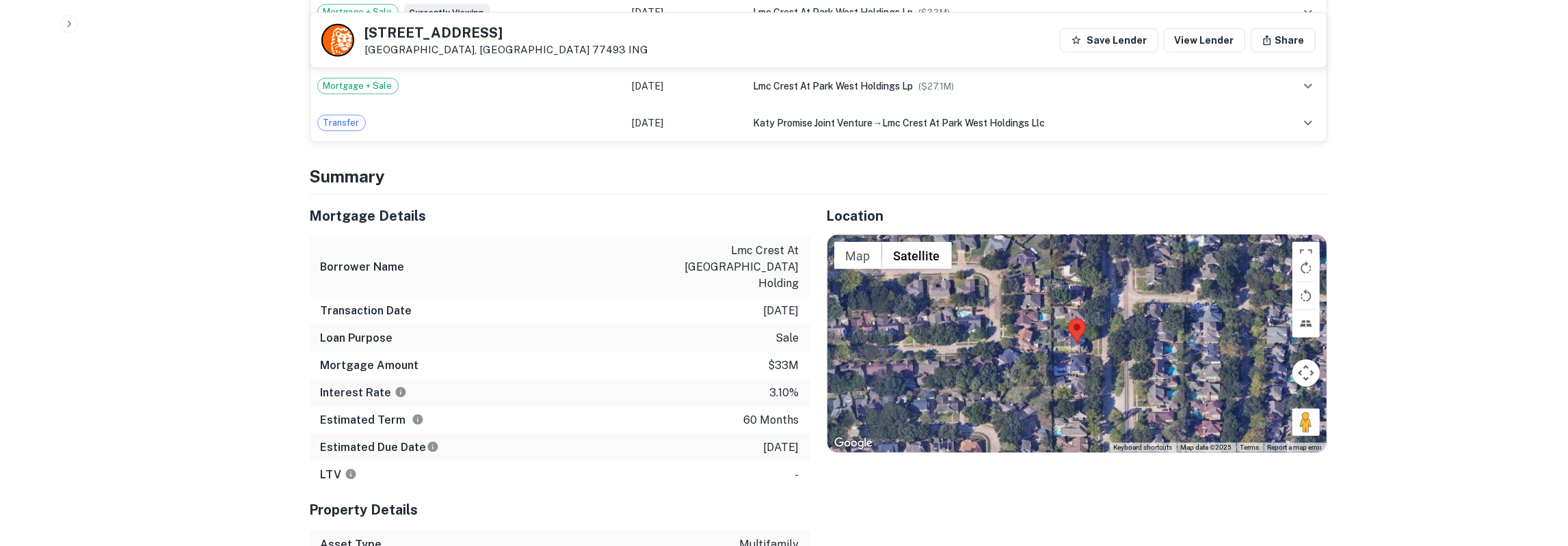
drag, startPoint x: 313, startPoint y: 185, endPoint x: 800, endPoint y: 404, distance: 534.0
click at [800, 404] on div "Mortgage Details Borrower Name lmc crest at park west holding Transaction Date …" at bounding box center [560, 342] width 500 height 294
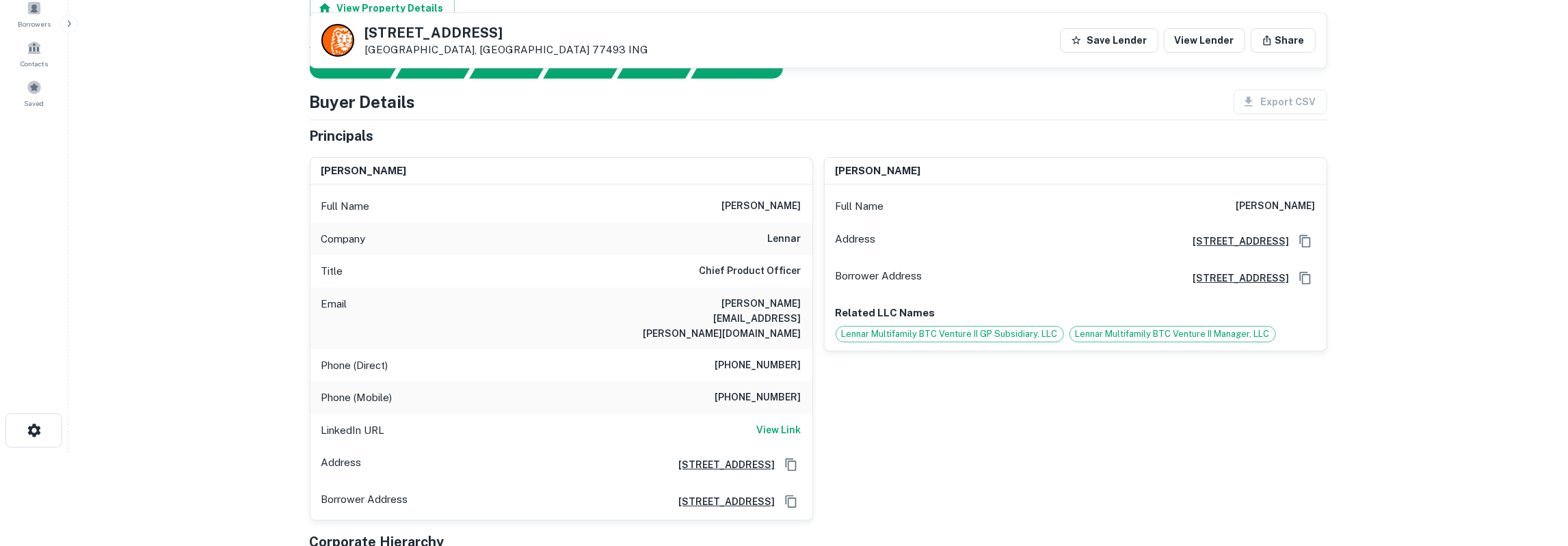
scroll to position [0, 0]
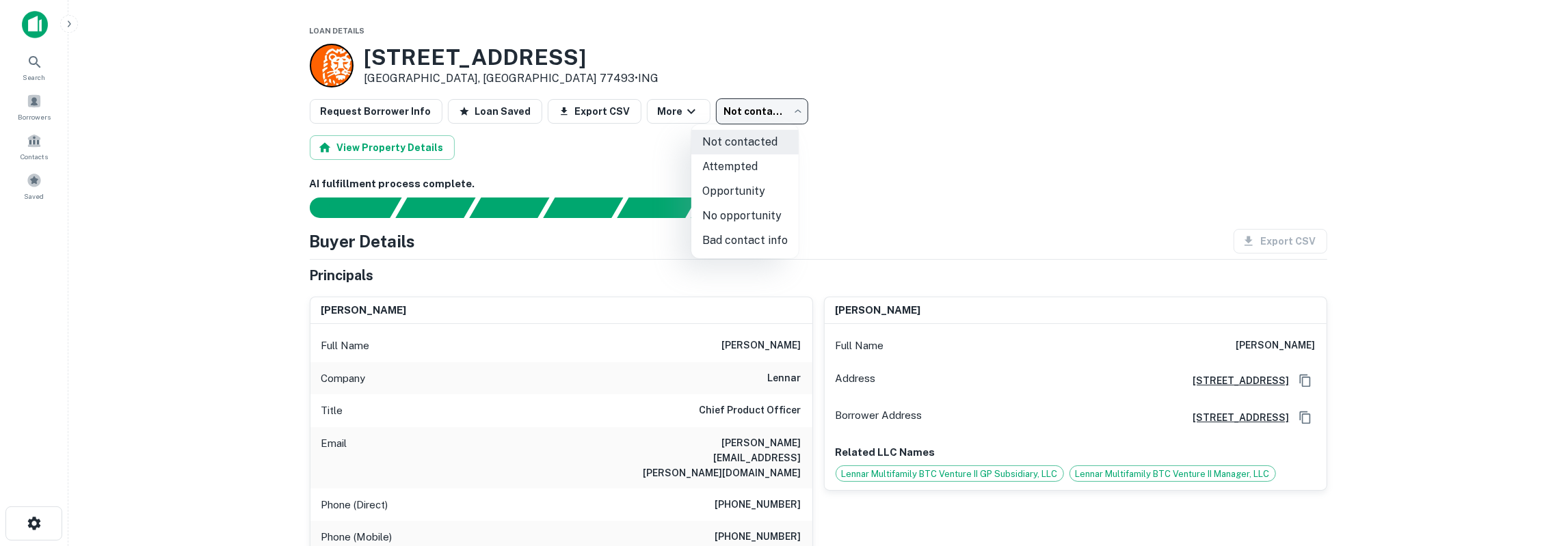
click at [767, 105] on body "Search Borrowers Contacts Saved Loan Details 1330 Park West Green Dr Katy, TX 7…" at bounding box center [784, 273] width 1568 height 546
click at [755, 164] on li "Attempted" at bounding box center [745, 167] width 107 height 25
type input "*********"
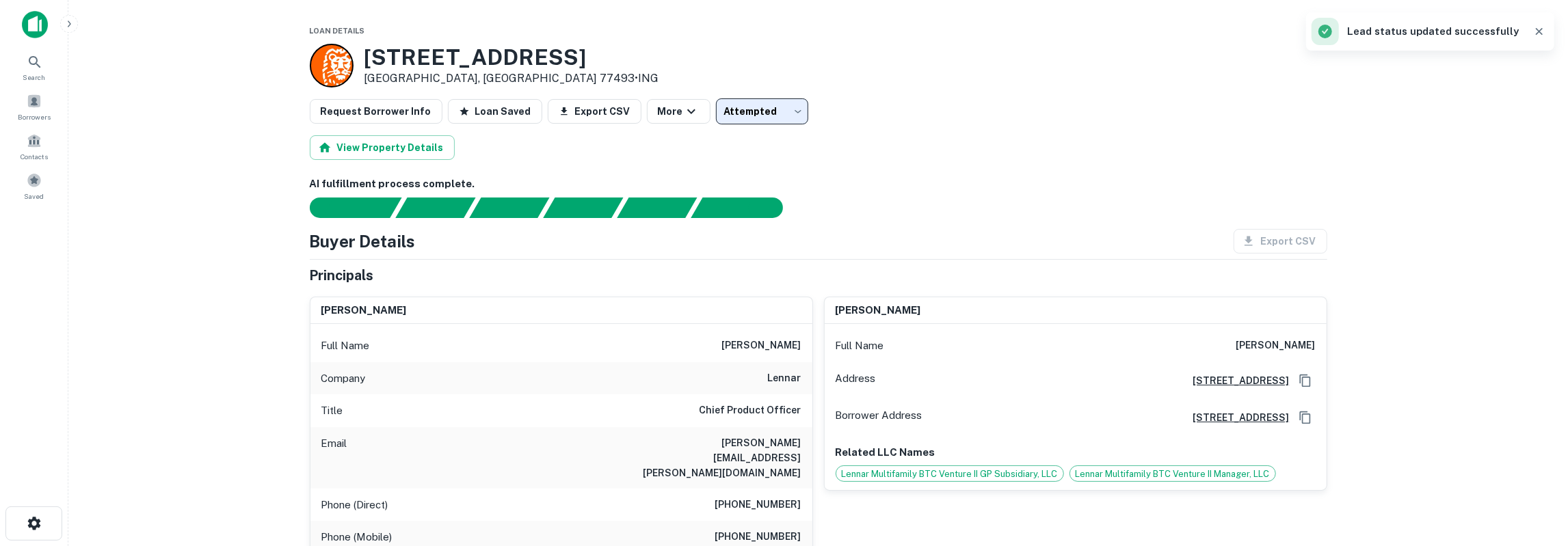
click at [1282, 343] on h6 "christina langrall" at bounding box center [1276, 345] width 80 height 17
click at [1284, 343] on h6 "christina langrall" at bounding box center [1276, 345] width 80 height 17
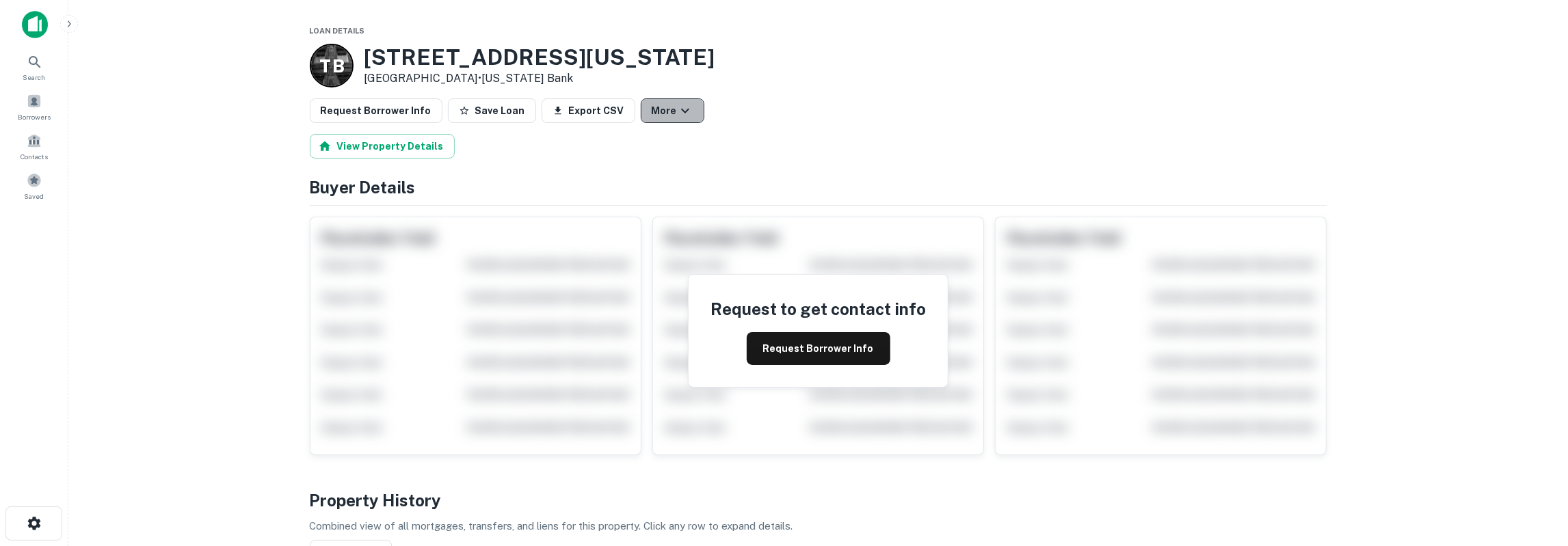
click at [677, 114] on icon "button" at bounding box center [685, 111] width 17 height 17
click at [896, 65] on div at bounding box center [784, 273] width 1568 height 546
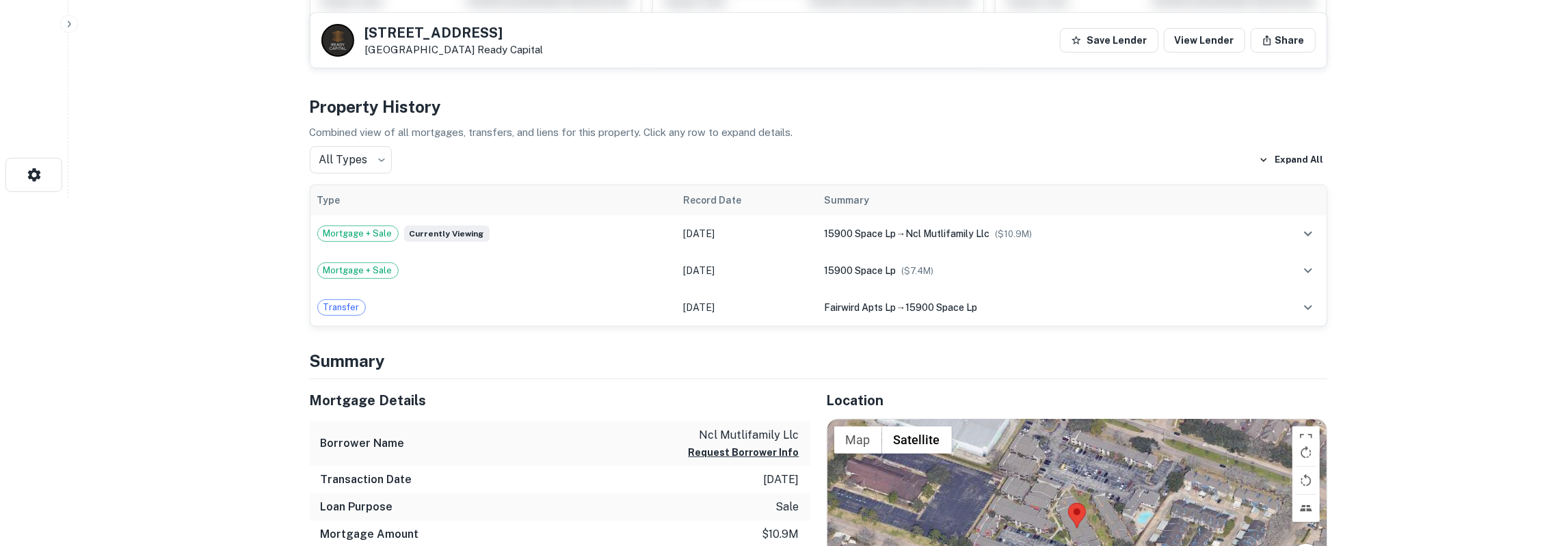
scroll to position [356, 0]
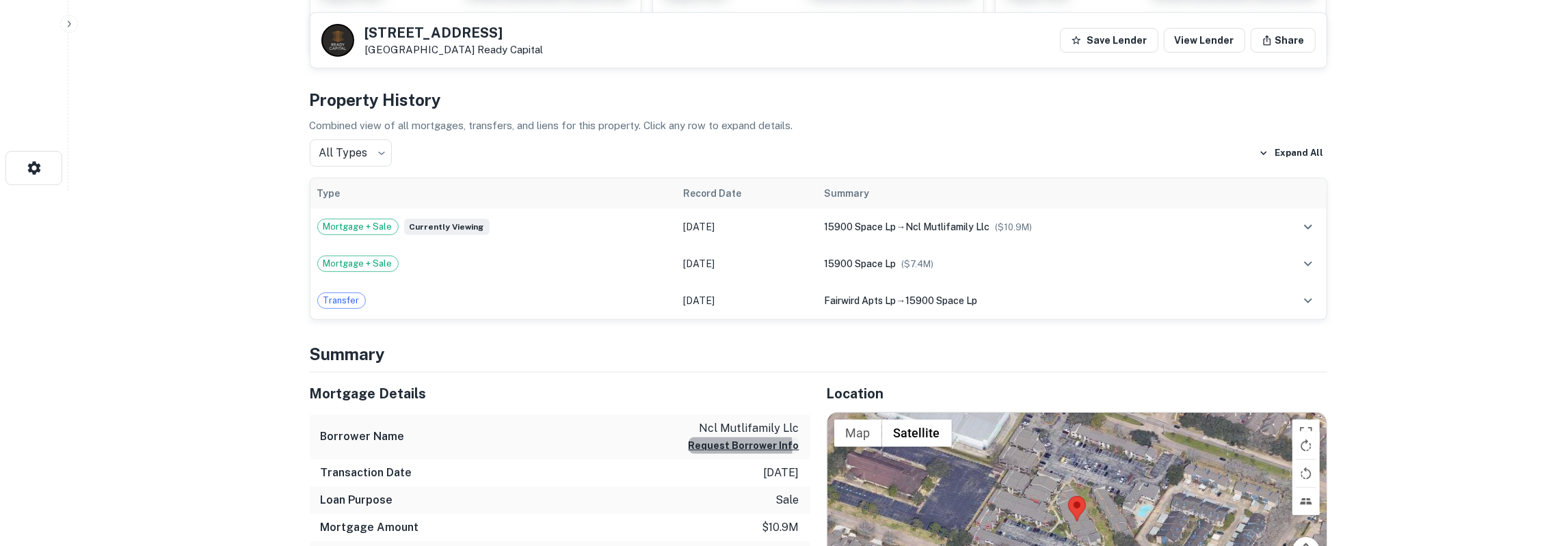
click at [737, 445] on button "Request Borrower Info" at bounding box center [744, 445] width 111 height 17
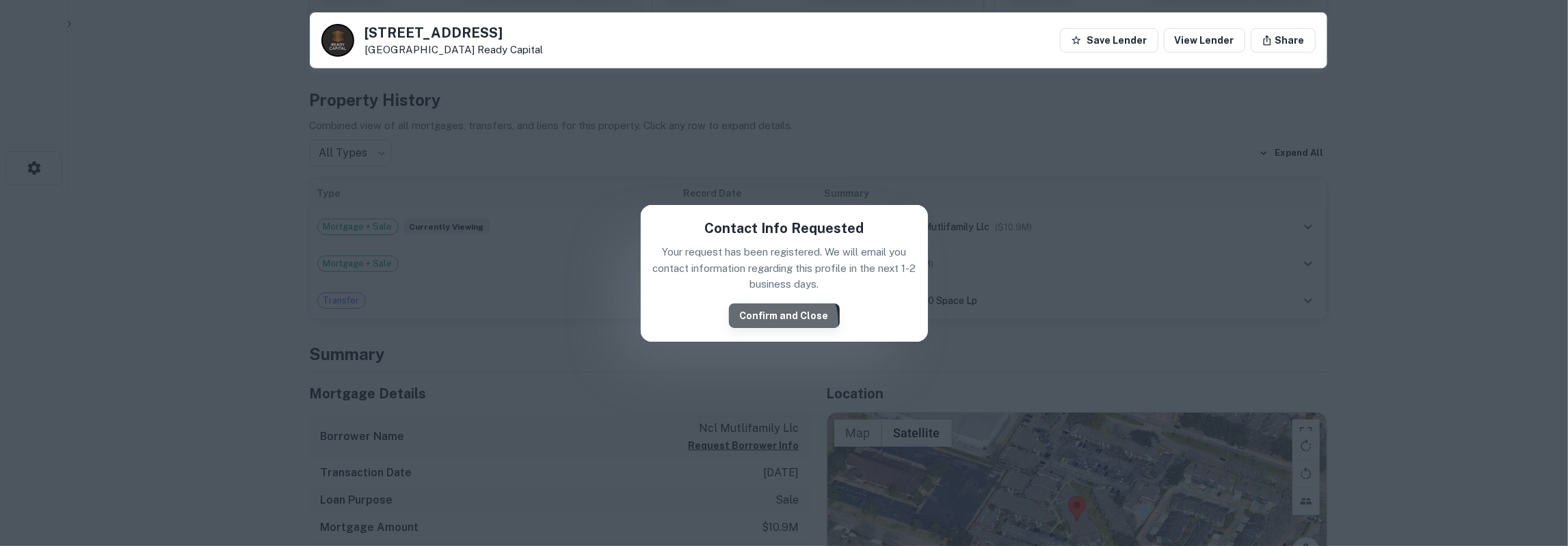
click at [772, 323] on button "Confirm and Close" at bounding box center [784, 316] width 111 height 25
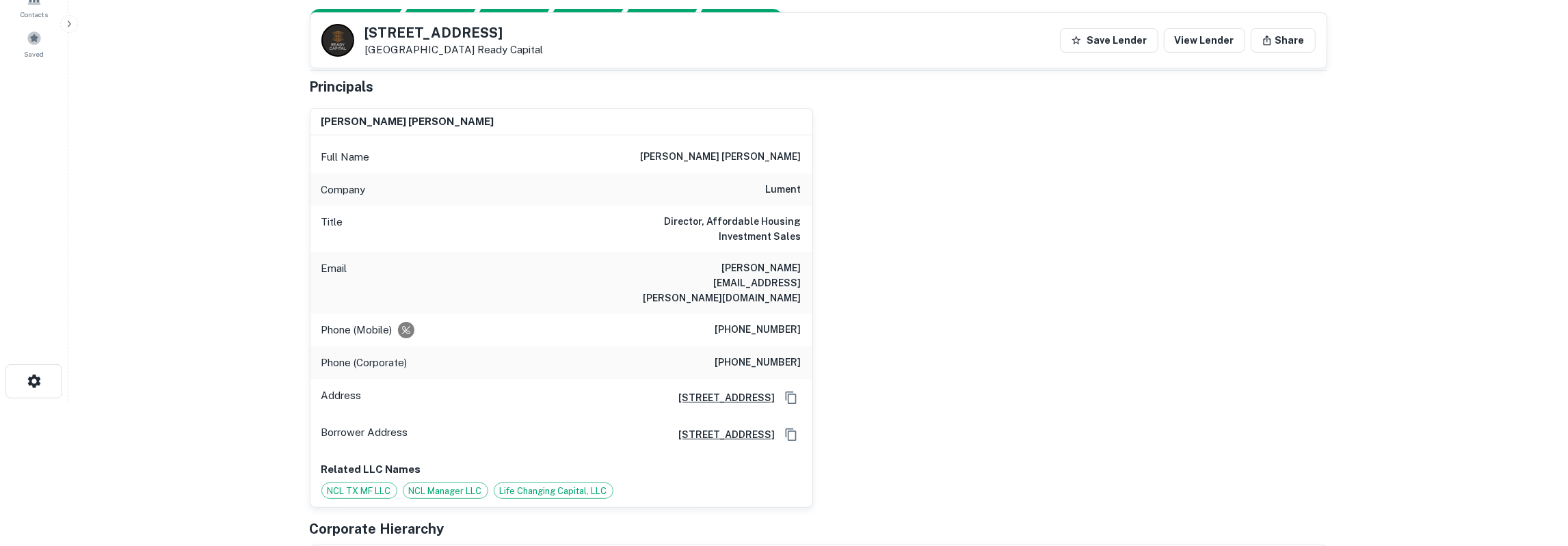
scroll to position [0, 0]
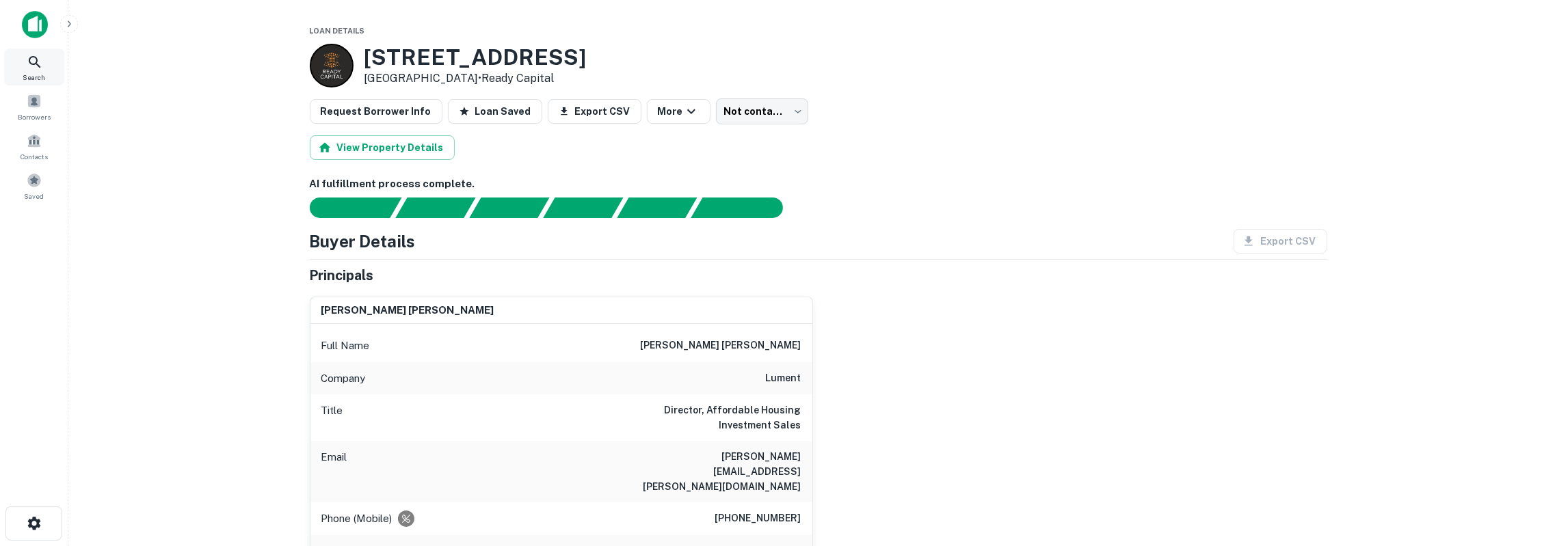
click at [44, 72] on span "Search" at bounding box center [34, 77] width 22 height 11
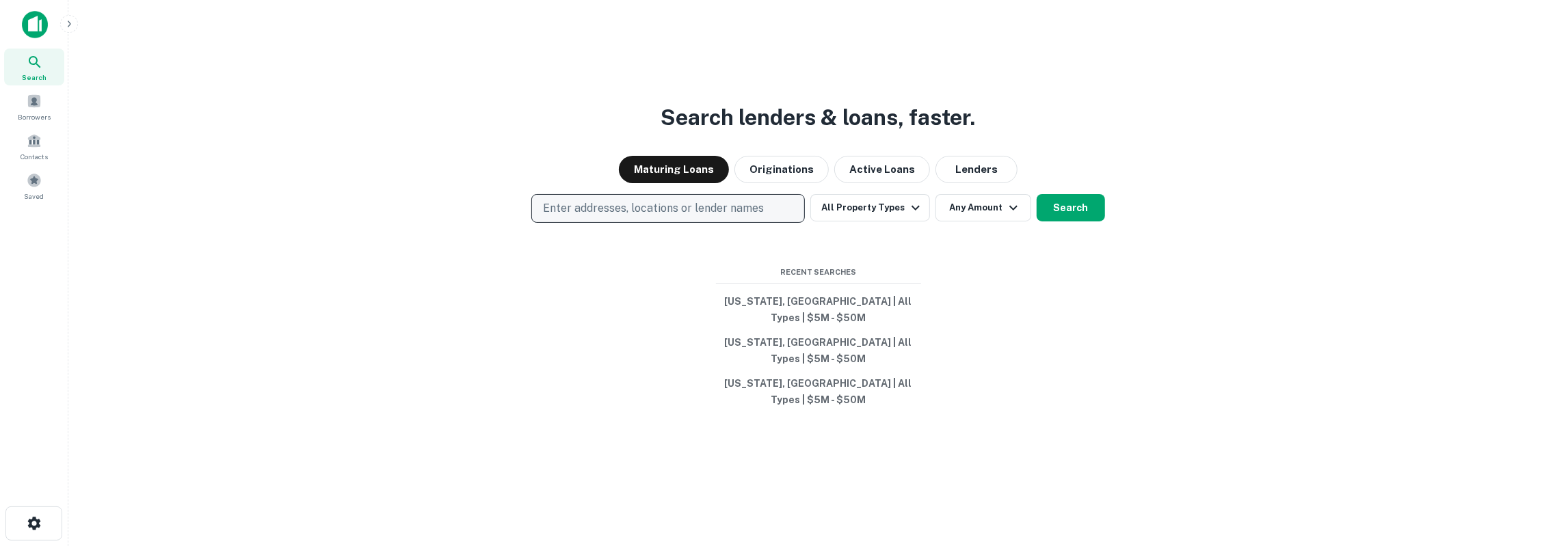
click at [732, 217] on p "Enter addresses, locations or lender names" at bounding box center [653, 208] width 220 height 17
type input "*****"
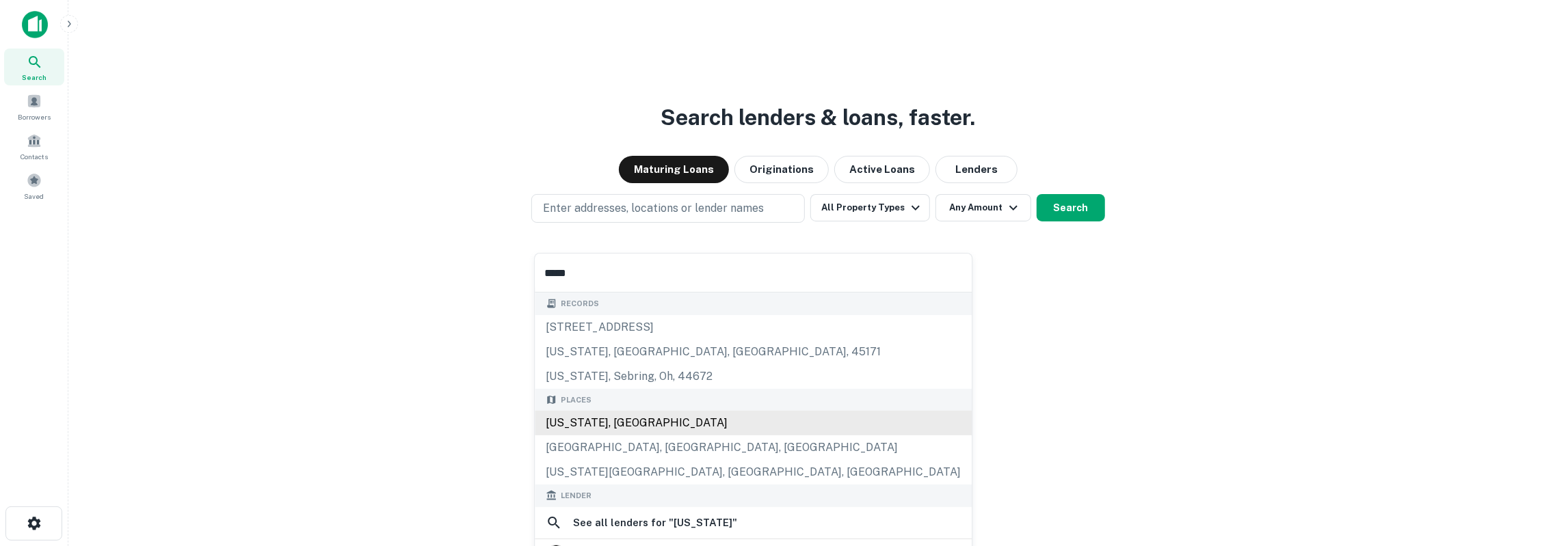
click at [608, 425] on div "[US_STATE], [GEOGRAPHIC_DATA]" at bounding box center [753, 423] width 436 height 25
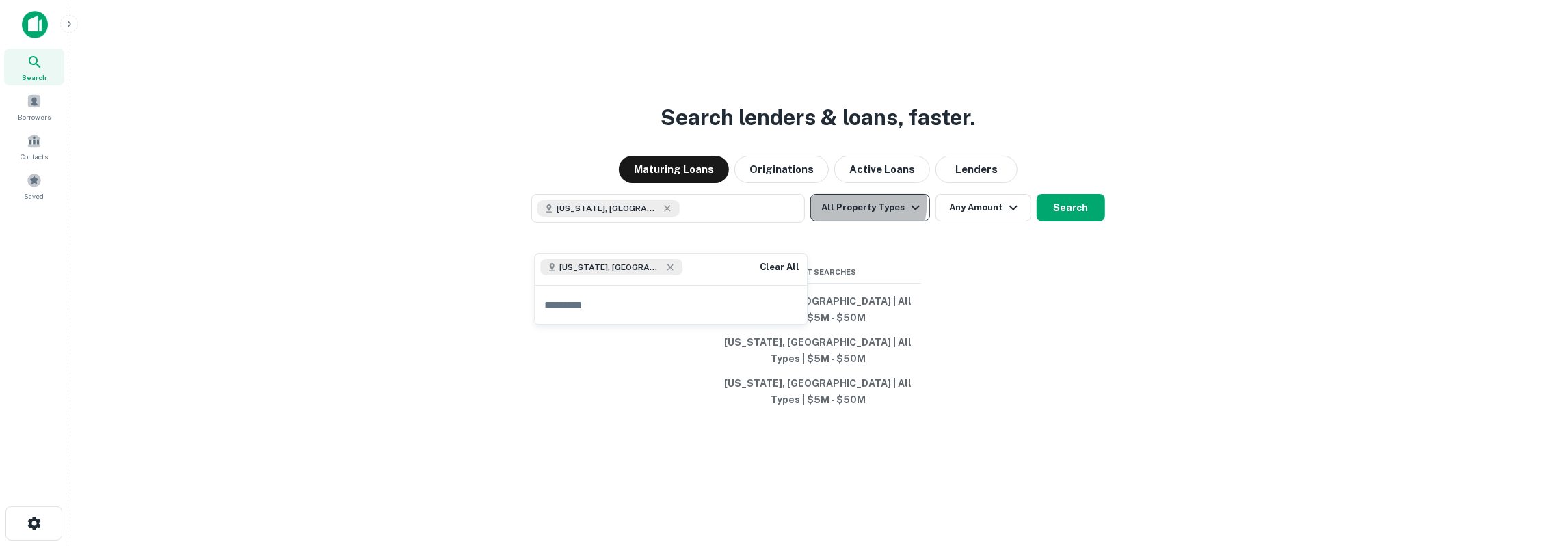
click at [839, 221] on button "All Property Types" at bounding box center [869, 207] width 119 height 27
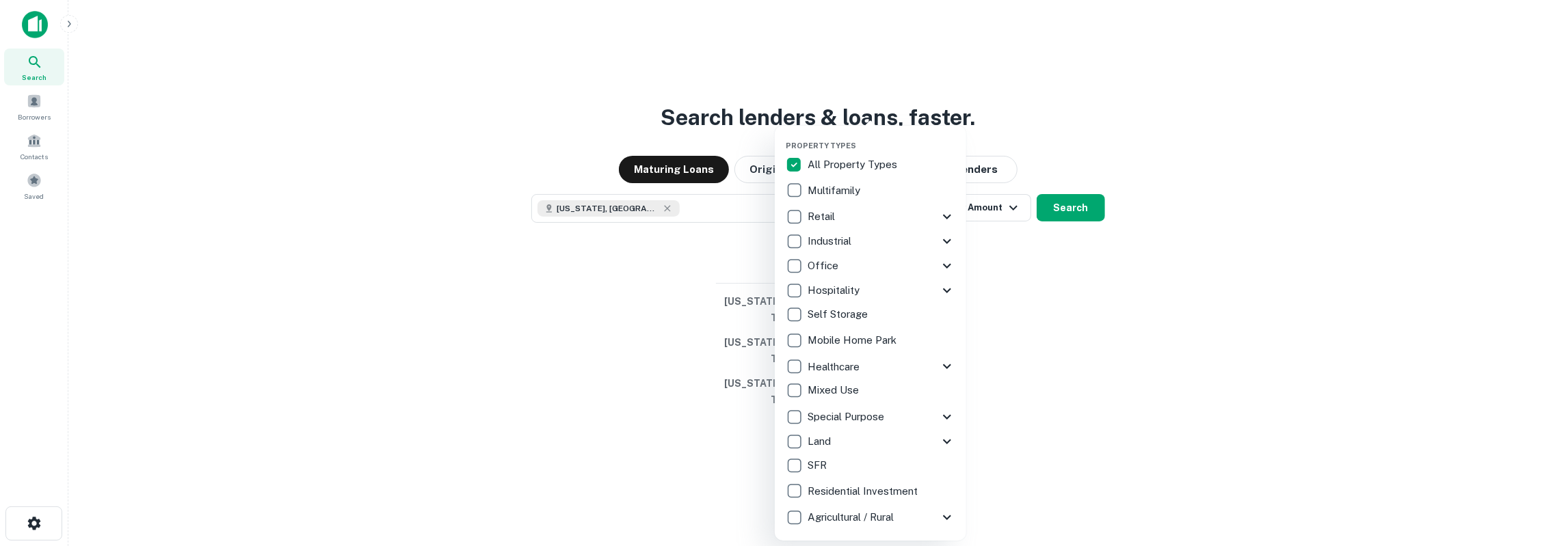
click at [839, 190] on p "Multifamily" at bounding box center [835, 190] width 56 height 17
click at [1023, 293] on div at bounding box center [784, 273] width 1568 height 546
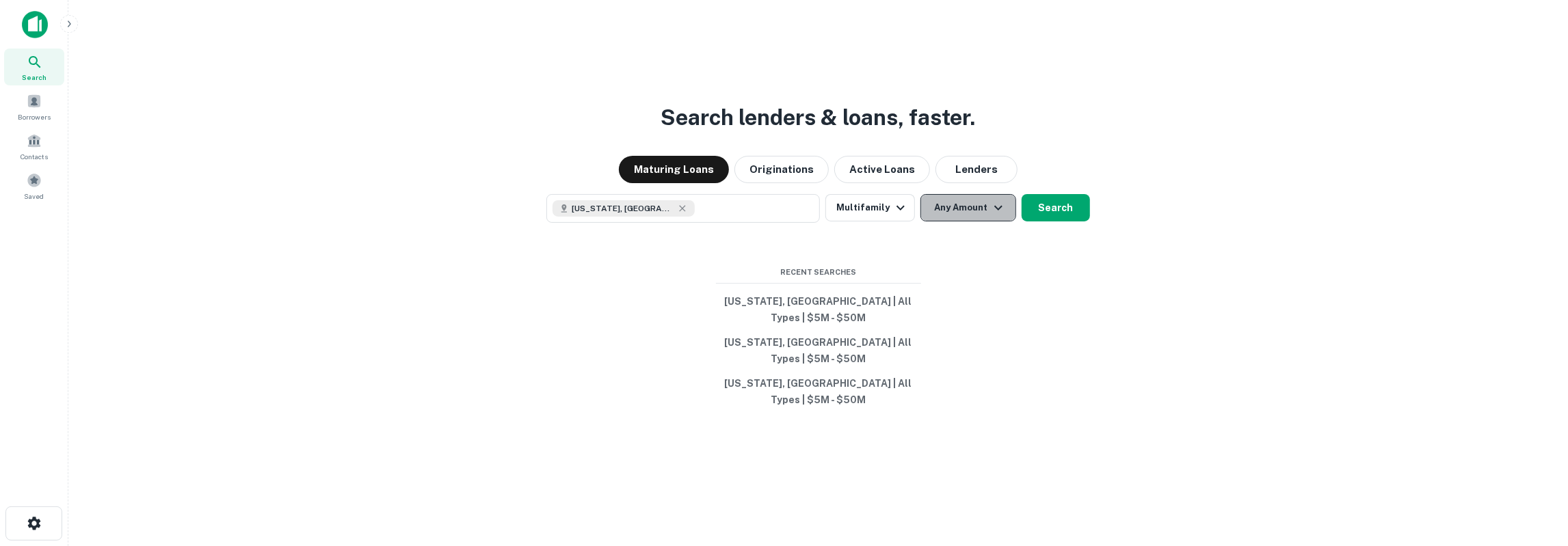
click at [955, 221] on button "Any Amount" at bounding box center [968, 207] width 96 height 27
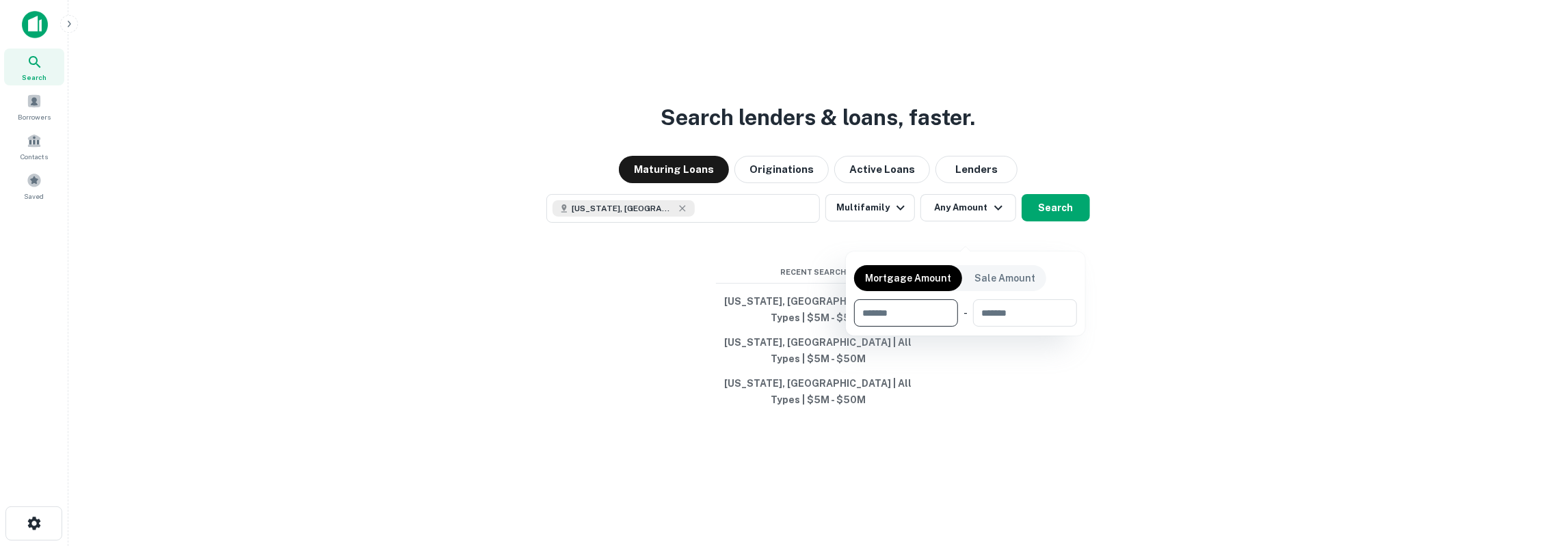
click at [929, 314] on input "number" at bounding box center [901, 312] width 95 height 27
type input "********"
click at [1049, 232] on div at bounding box center [784, 273] width 1568 height 546
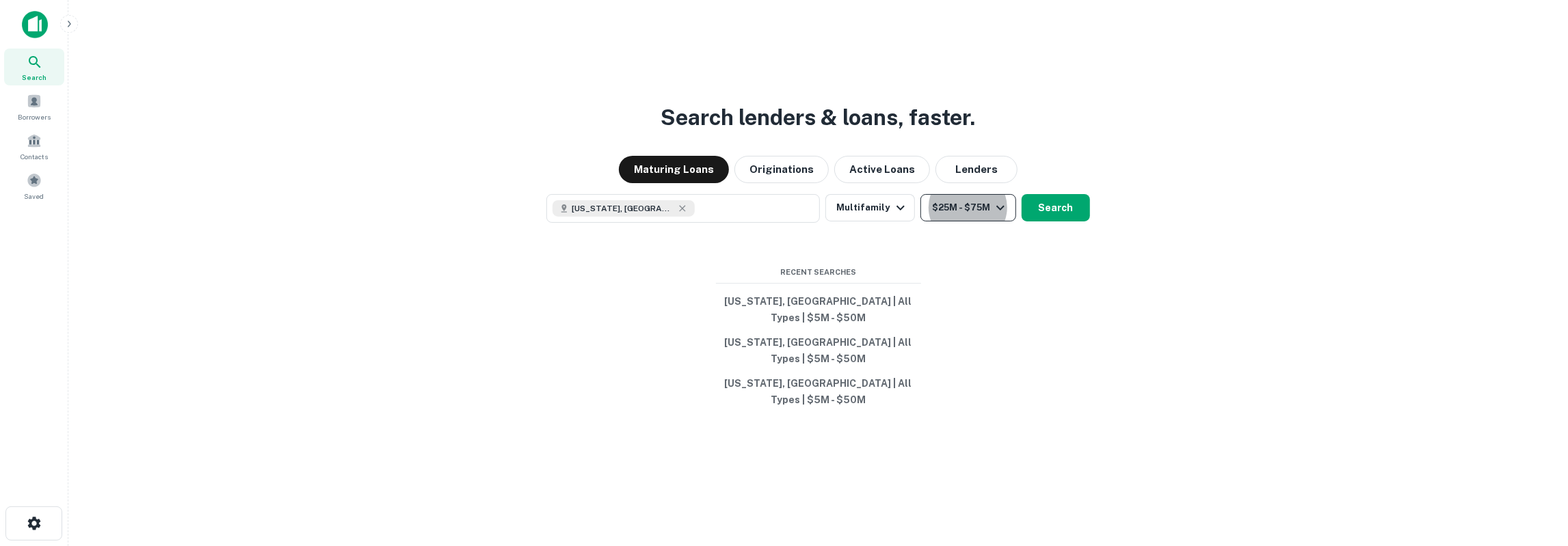
click at [998, 216] on icon "button" at bounding box center [1000, 207] width 17 height 17
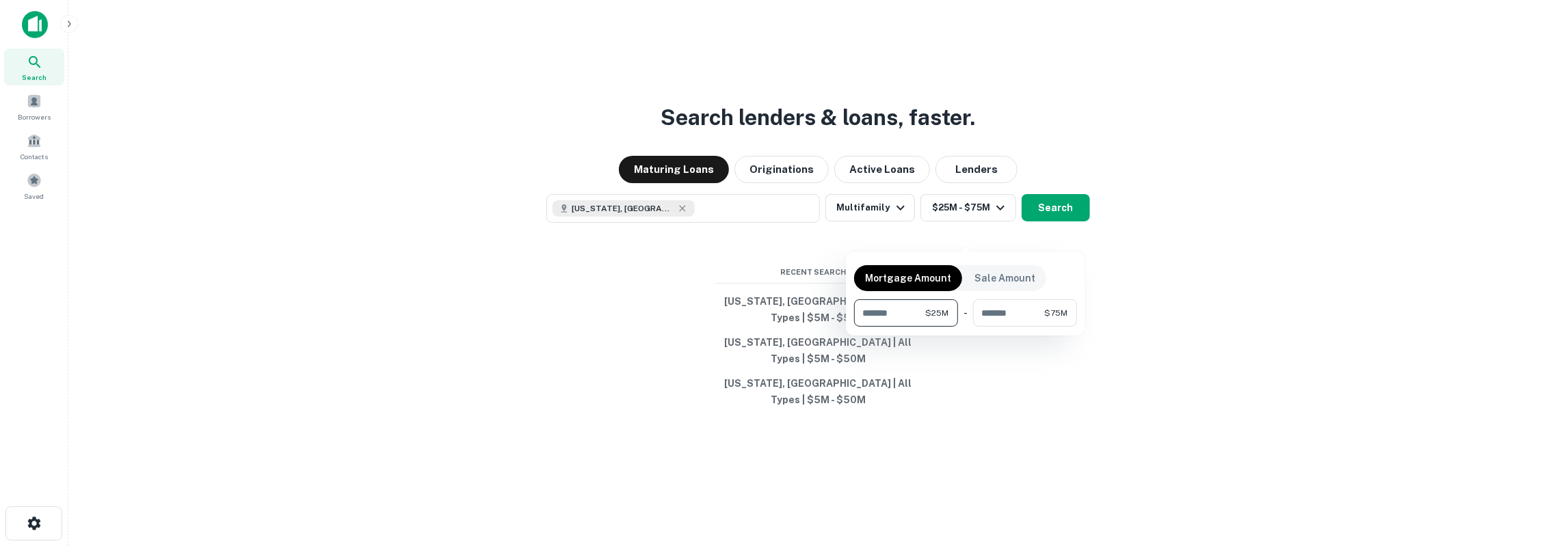
click at [1056, 235] on div at bounding box center [784, 273] width 1568 height 546
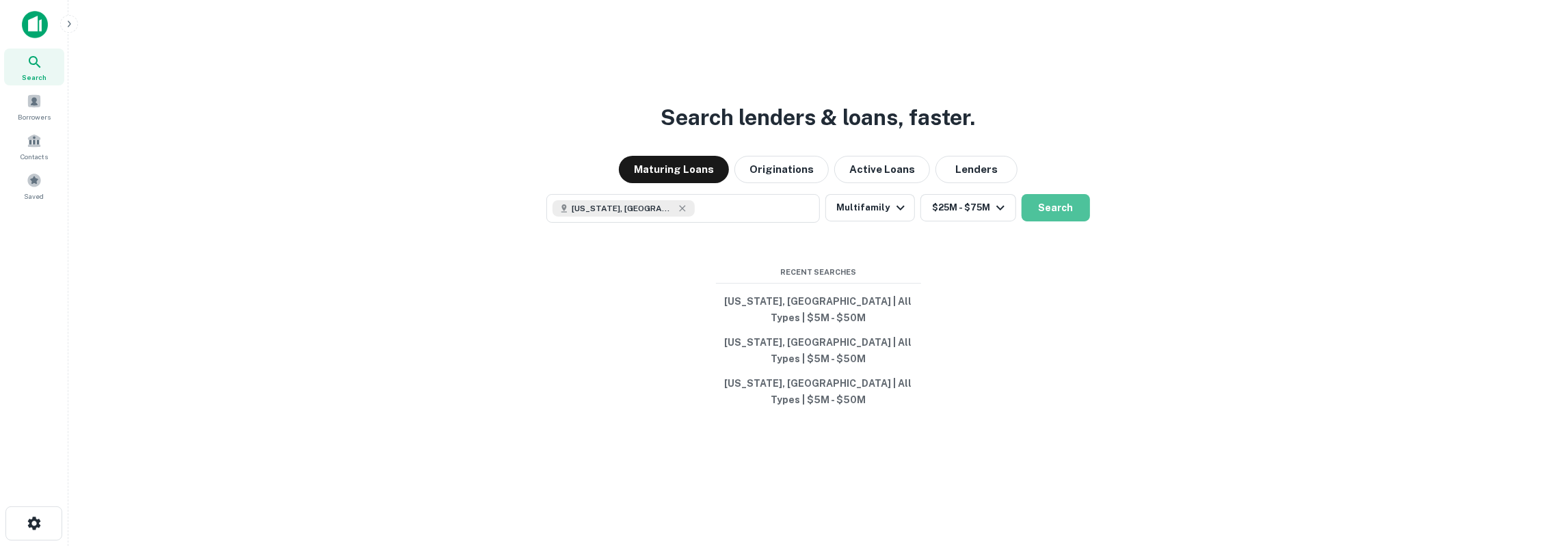
click at [1056, 221] on button "Search" at bounding box center [1055, 207] width 68 height 27
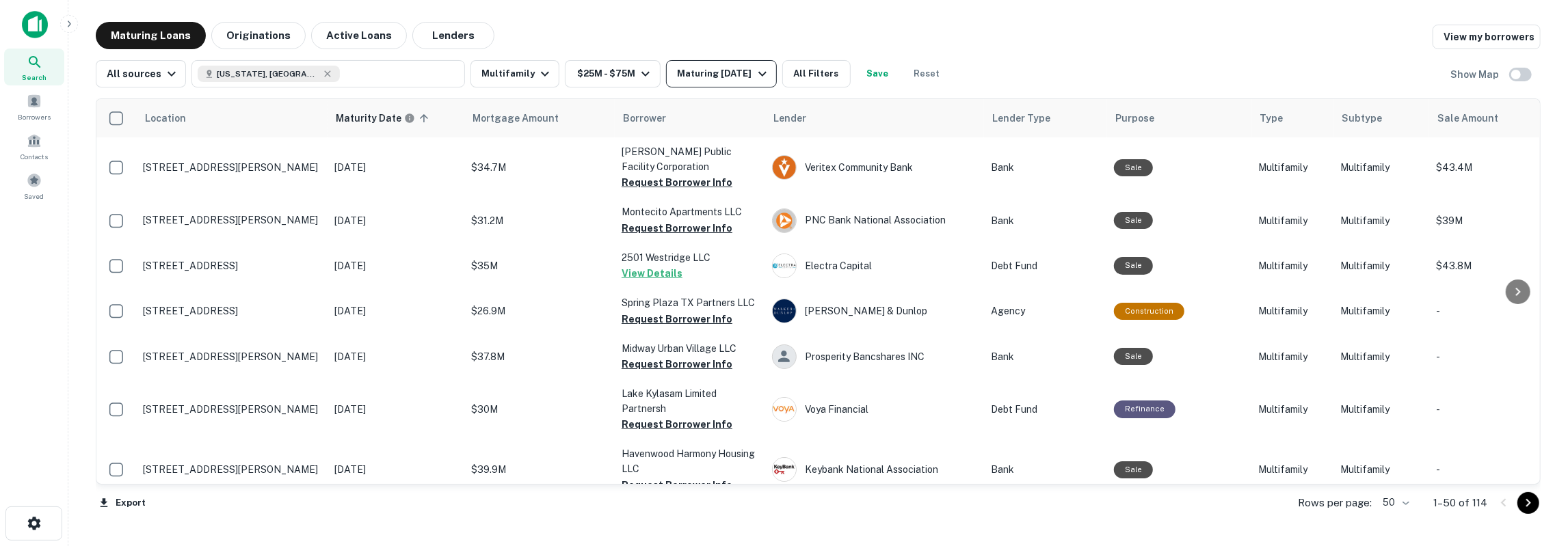
click at [734, 76] on div "Maturing In 1 Year" at bounding box center [723, 73] width 93 height 17
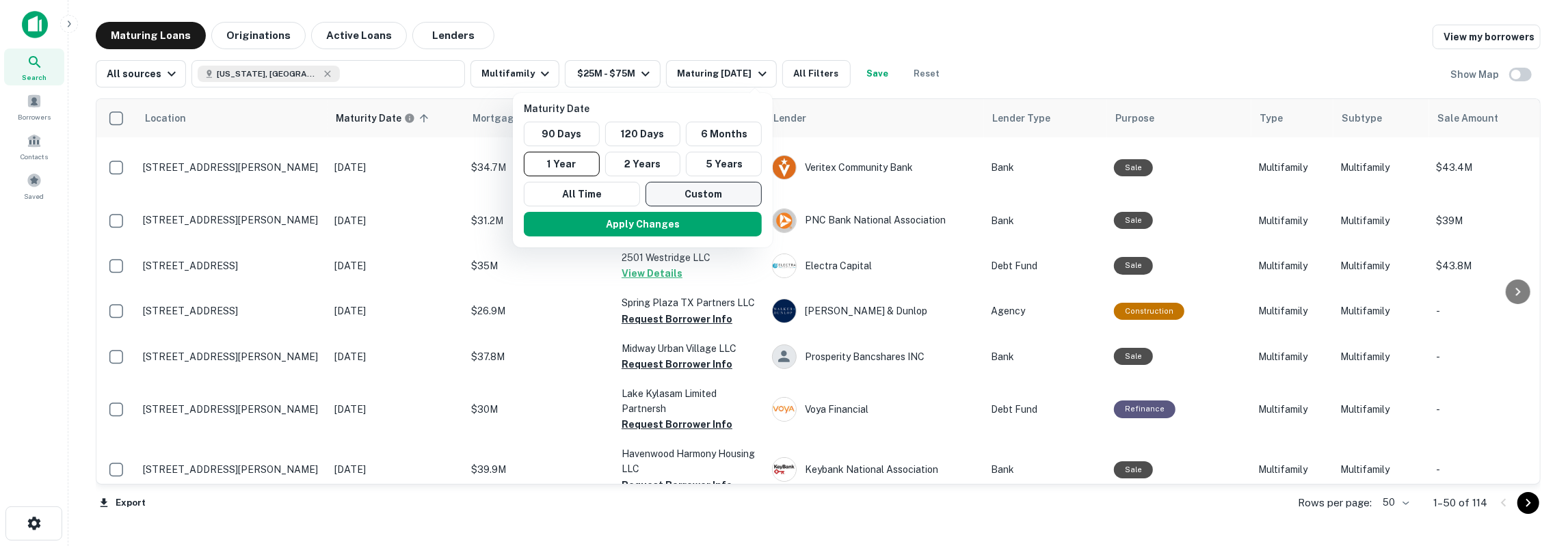
click at [701, 190] on button "Custom" at bounding box center [703, 194] width 116 height 25
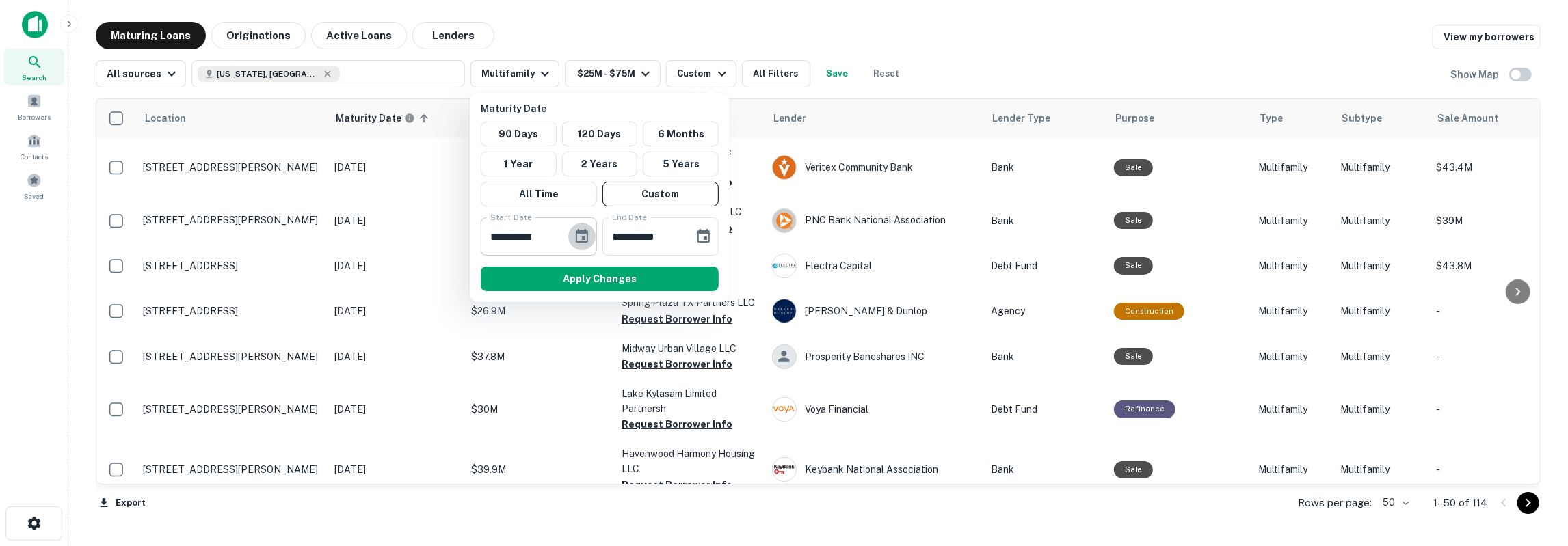
click at [584, 233] on icon "Choose date, selected date is Oct 7, 2025" at bounding box center [582, 235] width 12 height 13
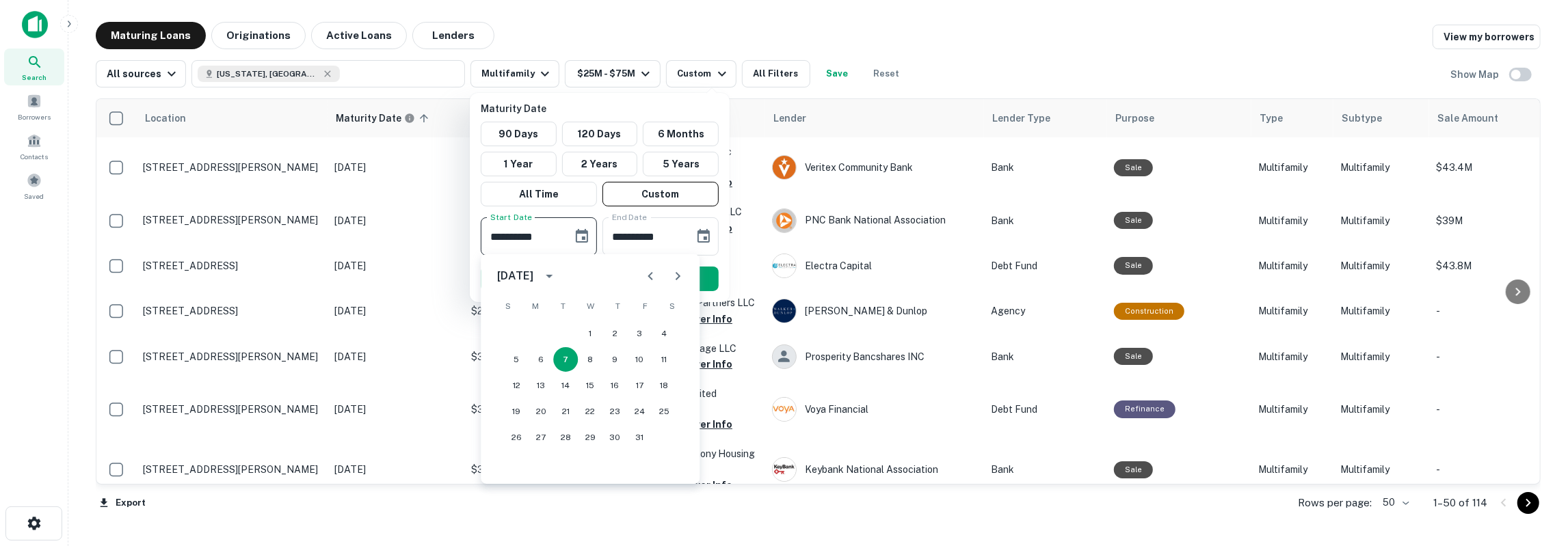
click at [672, 275] on icon "Next month" at bounding box center [677, 276] width 17 height 17
click at [677, 282] on icon "Next month" at bounding box center [677, 276] width 17 height 17
click at [514, 336] on button "1" at bounding box center [516, 334] width 25 height 25
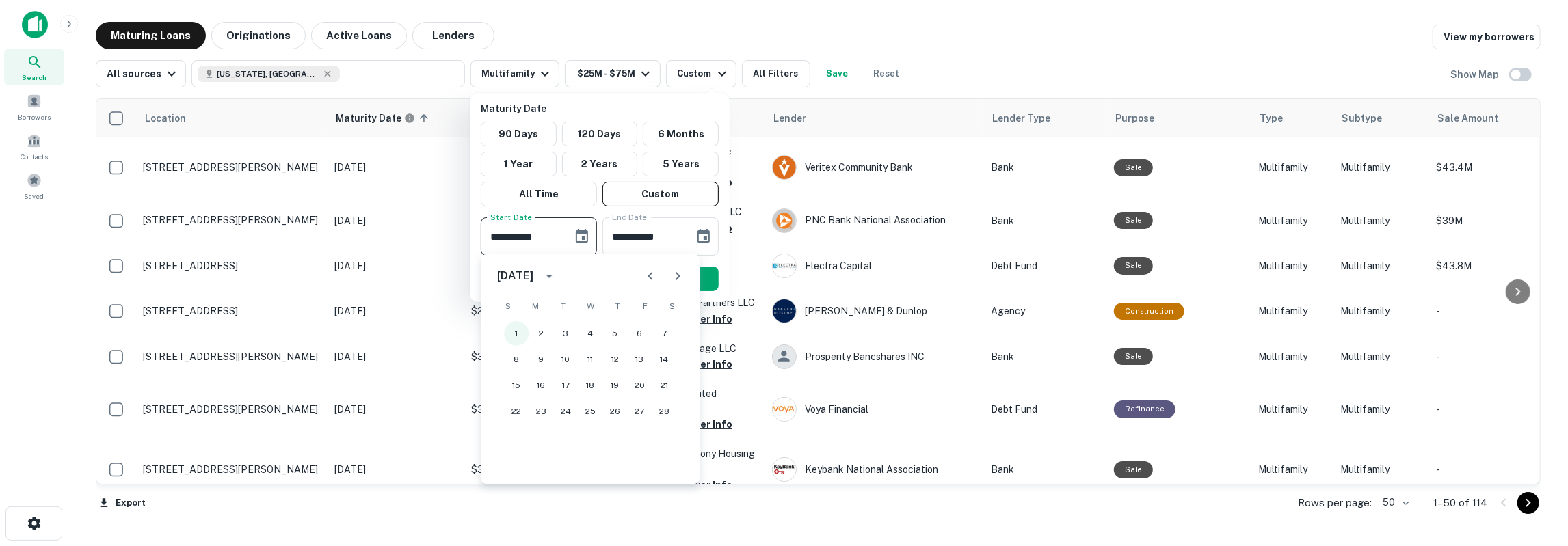
type input "**********"
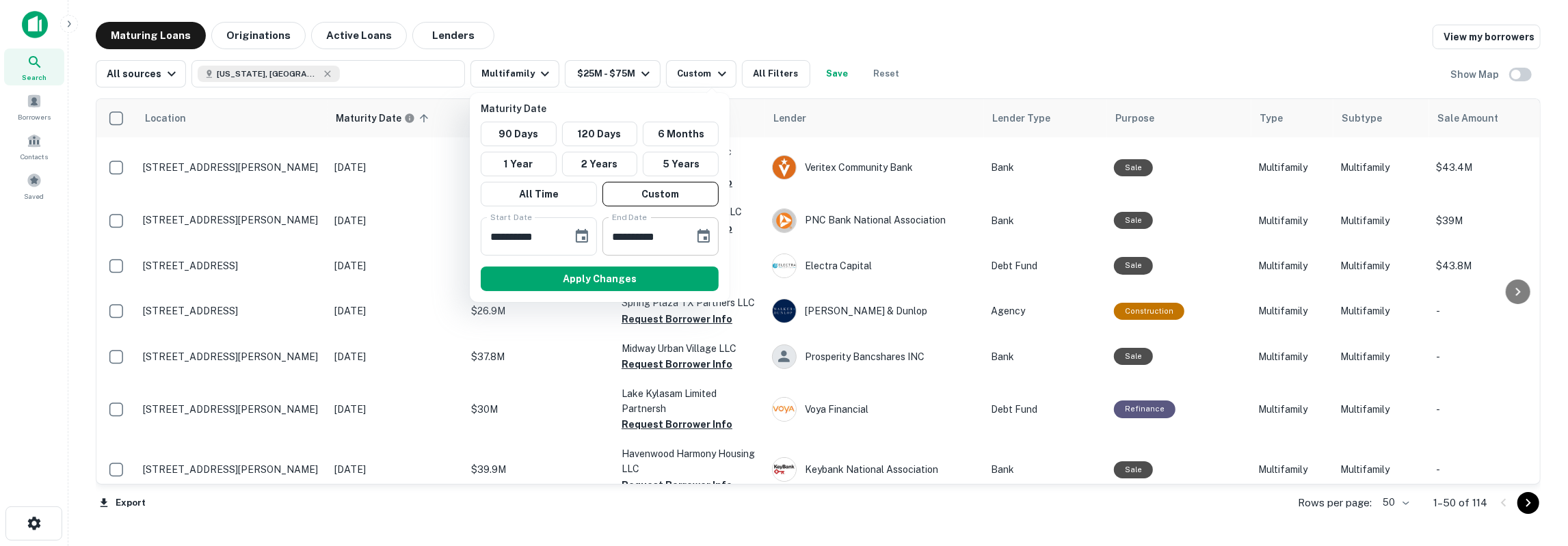
click at [701, 235] on icon "Choose date, selected date is Apr 5, 2026" at bounding box center [703, 236] width 17 height 17
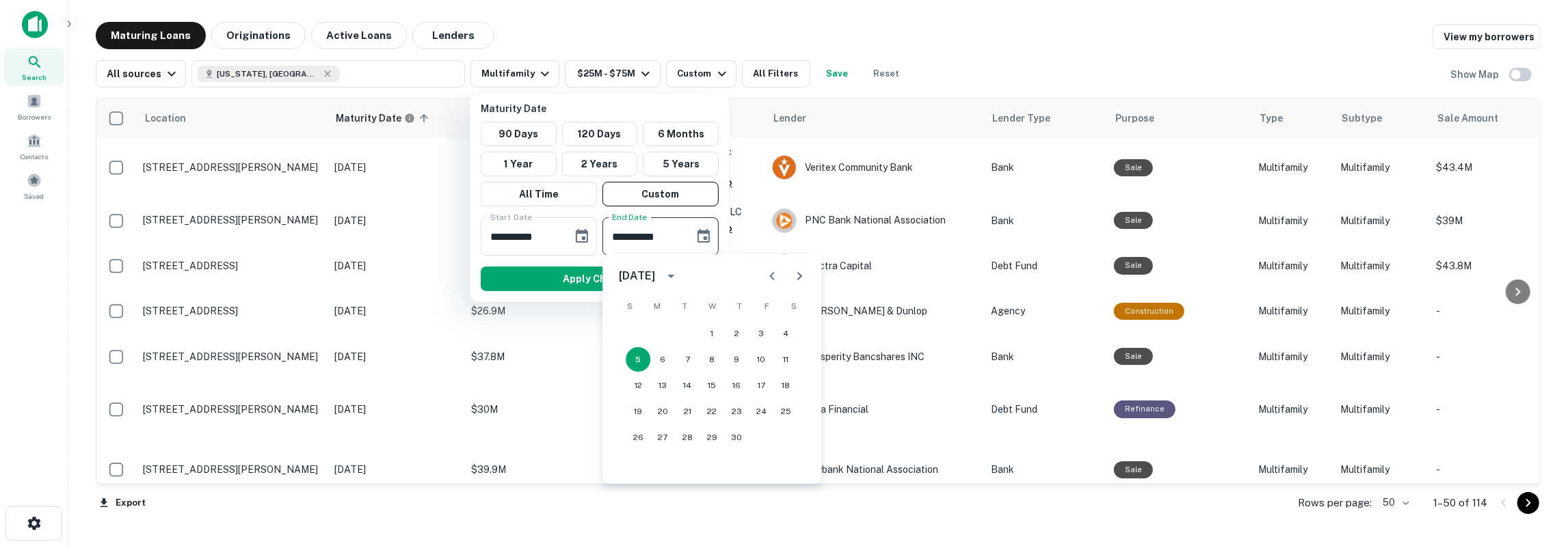
click at [796, 277] on icon "Next month" at bounding box center [799, 276] width 17 height 17
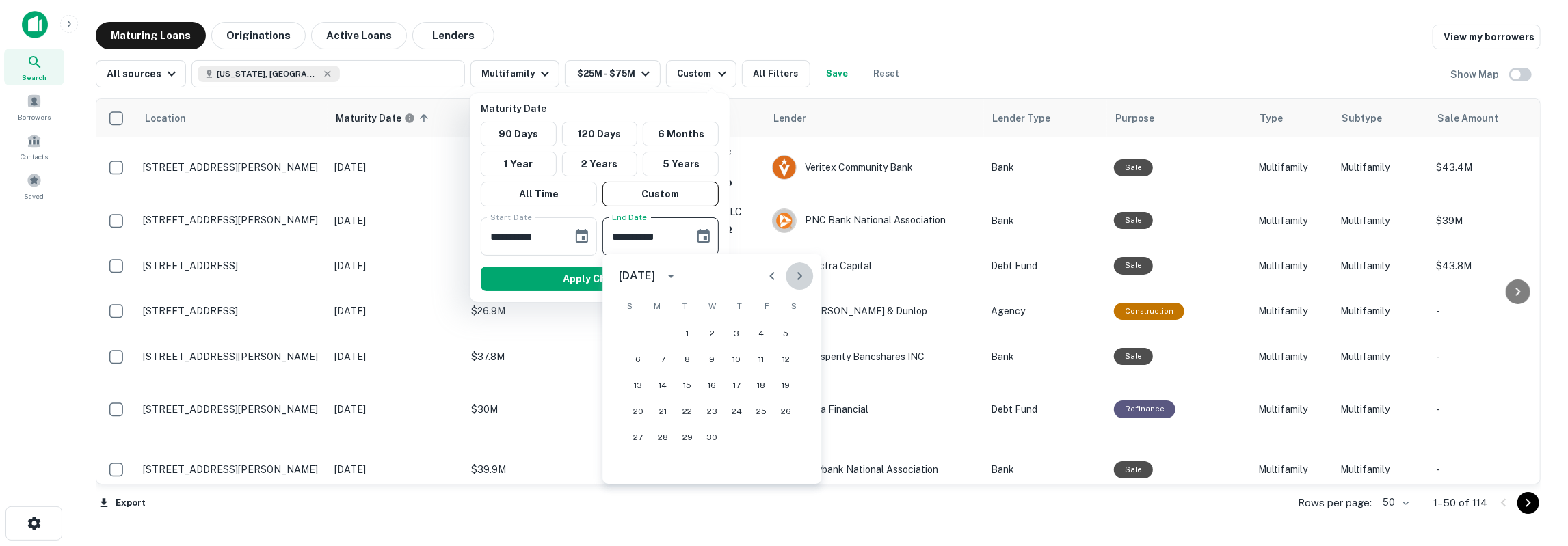
click at [796, 277] on icon "Next month" at bounding box center [799, 276] width 17 height 17
click at [736, 435] on button "31" at bounding box center [737, 437] width 25 height 25
type input "**********"
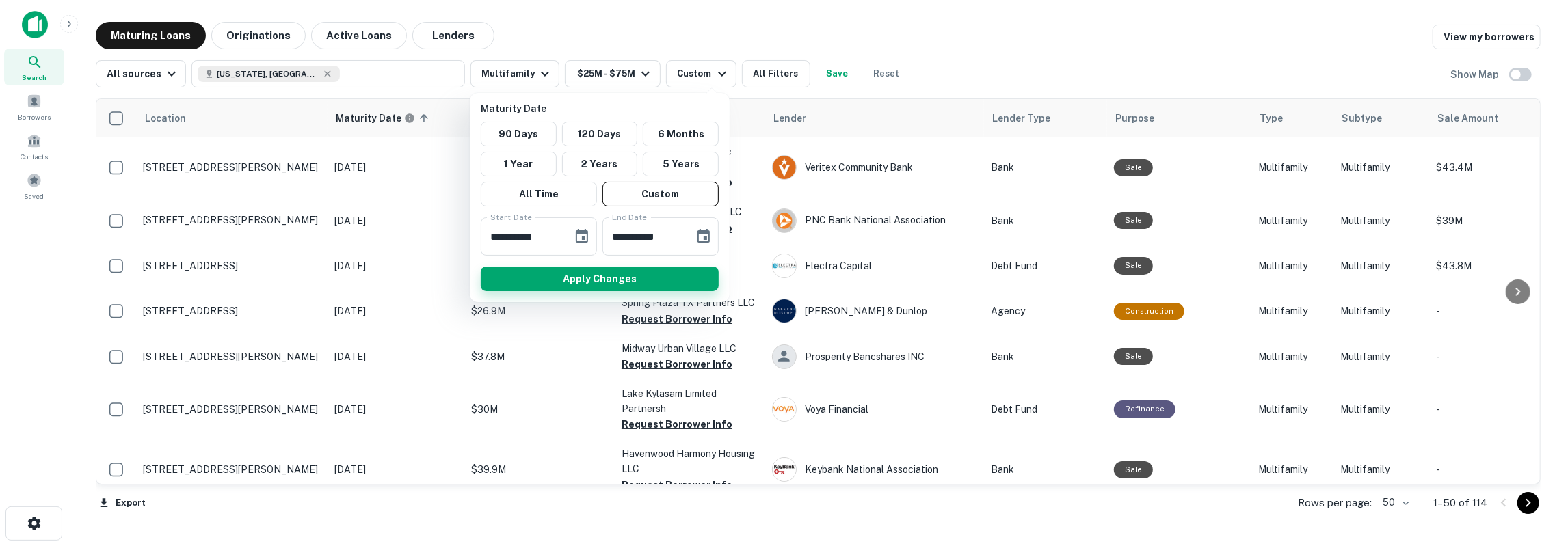
click at [643, 280] on button "Apply Changes" at bounding box center [599, 279] width 238 height 25
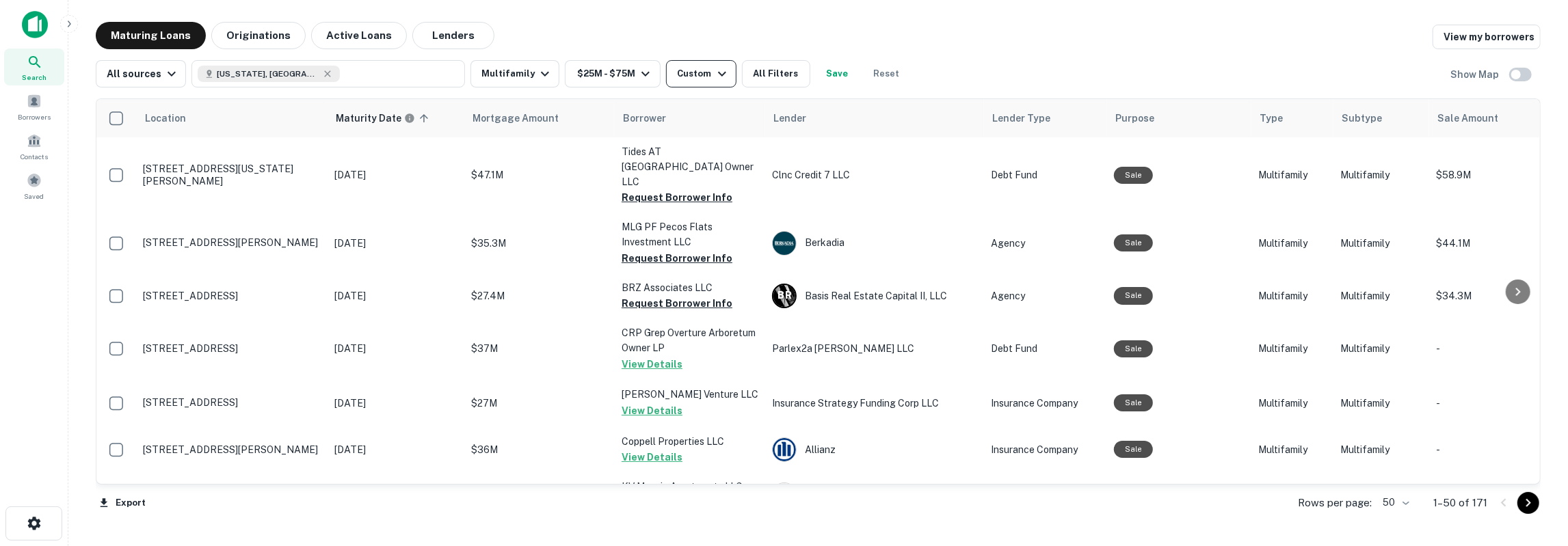
click at [699, 79] on div "Custom" at bounding box center [703, 73] width 52 height 17
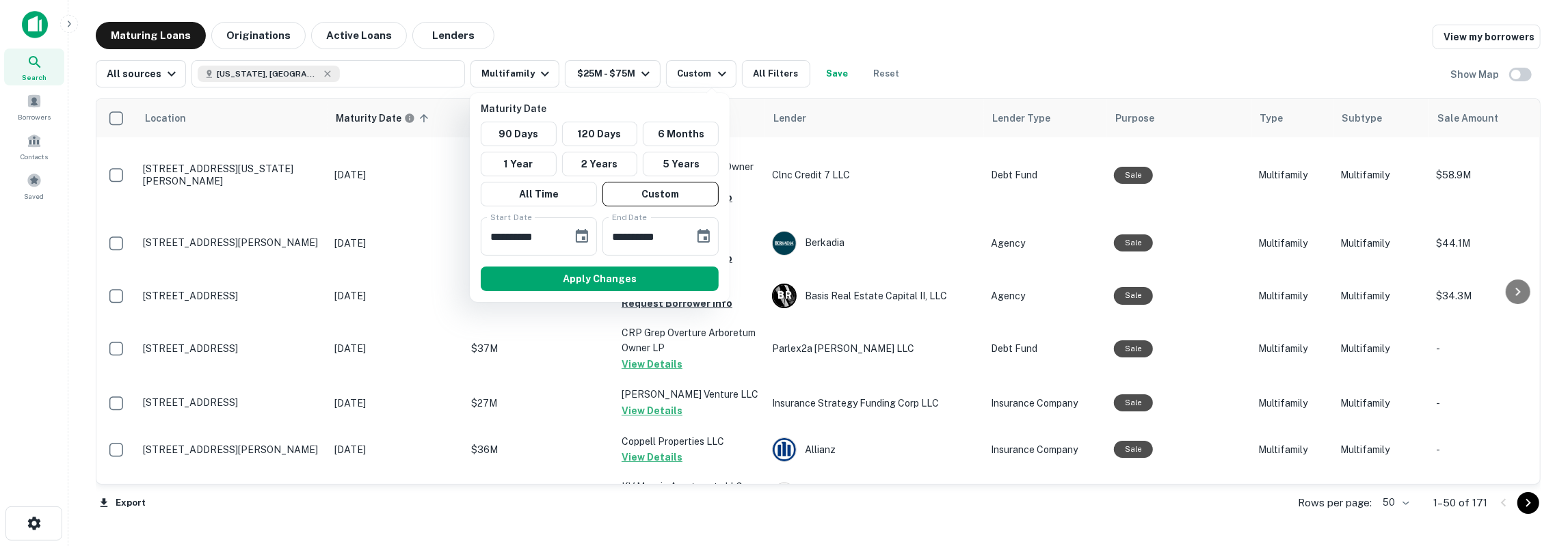
click at [784, 76] on div at bounding box center [784, 273] width 1568 height 546
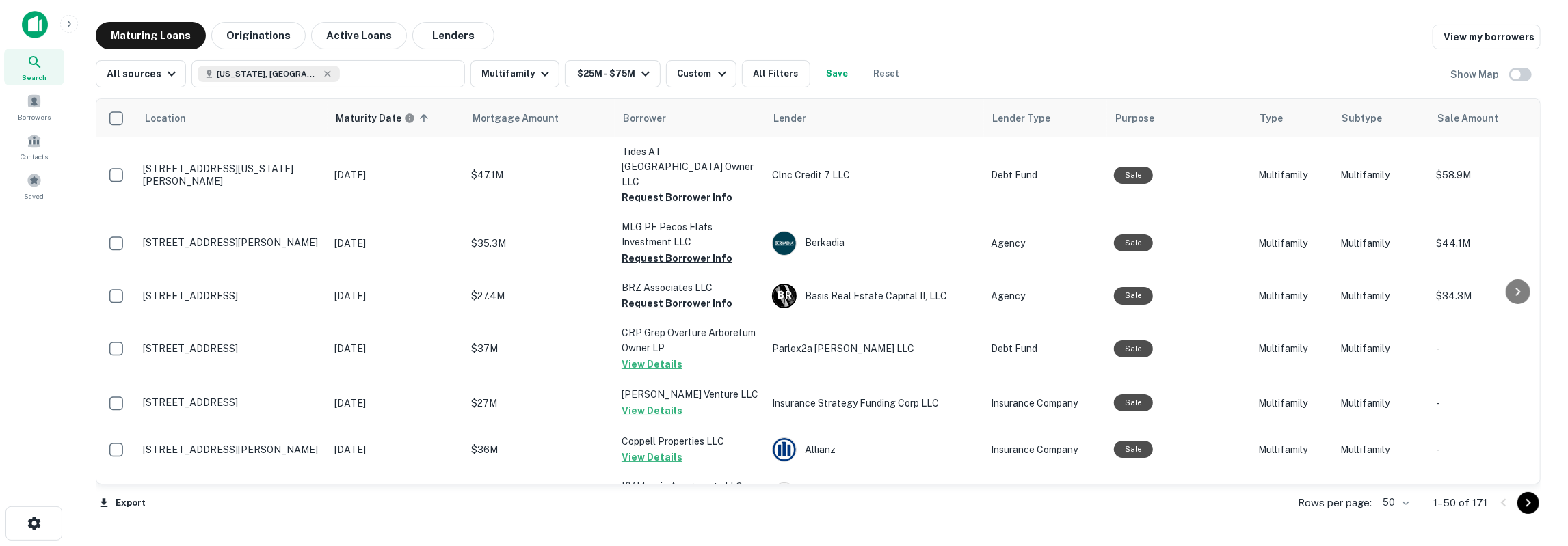
click at [784, 76] on button "All Filters" at bounding box center [776, 73] width 68 height 27
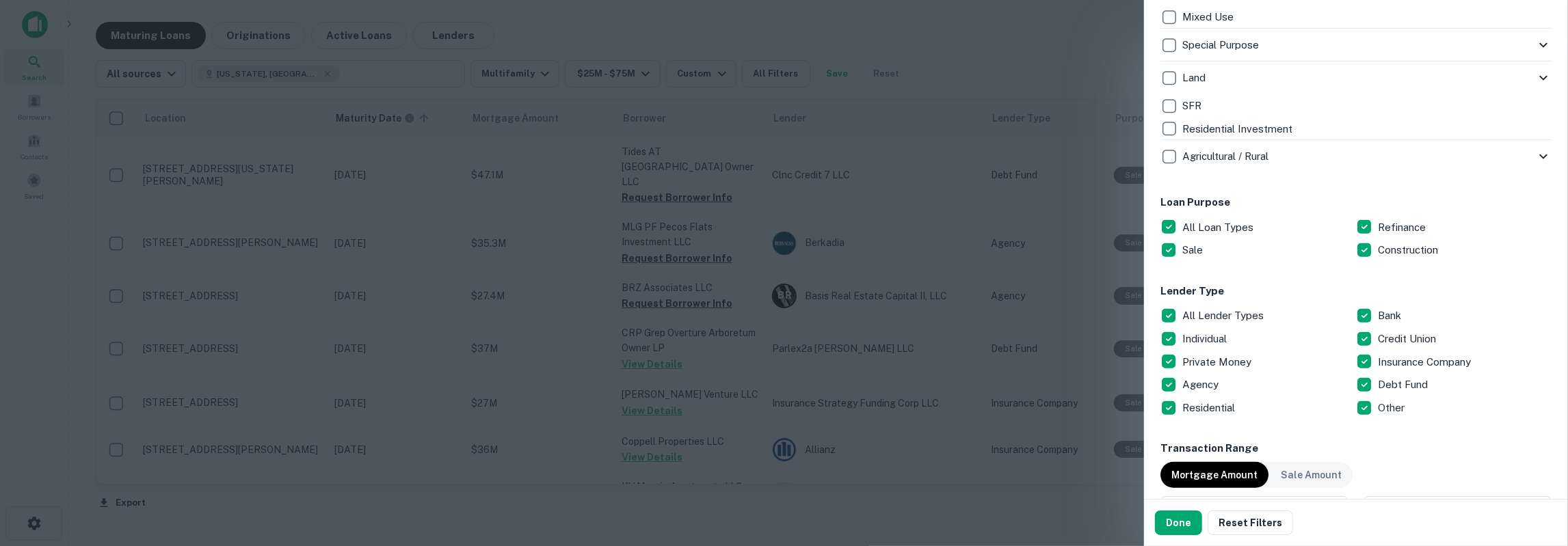
scroll to position [609, 0]
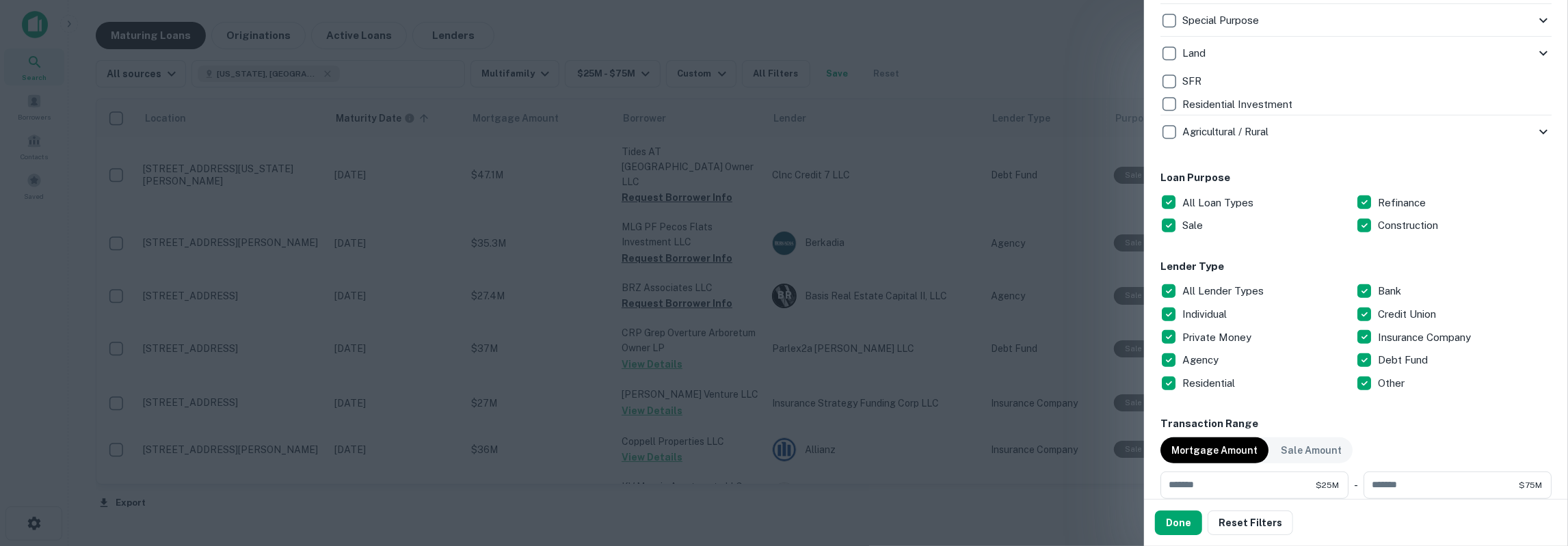
click at [1203, 360] on p "Agency" at bounding box center [1201, 360] width 39 height 17
click at [1180, 528] on button "Done" at bounding box center [1178, 523] width 47 height 25
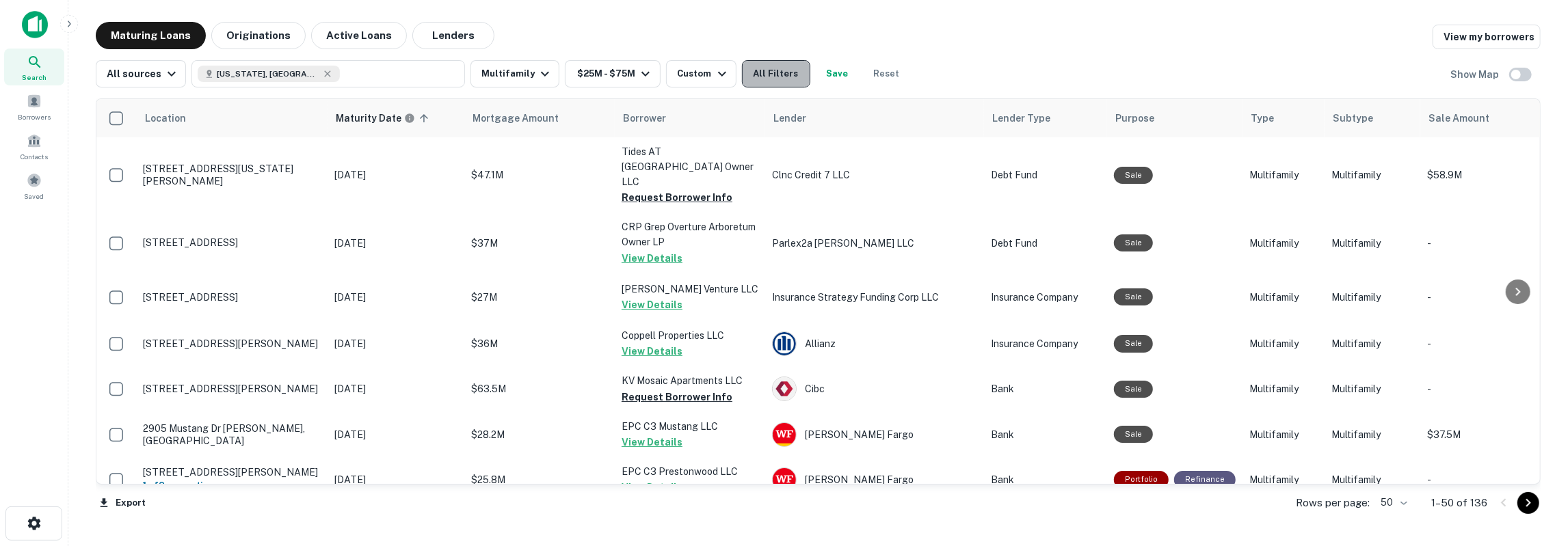
click at [785, 77] on button "All Filters" at bounding box center [776, 73] width 68 height 27
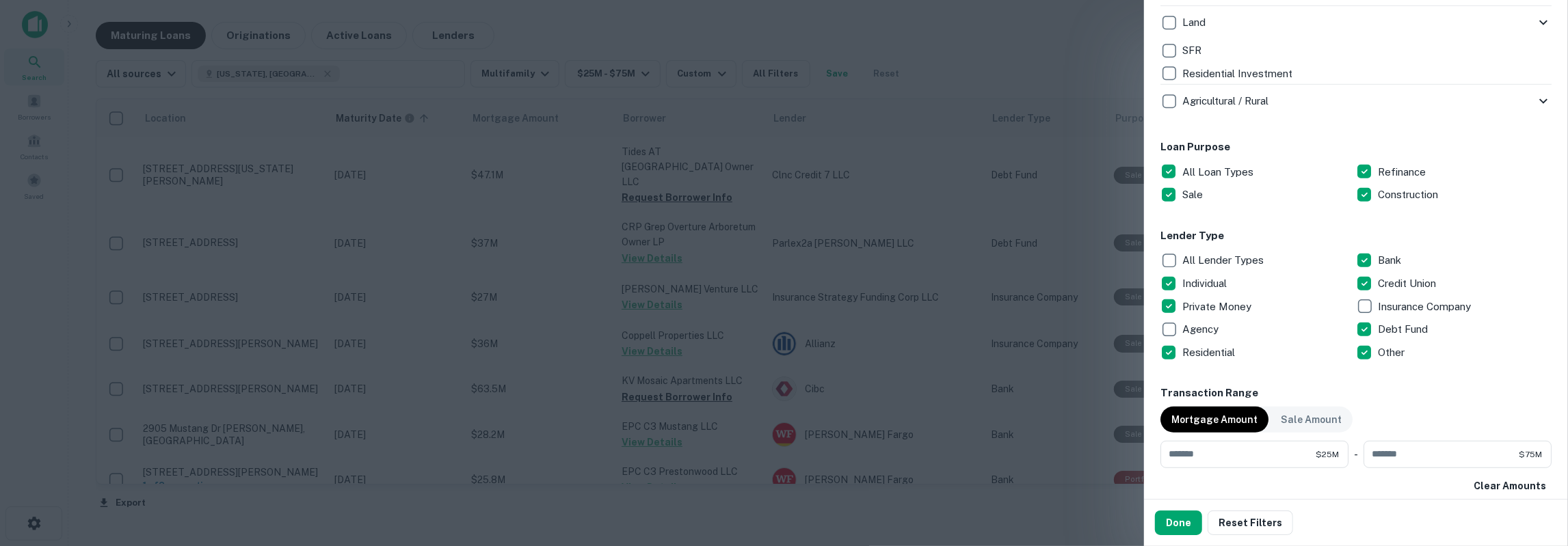
scroll to position [688, 0]
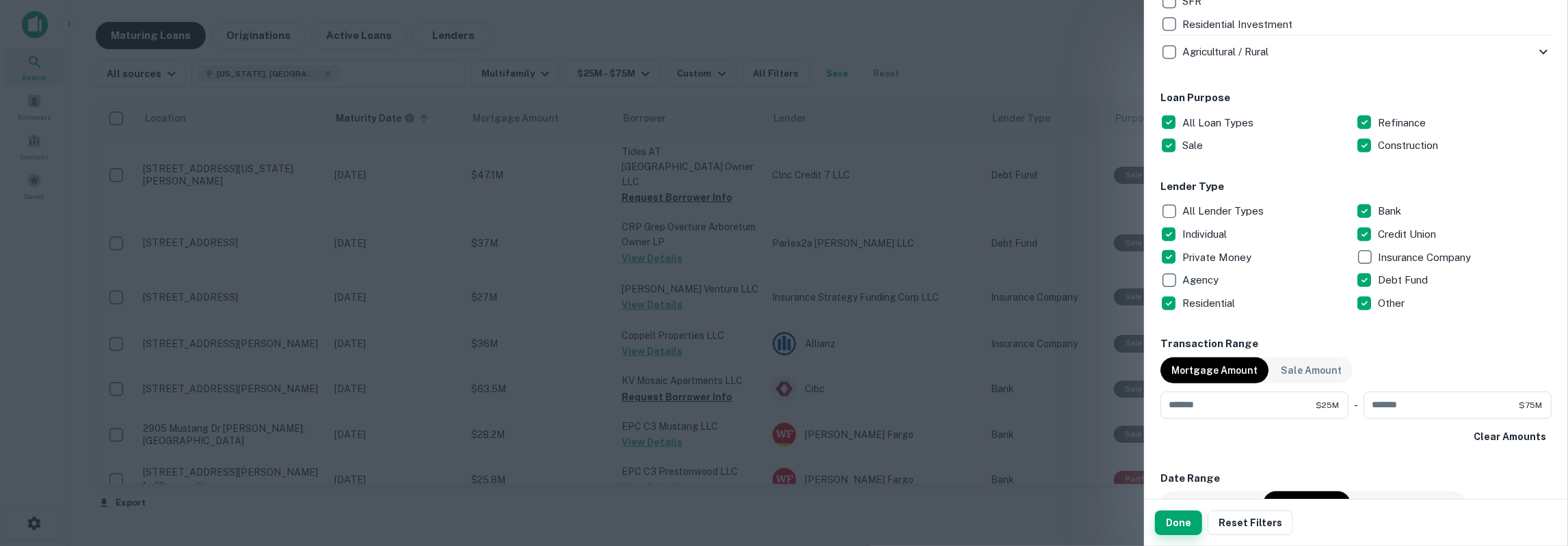
click at [1169, 518] on button "Done" at bounding box center [1178, 523] width 47 height 25
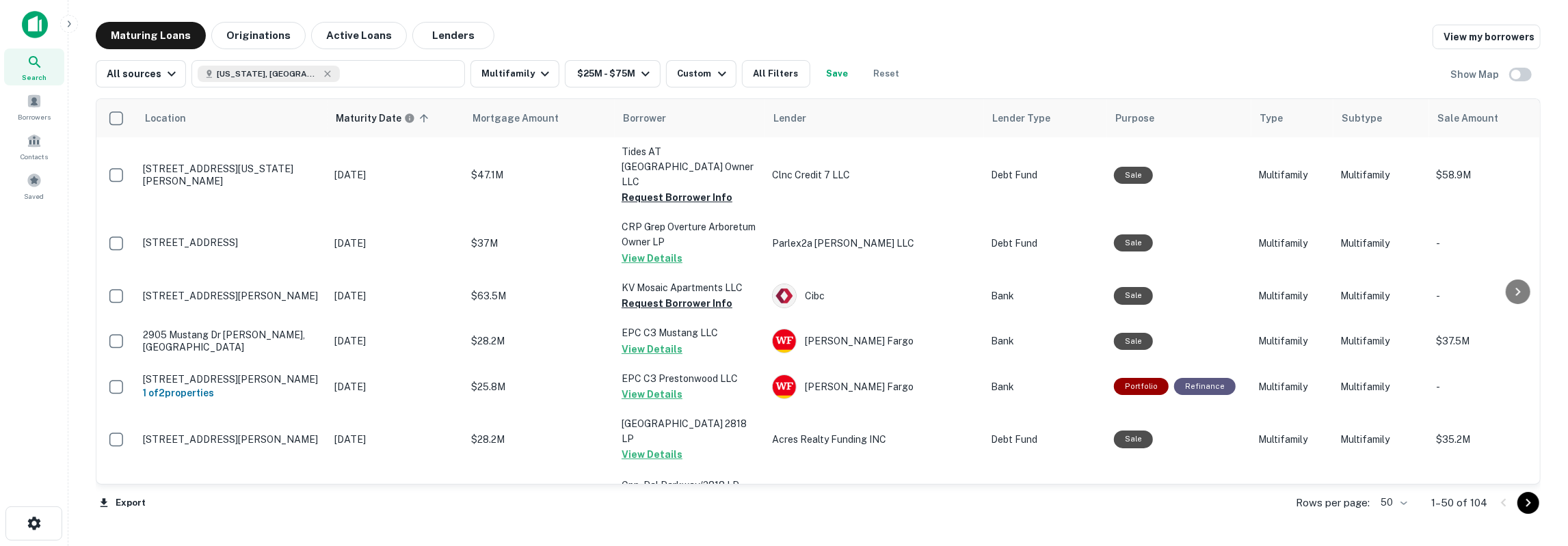
click at [823, 76] on button "Save" at bounding box center [837, 73] width 43 height 27
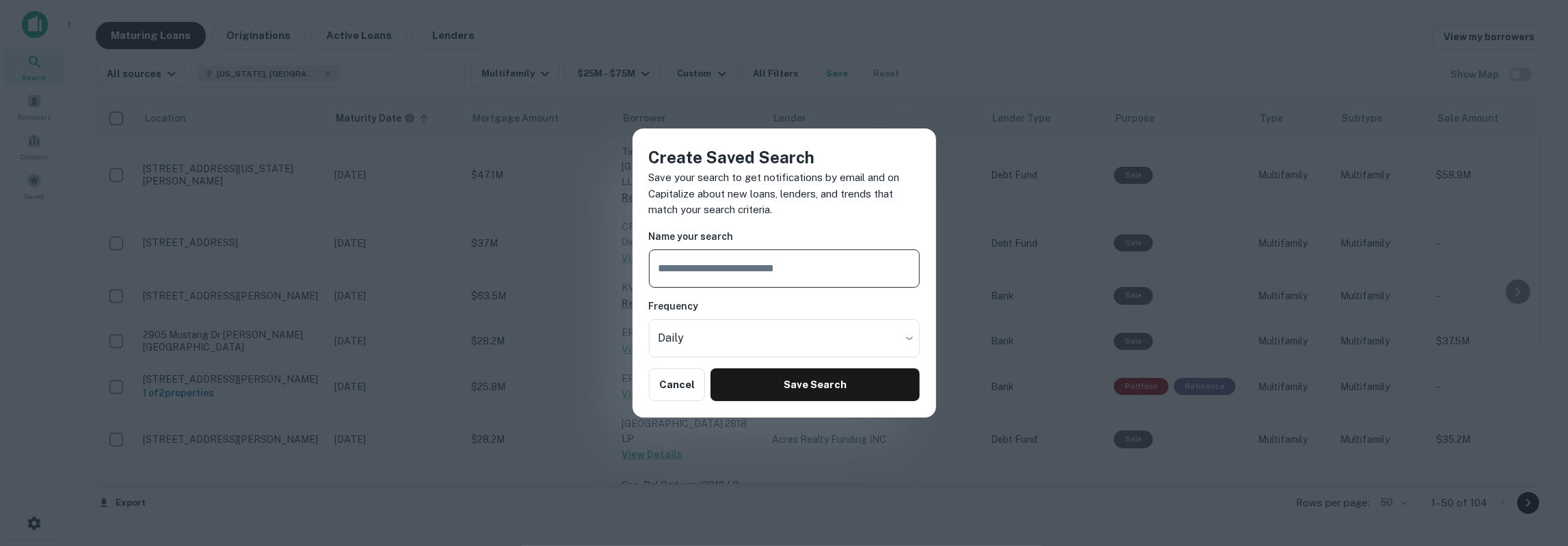
click at [762, 259] on input "text" at bounding box center [784, 268] width 271 height 38
drag, startPoint x: 791, startPoint y: 270, endPoint x: 811, endPoint y: 283, distance: 23.9
click at [792, 270] on input "**********" at bounding box center [784, 268] width 271 height 38
type input "**********"
click at [722, 345] on body "Search Borrowers Contacts Saved Maturing Loans Originations Active Loans Lender…" at bounding box center [784, 273] width 1568 height 546
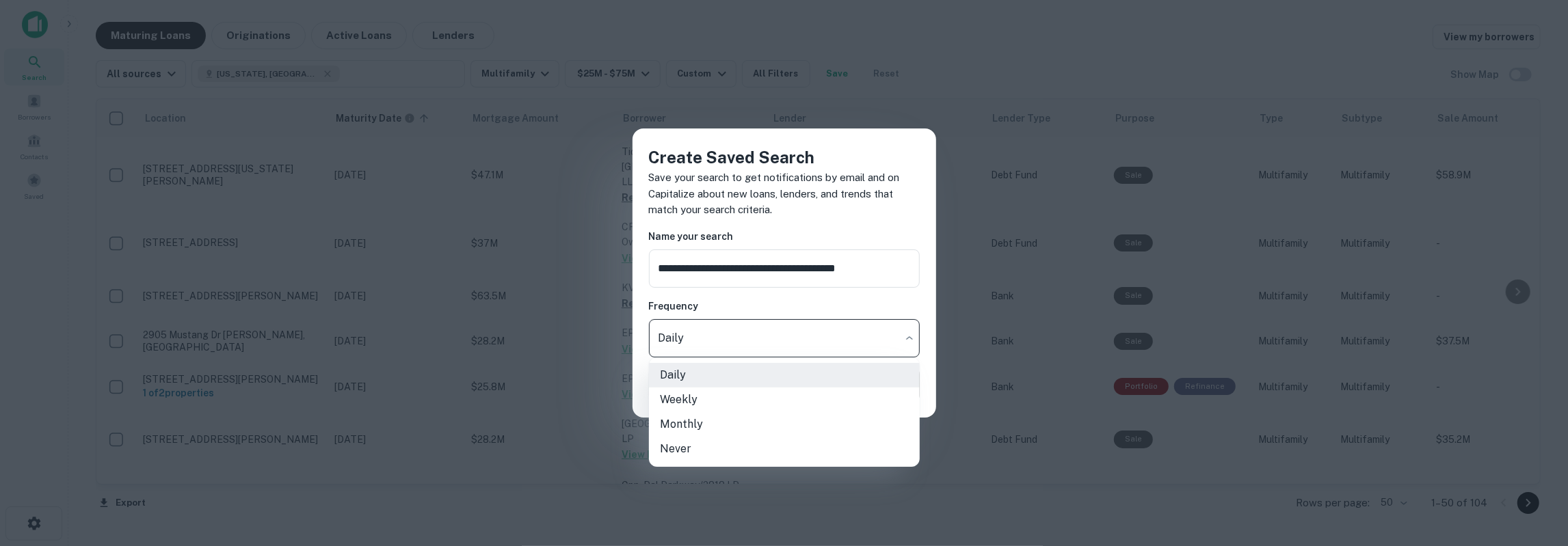
click at [705, 397] on li "Weekly" at bounding box center [784, 400] width 271 height 25
type input "******"
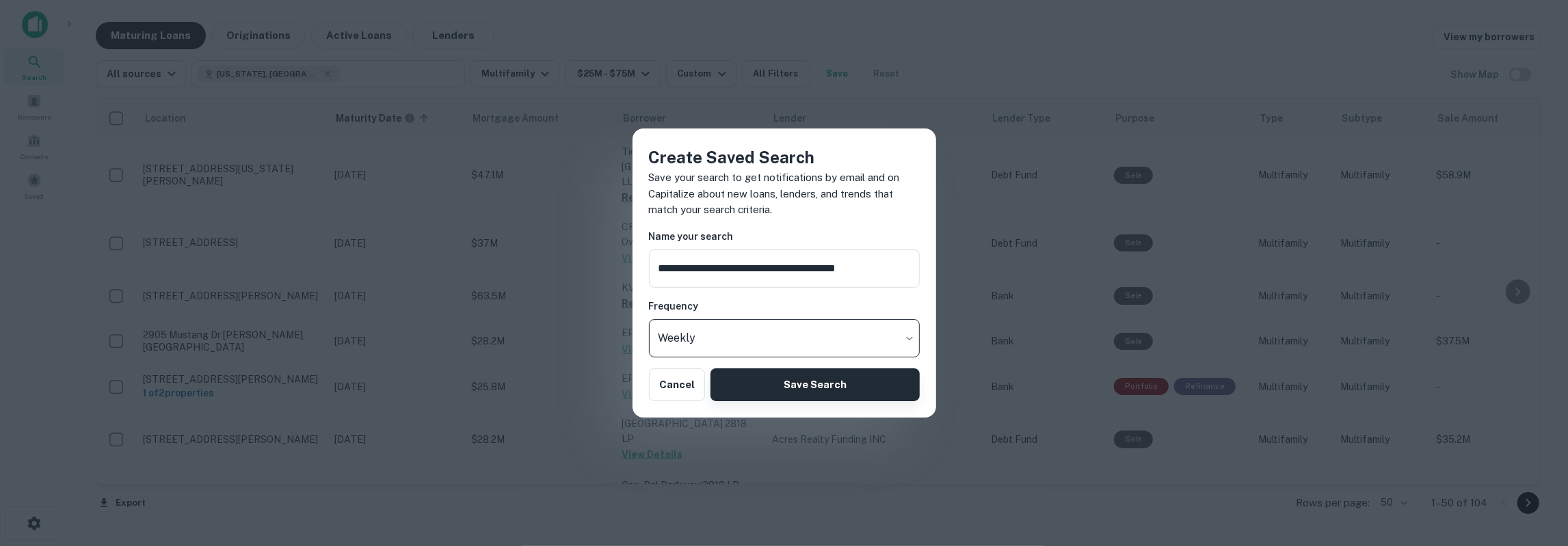
click at [820, 395] on button "Save Search" at bounding box center [815, 384] width 209 height 33
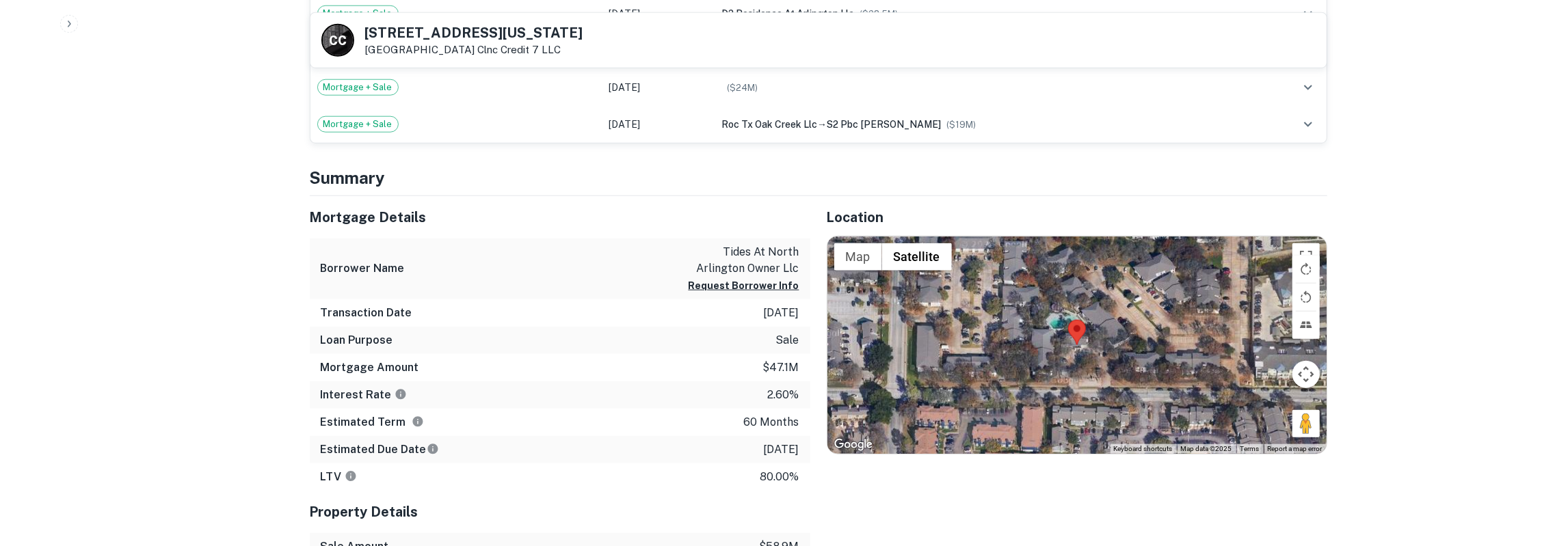
scroll to position [1280, 0]
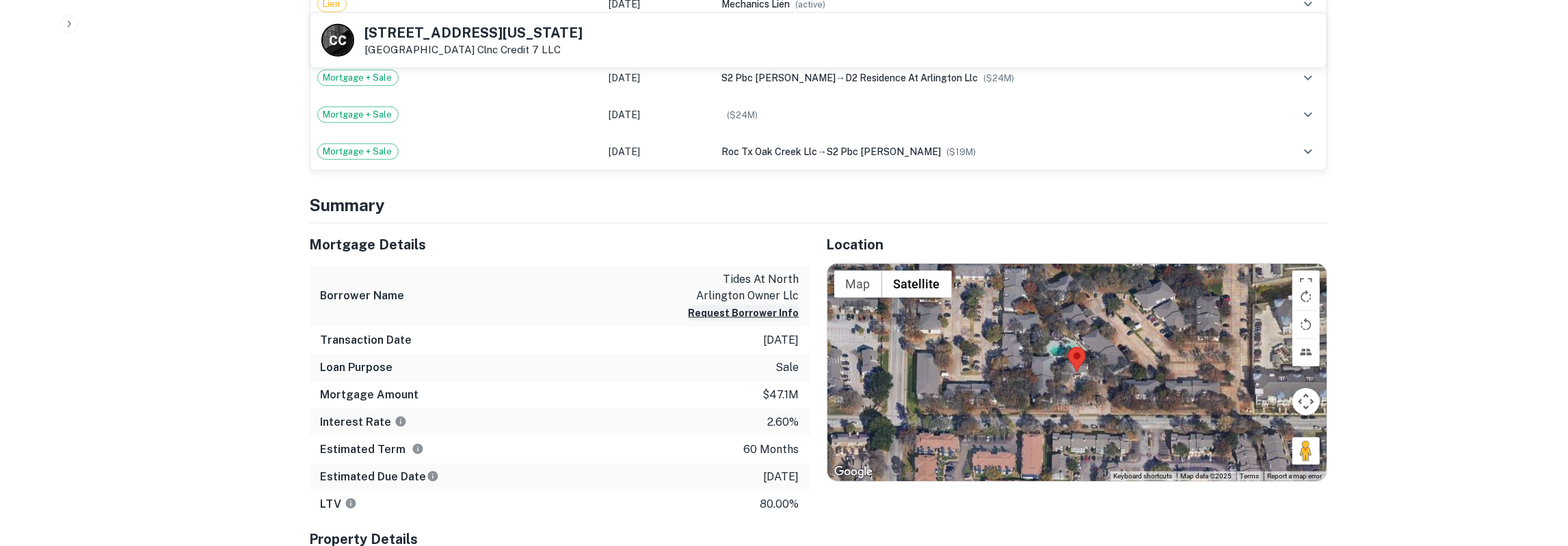
click at [746, 308] on button "Request Borrower Info" at bounding box center [744, 312] width 111 height 17
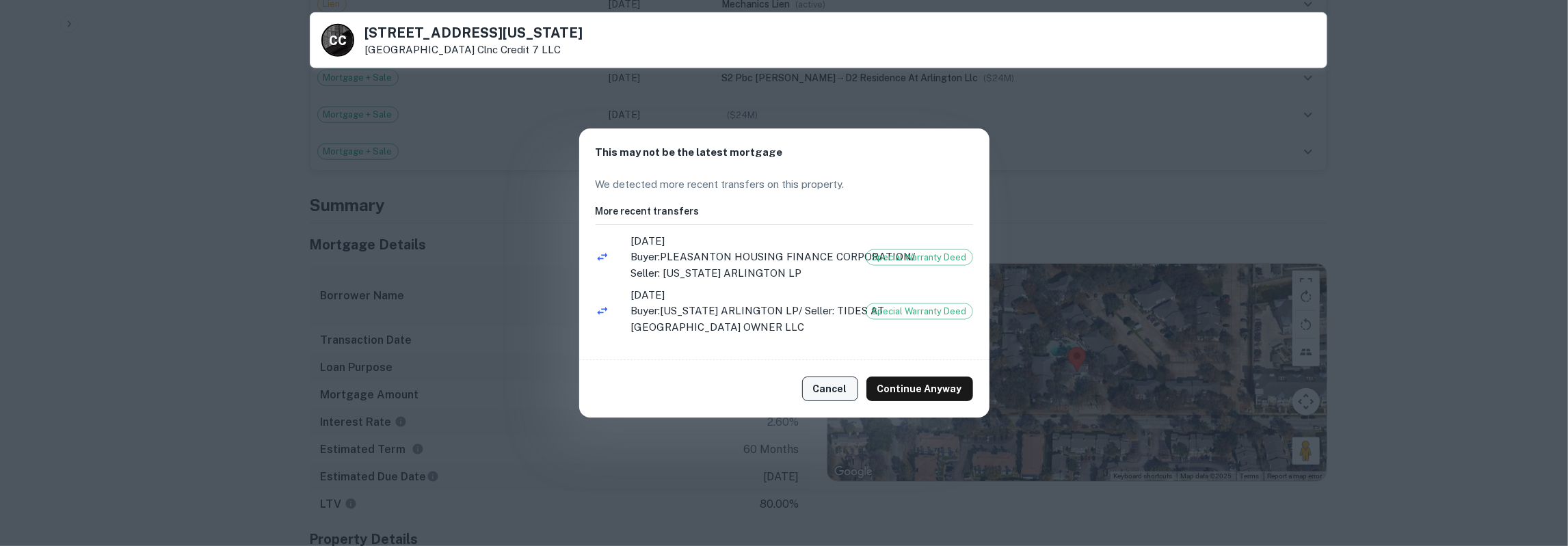
click at [836, 382] on button "Cancel" at bounding box center [830, 389] width 56 height 25
